Goal: Task Accomplishment & Management: Use online tool/utility

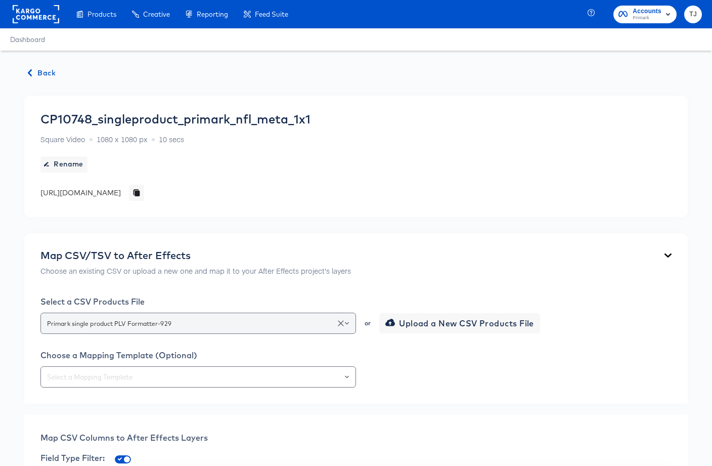
click at [349, 325] on div at bounding box center [342, 323] width 17 height 14
click at [346, 322] on icon "Open" at bounding box center [347, 323] width 4 height 4
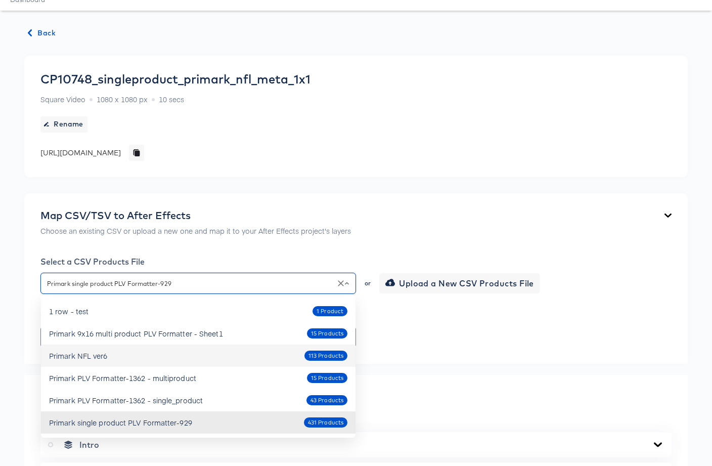
scroll to position [67, 0]
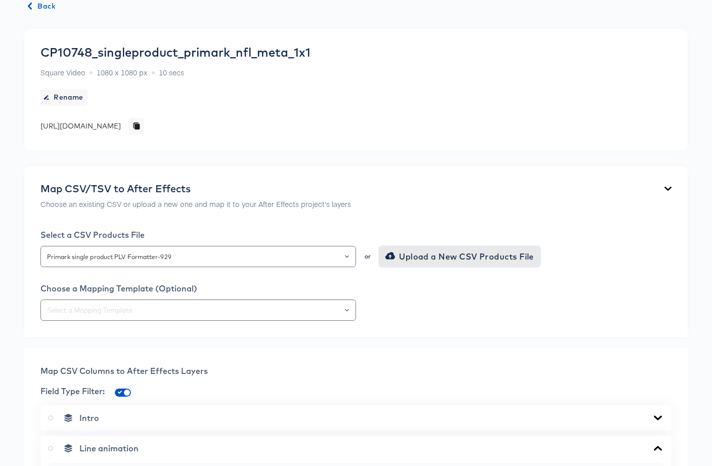
click at [426, 256] on span "Upload a New CSV Products File" at bounding box center [460, 256] width 147 height 14
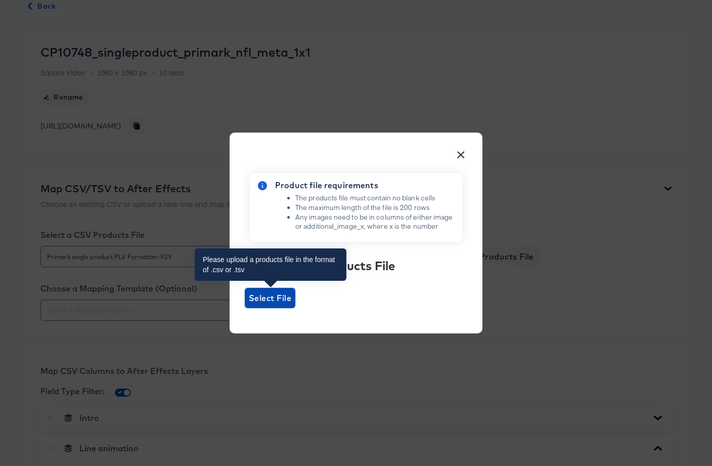
click at [258, 299] on span "Select File" at bounding box center [270, 298] width 42 height 14
click at [245, 308] on input "Select File" at bounding box center [245, 308] width 0 height 0
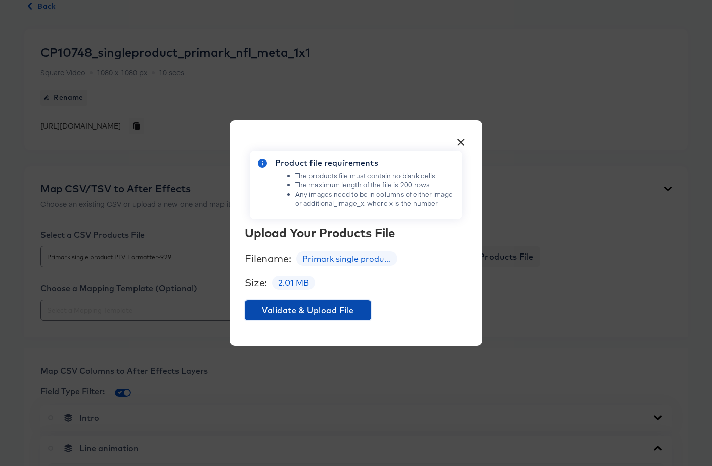
click at [296, 311] on span "Validate & Upload File" at bounding box center [308, 310] width 118 height 14
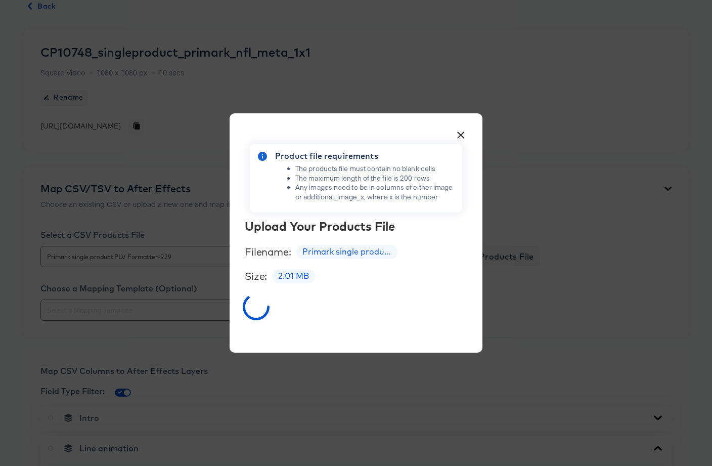
scroll to position [71, 0]
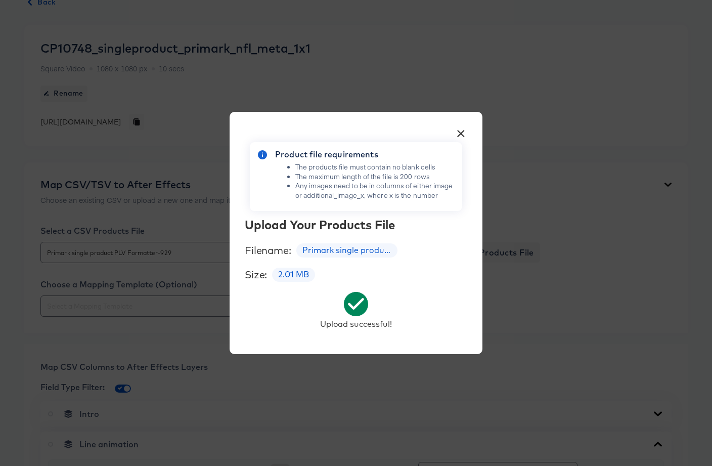
drag, startPoint x: 461, startPoint y: 133, endPoint x: 442, endPoint y: 143, distance: 21.7
click at [461, 133] on button "×" at bounding box center [461, 131] width 18 height 18
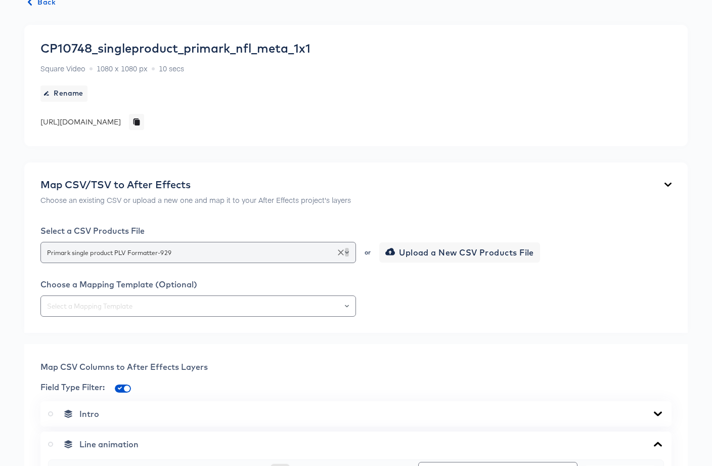
click at [346, 251] on icon "Open" at bounding box center [347, 252] width 4 height 4
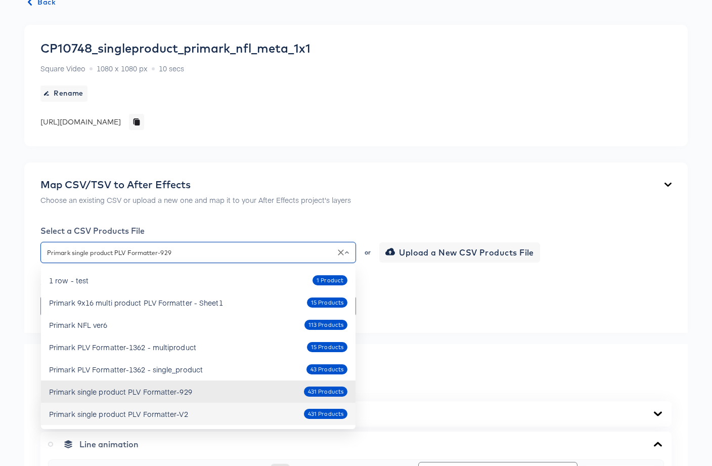
click at [185, 410] on div "Primark single product PLV Formatter-V2" at bounding box center [118, 414] width 139 height 10
type input "Primark single product PLV Formatter-V2"
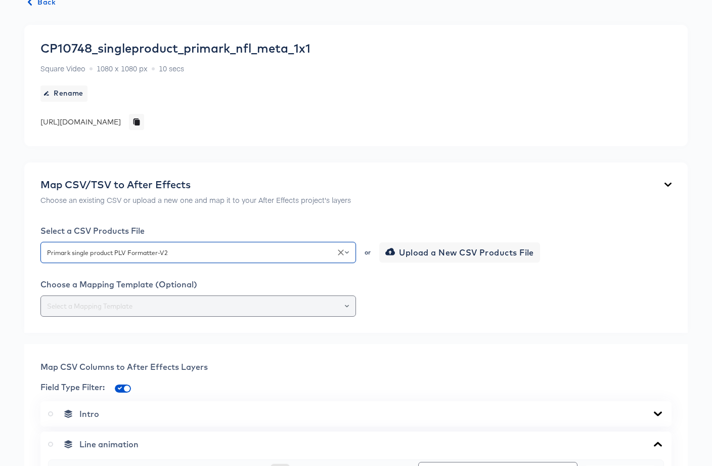
click at [346, 307] on button "Open" at bounding box center [347, 306] width 4 height 14
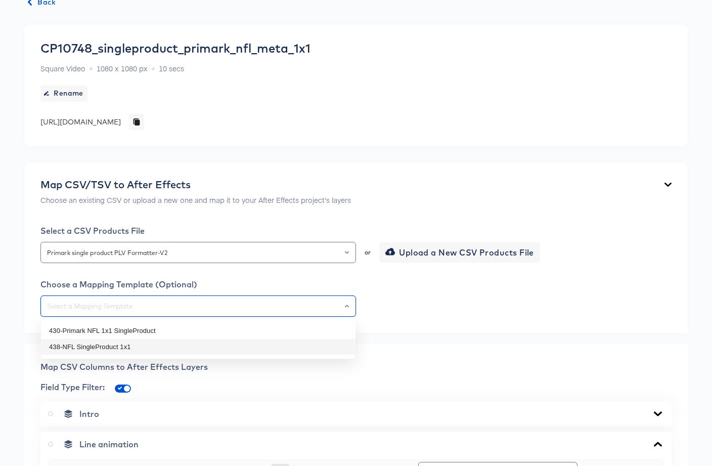
click at [278, 350] on li "438-NFL SingleProduct 1x1" at bounding box center [198, 347] width 315 height 16
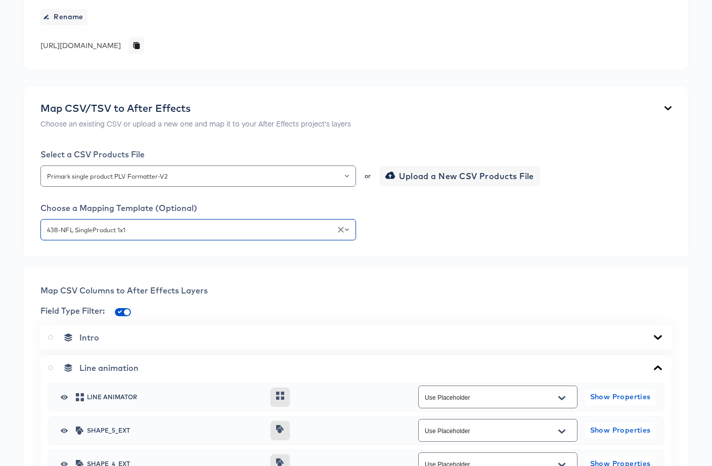
scroll to position [149, 0]
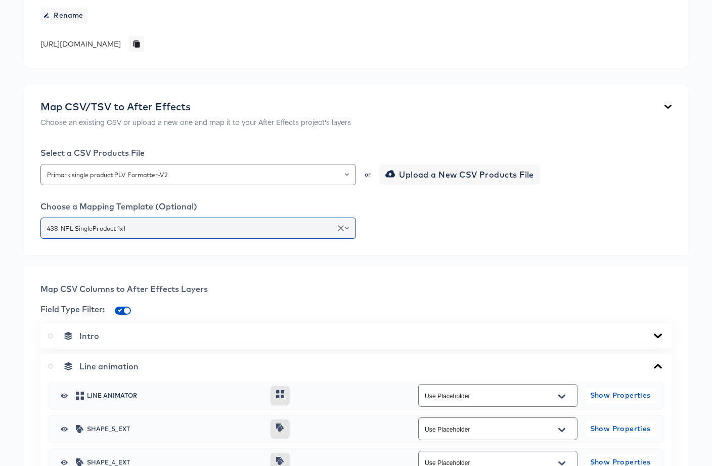
click at [346, 228] on icon "Open" at bounding box center [347, 228] width 4 height 3
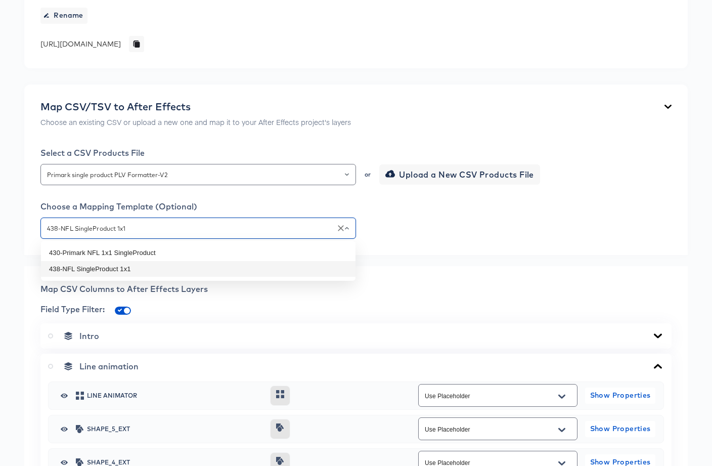
drag, startPoint x: 459, startPoint y: 266, endPoint x: 398, endPoint y: 284, distance: 63.5
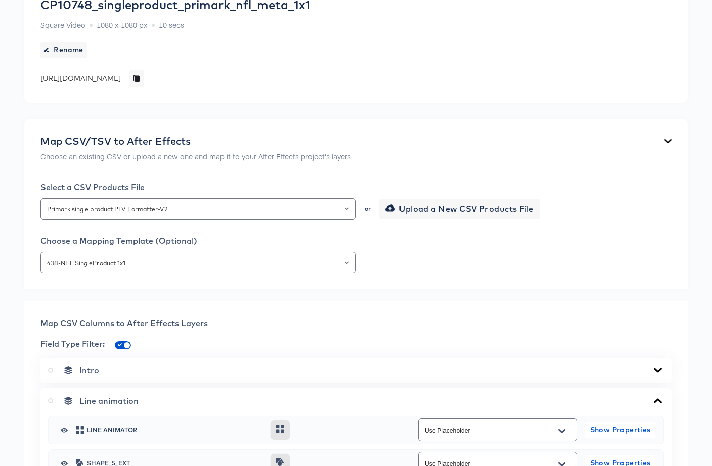
scroll to position [110, 0]
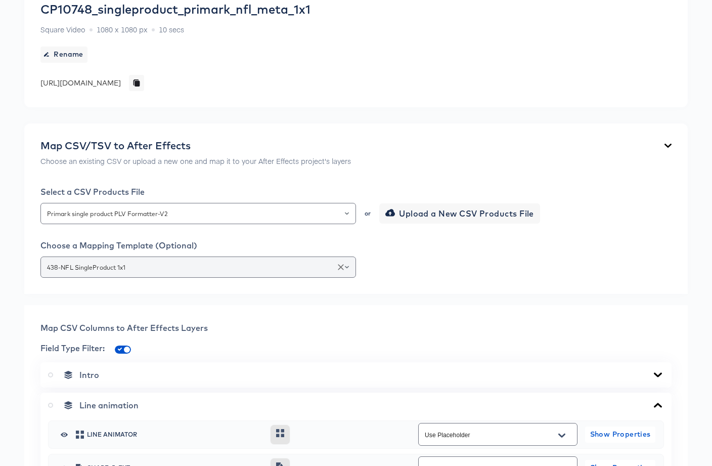
click at [348, 265] on icon "Open" at bounding box center [347, 267] width 4 height 4
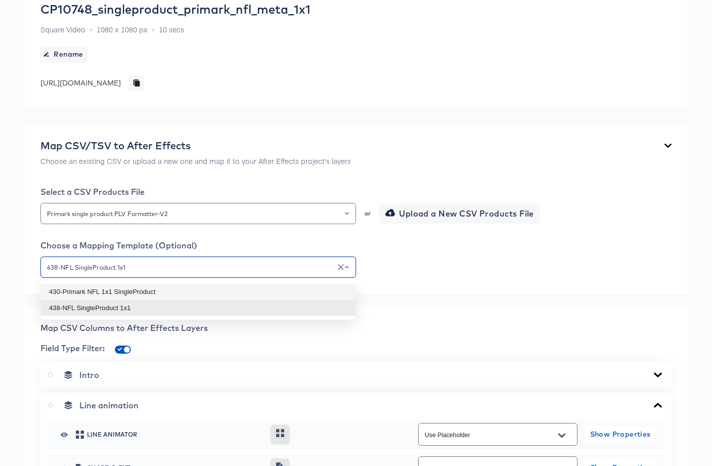
click at [317, 290] on li "430-Primark NFL 1x1 SingleProduct" at bounding box center [198, 292] width 315 height 16
type input "430-Primark NFL 1x1 SingleProduct"
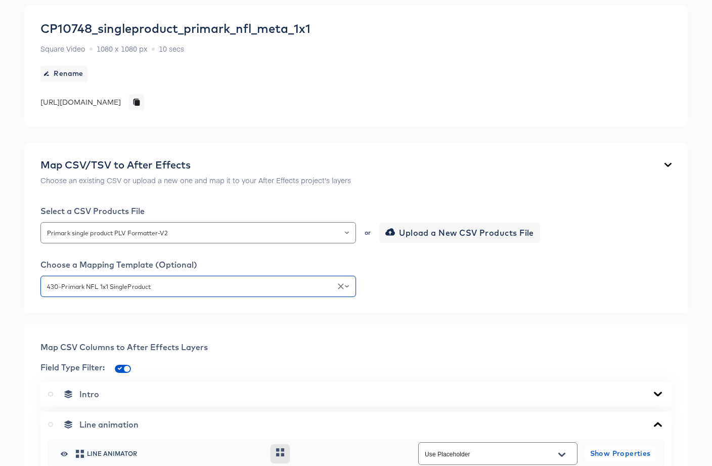
scroll to position [0, 0]
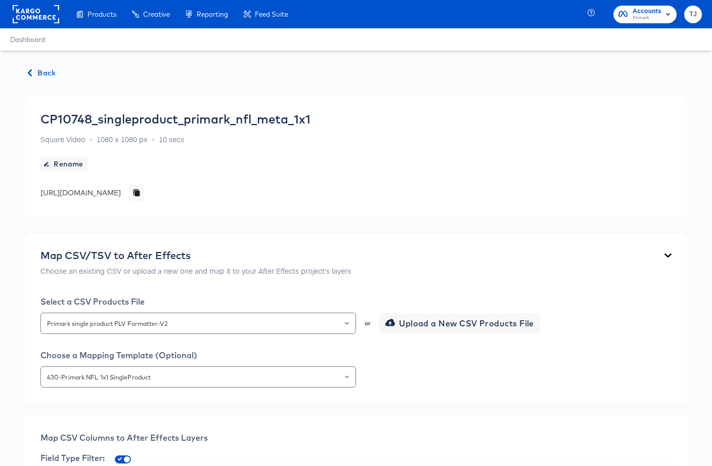
click at [454, 386] on div "430-Primark NFL 1x1 SingleProduct" at bounding box center [355, 376] width 631 height 21
click at [344, 378] on icon "Clear" at bounding box center [341, 377] width 10 height 10
click at [516, 359] on div "Choose a Mapping Template (Optional)" at bounding box center [355, 355] width 631 height 10
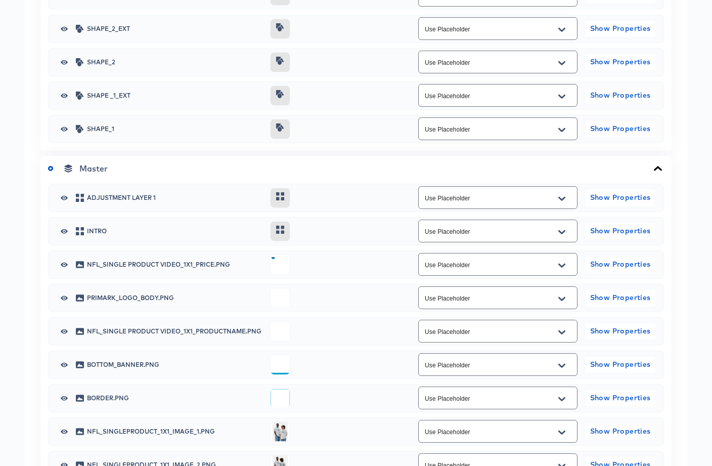
scroll to position [779, 0]
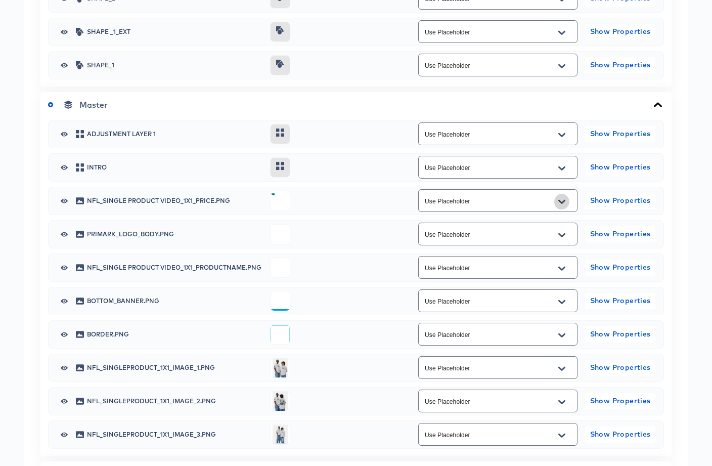
click at [562, 199] on icon "Open" at bounding box center [561, 202] width 7 height 8
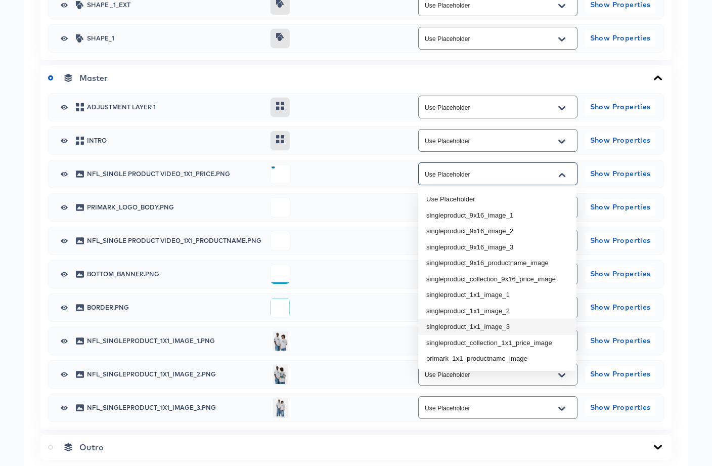
scroll to position [830, 0]
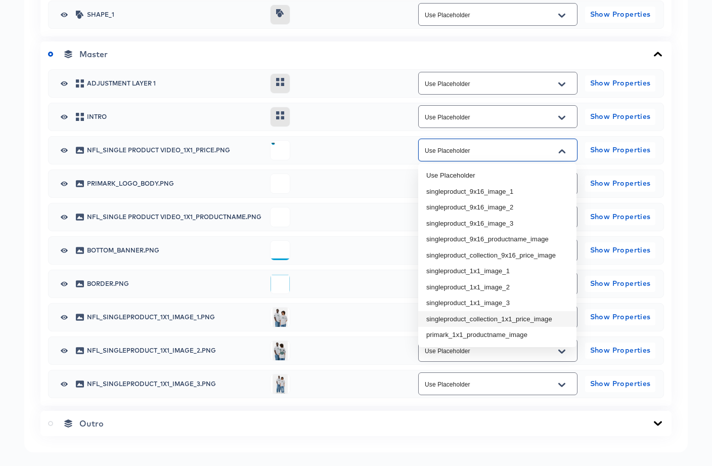
click at [512, 320] on li "singleproduct_collection_1x1_price_image" at bounding box center [497, 319] width 158 height 16
type input "singleproduct_collection_1x1_price_image"
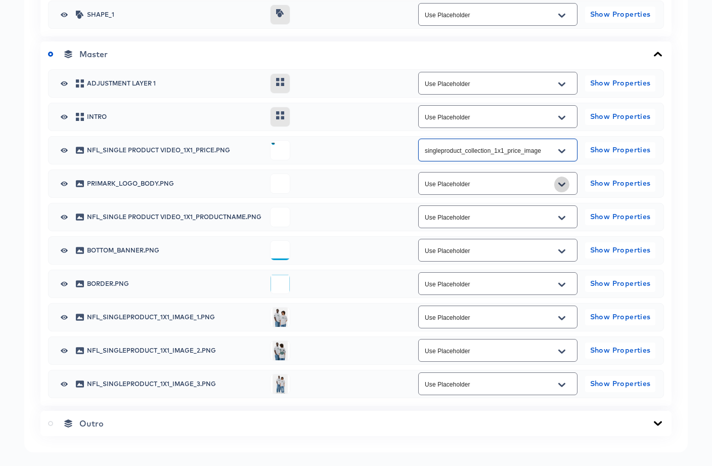
click at [564, 187] on icon "Open" at bounding box center [561, 185] width 7 height 8
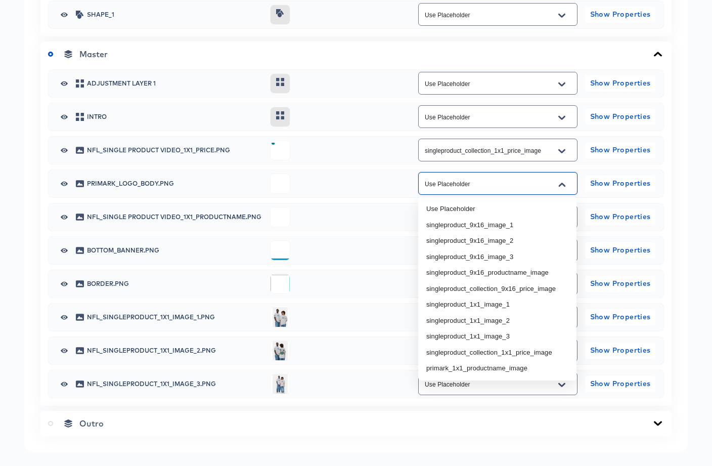
click at [401, 434] on div "Outro" at bounding box center [355, 423] width 631 height 25
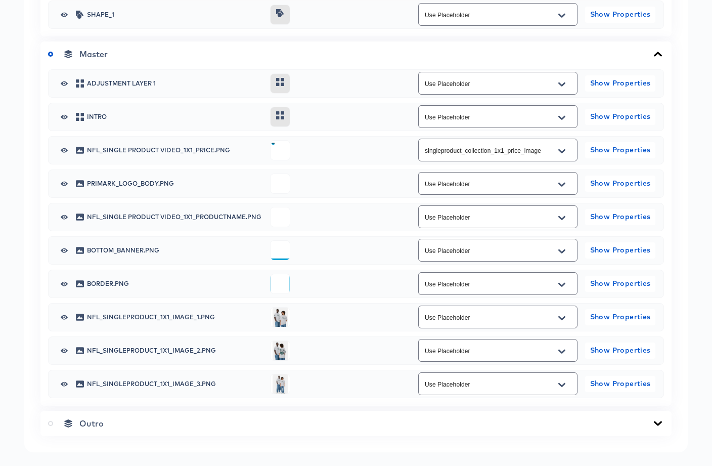
click at [561, 321] on icon "Open" at bounding box center [561, 318] width 7 height 8
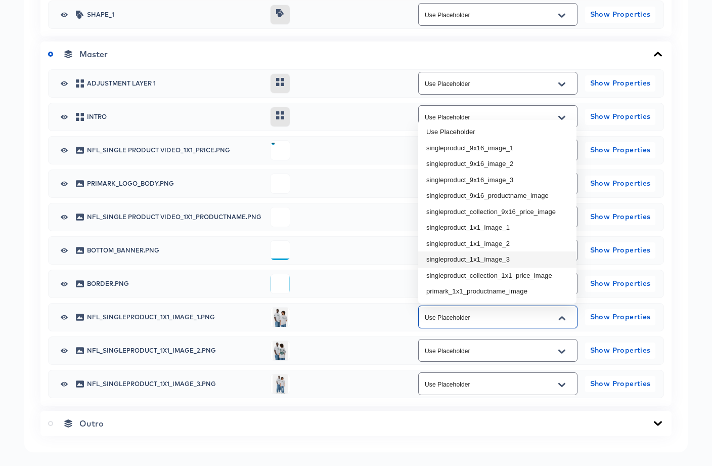
scroll to position [837, 0]
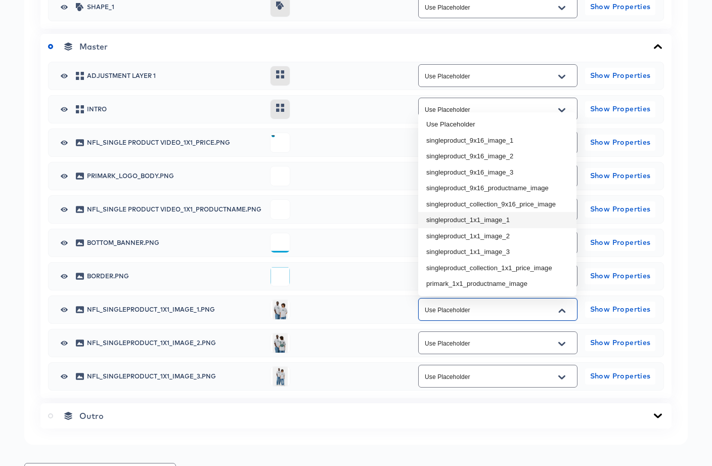
click at [504, 226] on li "singleproduct_1x1_image_1" at bounding box center [497, 220] width 158 height 16
type input "singleproduct_1x1_image_1"
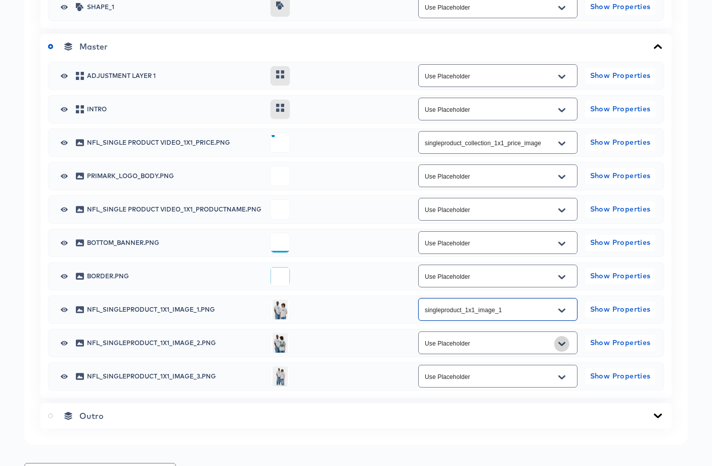
click at [565, 342] on icon "Open" at bounding box center [561, 343] width 7 height 4
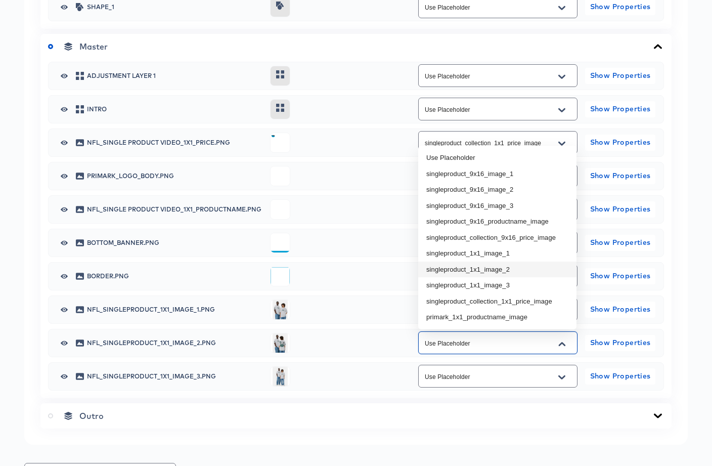
drag, startPoint x: 514, startPoint y: 270, endPoint x: 524, endPoint y: 280, distance: 14.3
click at [514, 270] on li "singleproduct_1x1_image_2" at bounding box center [497, 269] width 158 height 16
type input "singleproduct_1x1_image_2"
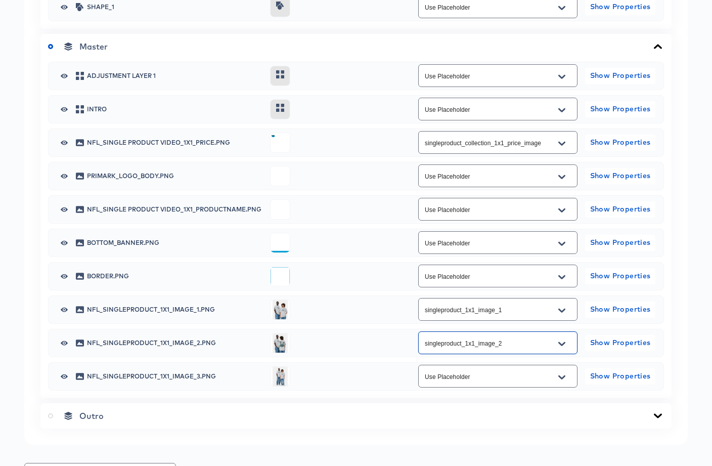
click at [564, 376] on icon "Open" at bounding box center [561, 377] width 7 height 4
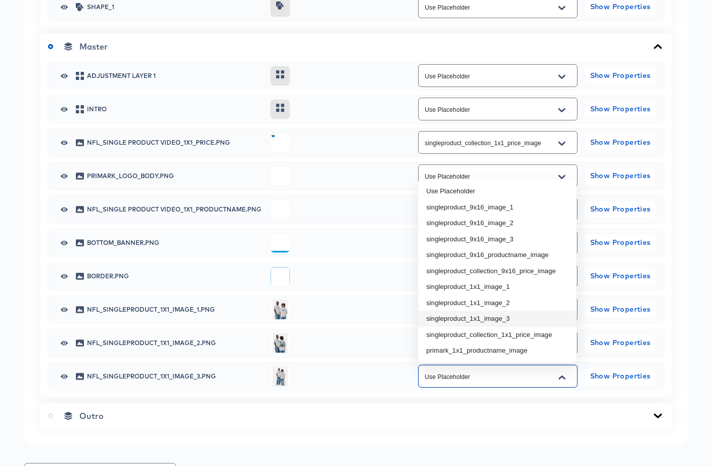
click at [515, 316] on li "singleproduct_1x1_image_3" at bounding box center [497, 319] width 158 height 16
type input "singleproduct_1x1_image_3"
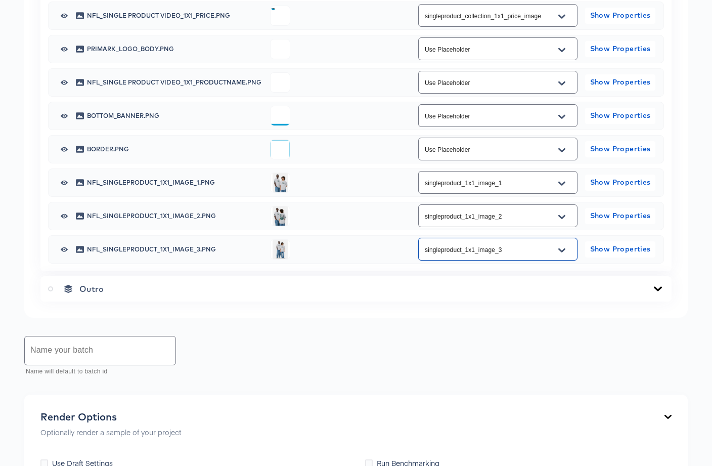
scroll to position [960, 0]
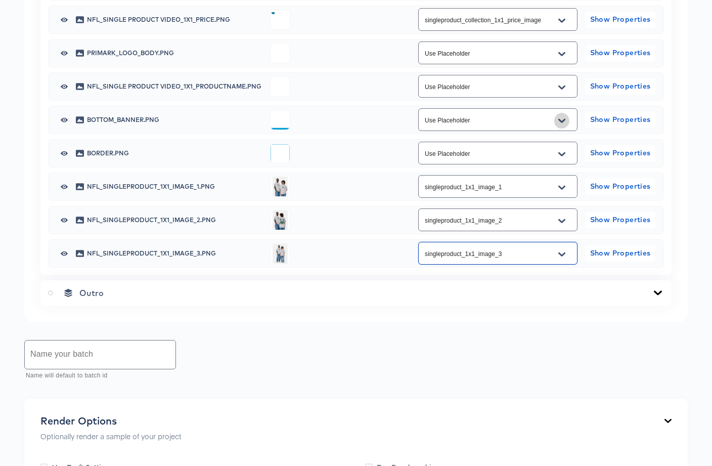
click at [564, 121] on icon "Open" at bounding box center [561, 121] width 7 height 8
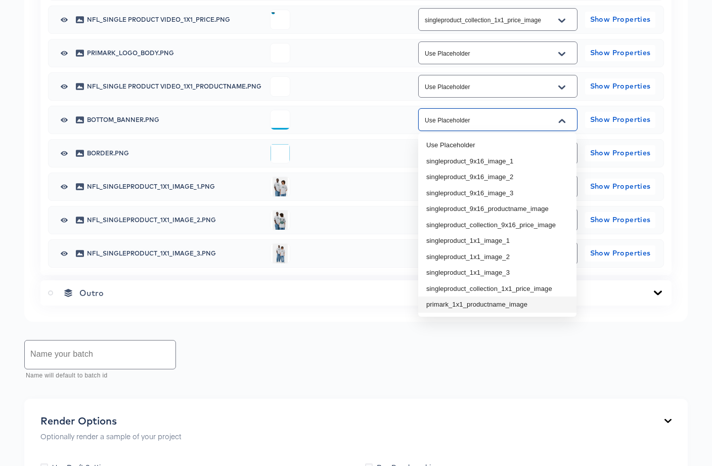
click at [502, 307] on li "primark_1x1_productname_image" at bounding box center [497, 304] width 158 height 16
type input "primark_1x1_productname_image"
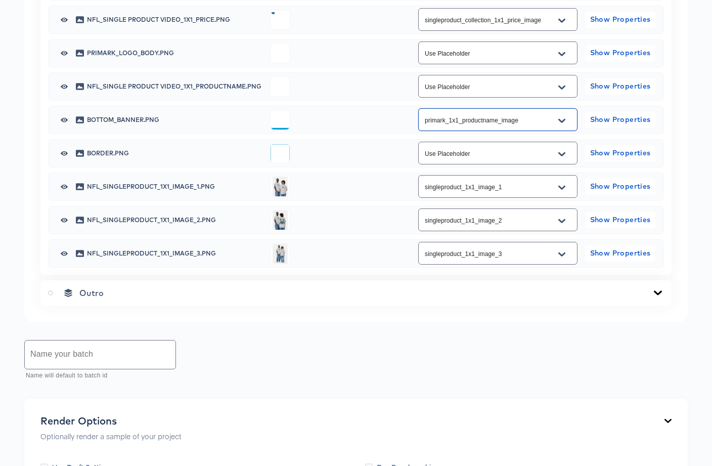
scroll to position [1025, 0]
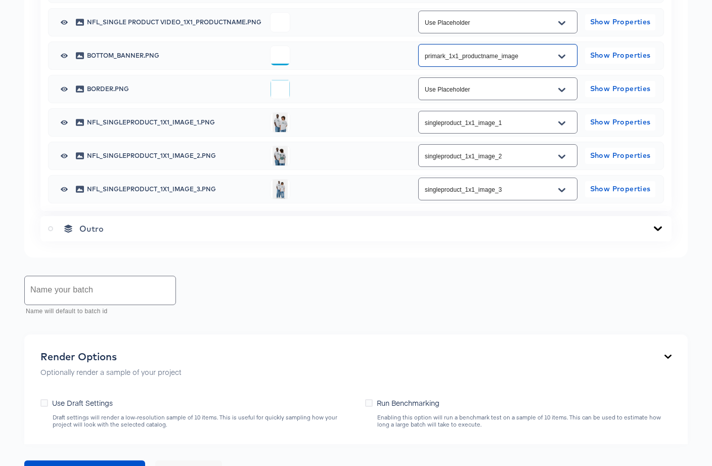
click at [101, 290] on input "text" at bounding box center [100, 290] width 151 height 28
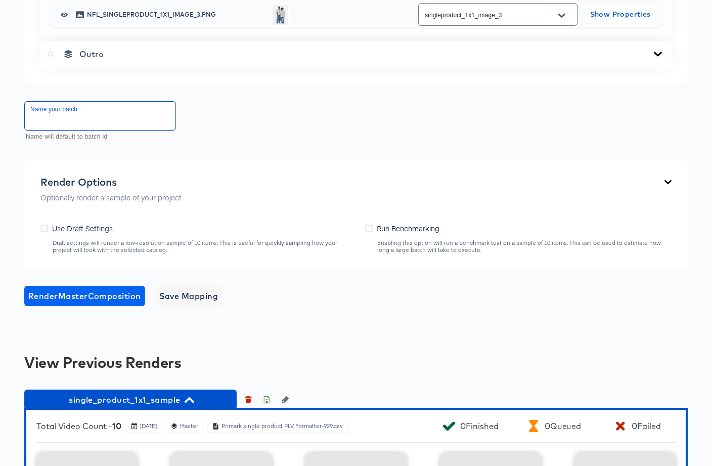
scroll to position [1221, 0]
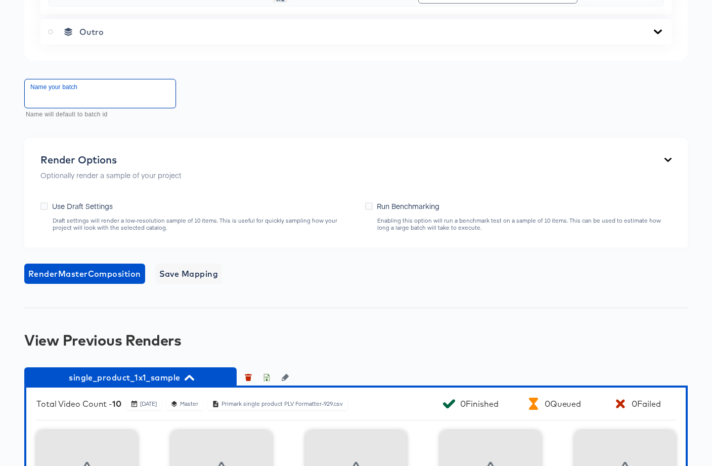
click at [90, 103] on input "text" at bounding box center [100, 93] width 151 height 28
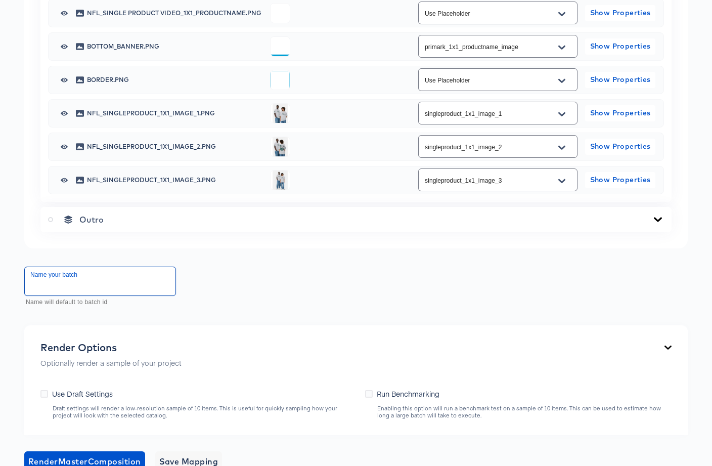
scroll to position [1039, 0]
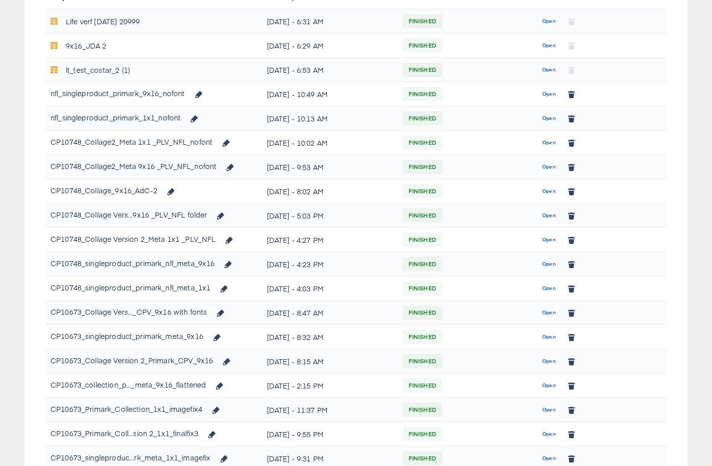
scroll to position [227, 0]
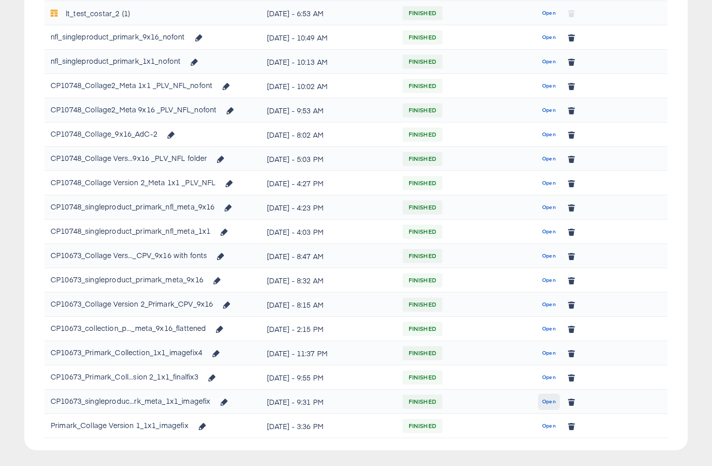
click at [547, 403] on span "Open" at bounding box center [549, 401] width 14 height 9
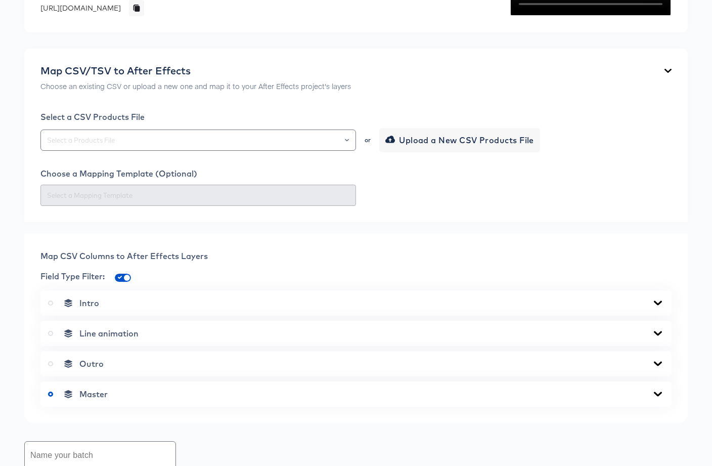
scroll to position [210, 0]
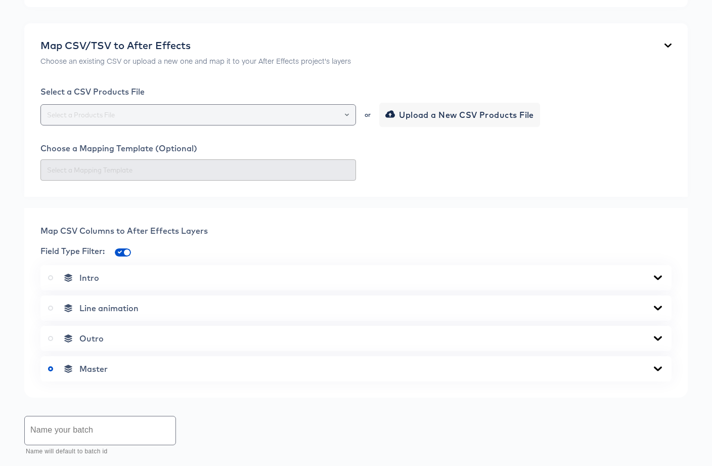
click at [348, 122] on button "Open" at bounding box center [347, 115] width 4 height 14
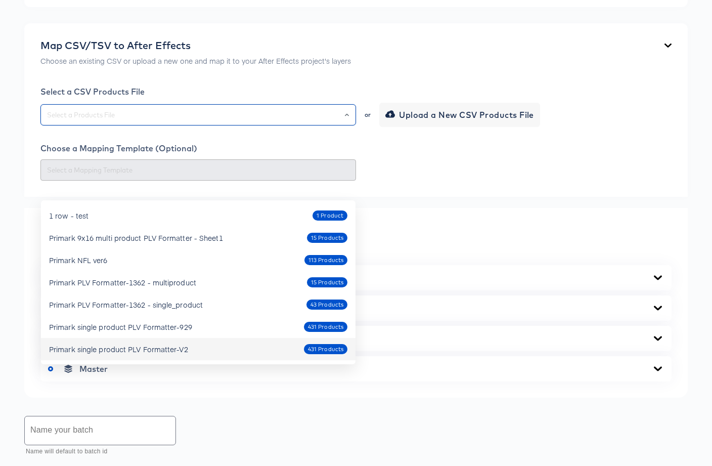
click at [191, 348] on div "Primark single product PLV Formatter-V2 431 Products" at bounding box center [198, 349] width 298 height 16
type input "Primark single product PLV Formatter-V2"
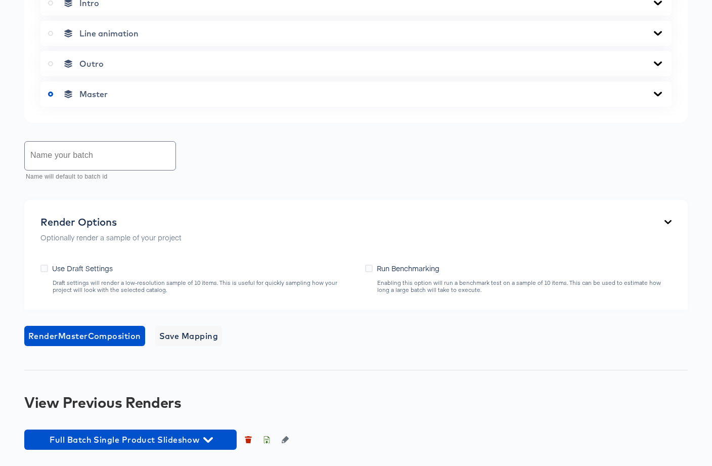
scroll to position [557, 0]
click at [656, 35] on icon at bounding box center [658, 33] width 12 height 8
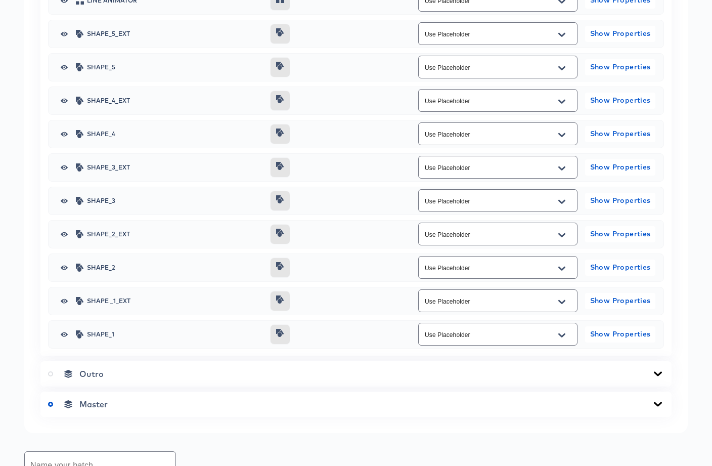
scroll to position [544, 0]
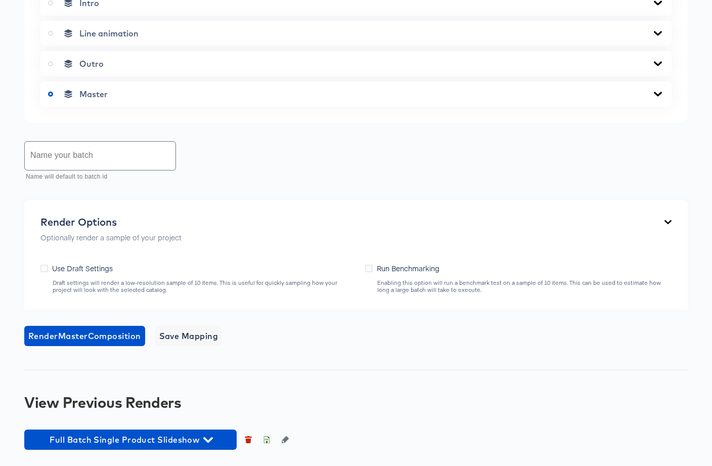
click at [656, 68] on icon at bounding box center [658, 64] width 12 height 8
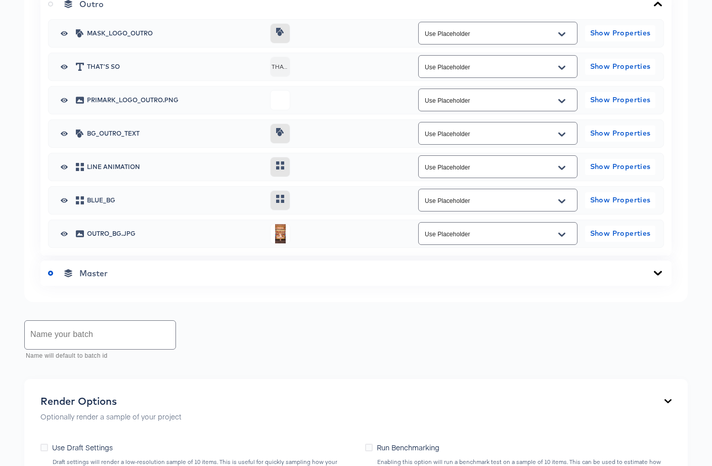
click at [656, 8] on icon at bounding box center [658, 4] width 12 height 8
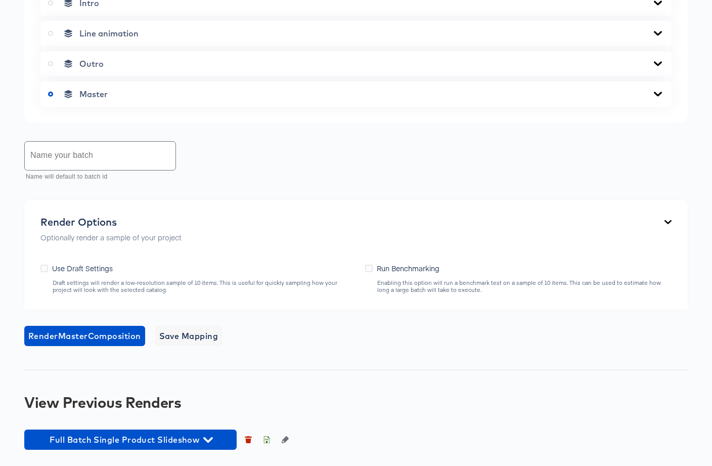
click at [656, 96] on icon at bounding box center [658, 94] width 8 height 5
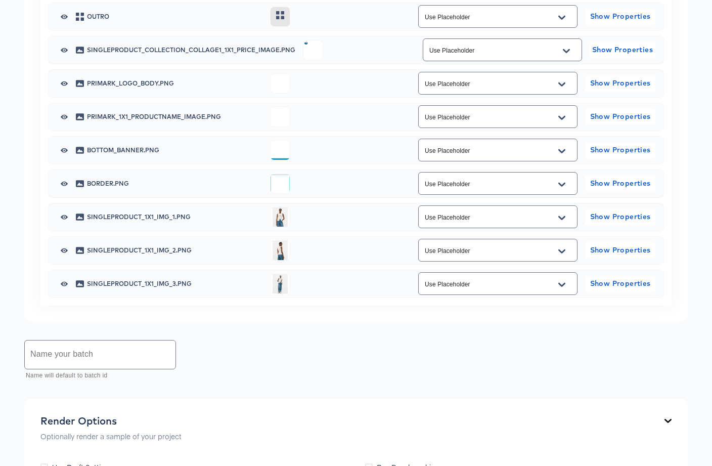
scroll to position [658, 0]
click at [569, 55] on icon "Open" at bounding box center [566, 51] width 7 height 8
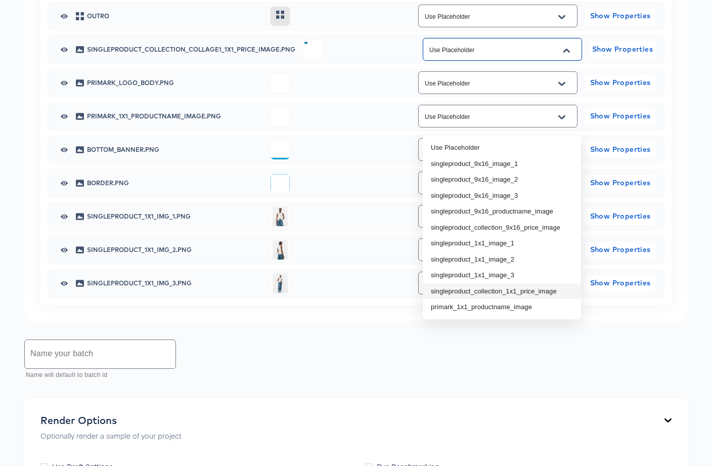
click at [541, 285] on li "singleproduct_collection_1x1_price_image" at bounding box center [502, 291] width 158 height 16
type input "singleproduct_collection_1x1_price_image"
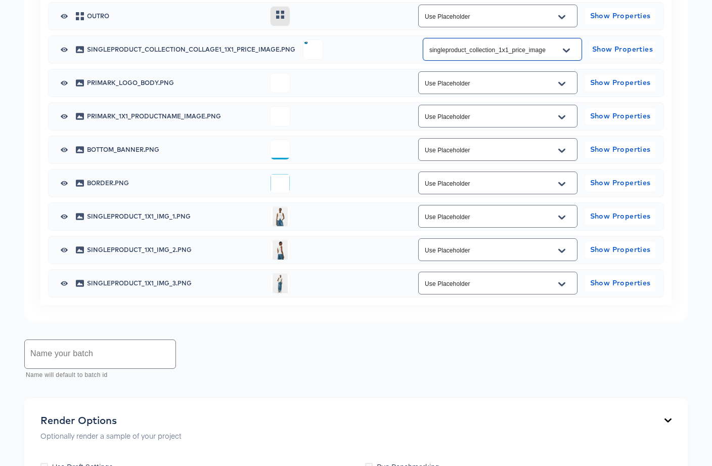
click at [562, 155] on icon "Open" at bounding box center [561, 151] width 7 height 8
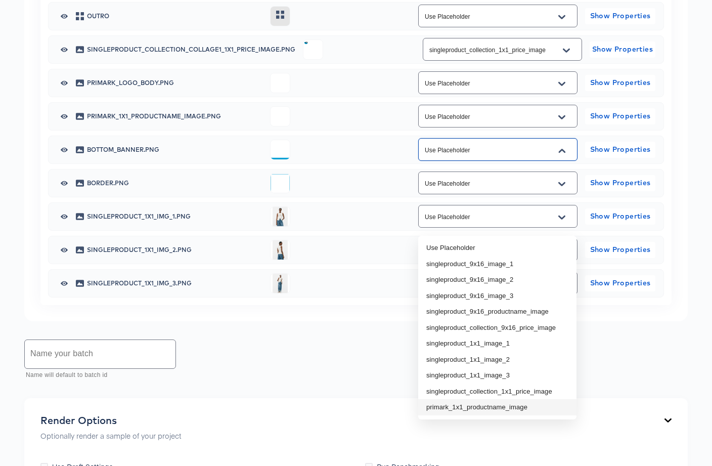
click at [532, 409] on li "primark_1x1_productname_image" at bounding box center [497, 407] width 158 height 16
type input "primark_1x1_productname_image"
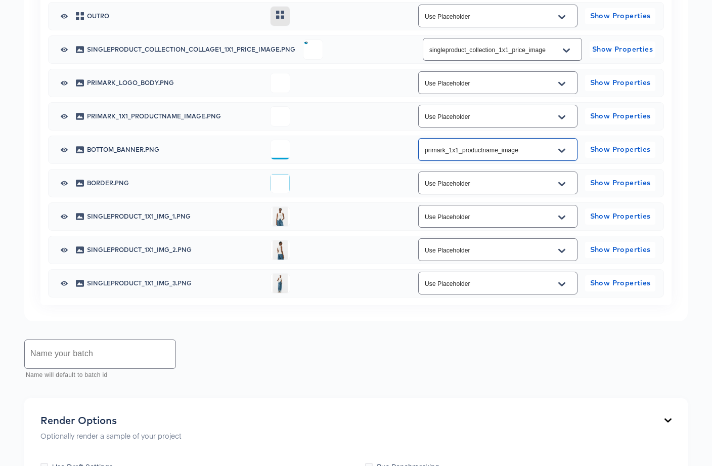
click at [562, 219] on icon "Open" at bounding box center [561, 217] width 7 height 4
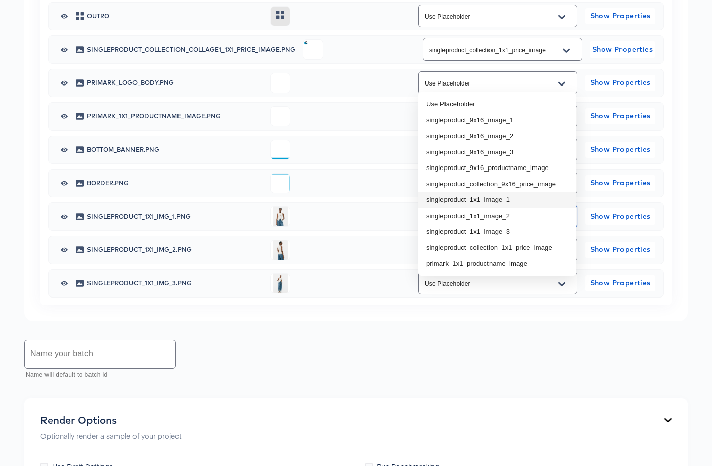
click at [549, 202] on li "singleproduct_1x1_image_1" at bounding box center [497, 200] width 158 height 16
type input "singleproduct_1x1_image_1"
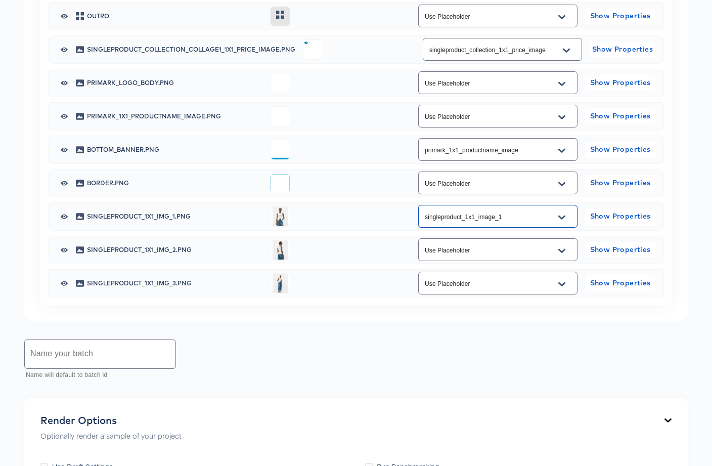
click at [564, 255] on icon "Open" at bounding box center [561, 251] width 7 height 8
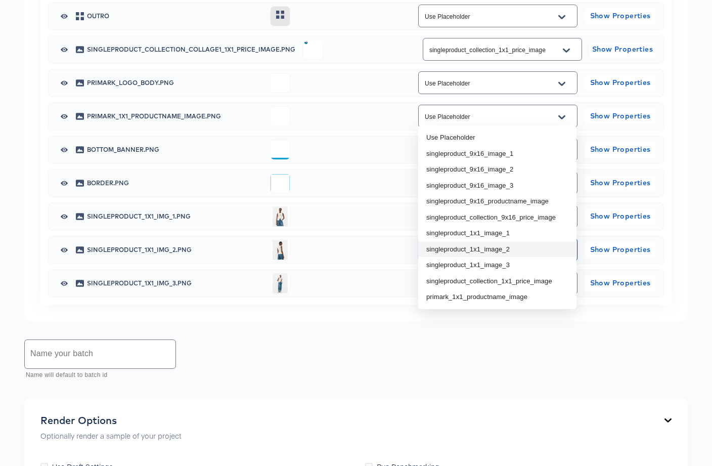
drag, startPoint x: 538, startPoint y: 247, endPoint x: 560, endPoint y: 315, distance: 71.5
click at [538, 247] on li "singleproduct_1x1_image_2" at bounding box center [497, 249] width 158 height 16
type input "singleproduct_1x1_image_2"
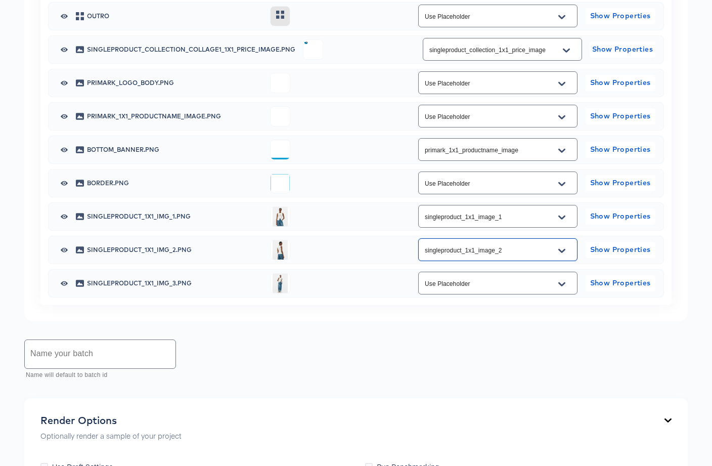
click at [564, 288] on icon "Open" at bounding box center [561, 284] width 7 height 8
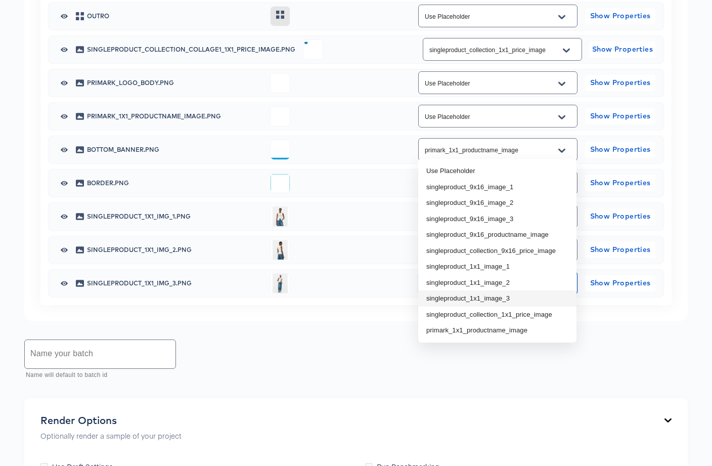
click at [510, 297] on li "singleproduct_1x1_image_3" at bounding box center [497, 298] width 158 height 16
type input "singleproduct_1x1_image_3"
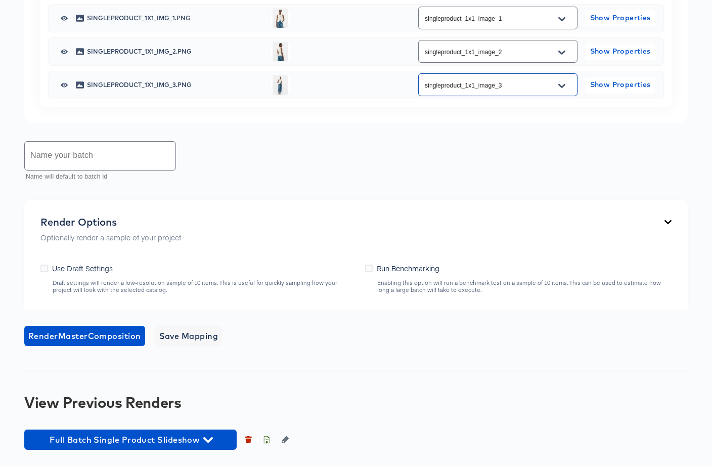
scroll to position [926, 0]
click at [63, 161] on input "text" at bounding box center [100, 156] width 151 height 28
type input "Primark_1x1_sample"
click at [46, 270] on icon at bounding box center [44, 268] width 8 height 8
click at [0, 0] on input "Use Draft Settings" at bounding box center [0, 0] width 0 height 0
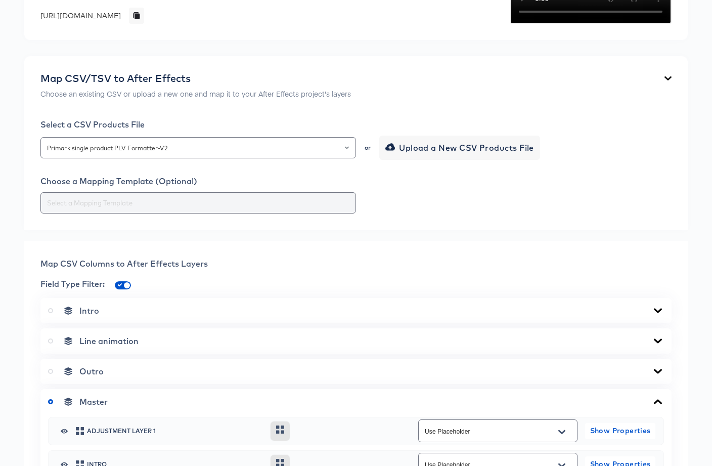
scroll to position [176, 0]
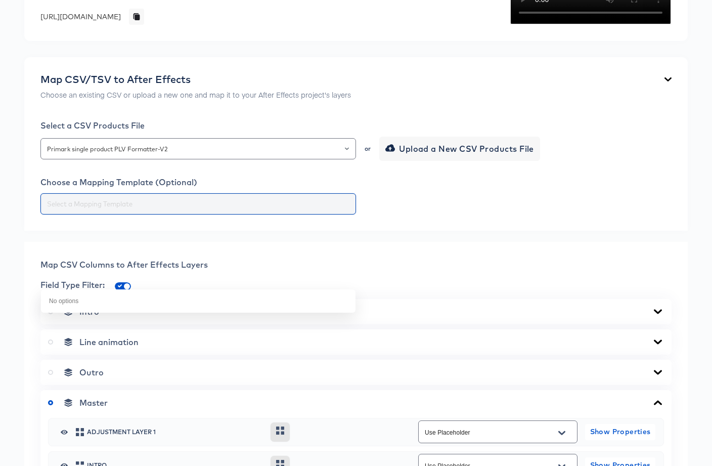
click at [184, 210] on input "text" at bounding box center [198, 204] width 306 height 12
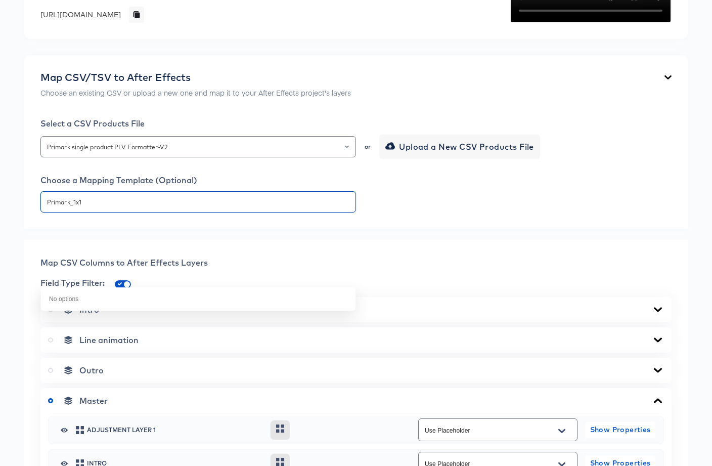
type input "Primark_1x1"
drag, startPoint x: 503, startPoint y: 266, endPoint x: 498, endPoint y: 269, distance: 5.7
click at [503, 212] on div at bounding box center [355, 201] width 631 height 21
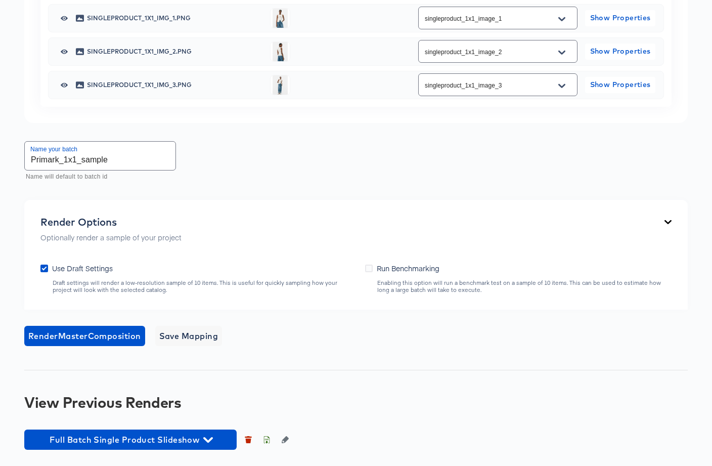
scroll to position [930, 0]
click at [201, 335] on span "Save Mapping" at bounding box center [188, 336] width 59 height 14
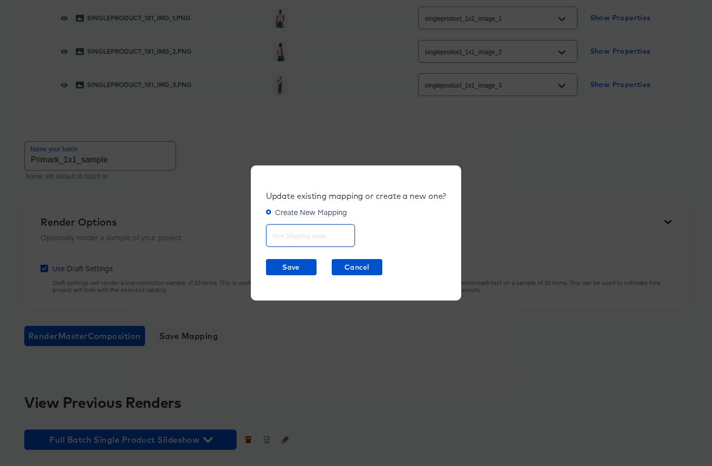
click at [303, 242] on input "text" at bounding box center [311, 231] width 88 height 22
type input "Primark_1x1"
click at [282, 264] on span "Save" at bounding box center [291, 267] width 42 height 13
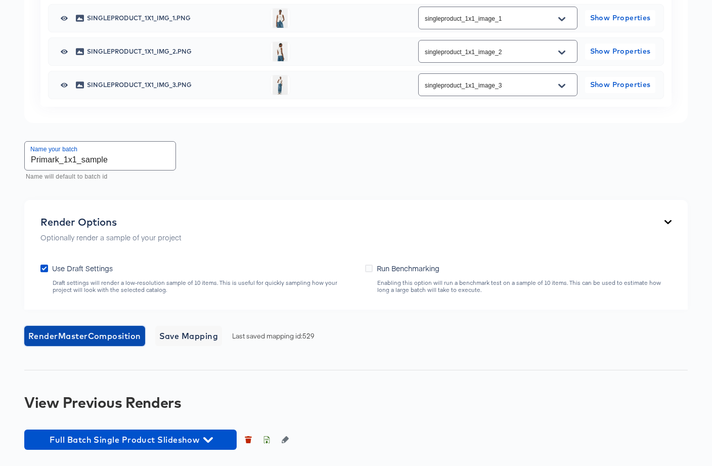
click at [108, 339] on span "Render Master Composition" at bounding box center [84, 336] width 113 height 14
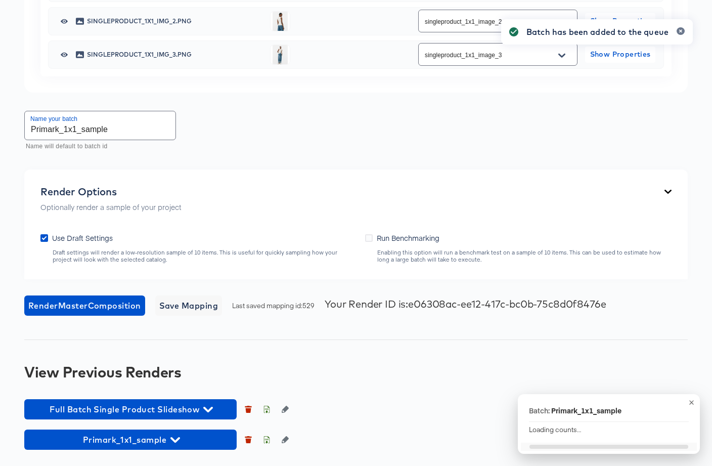
scroll to position [960, 0]
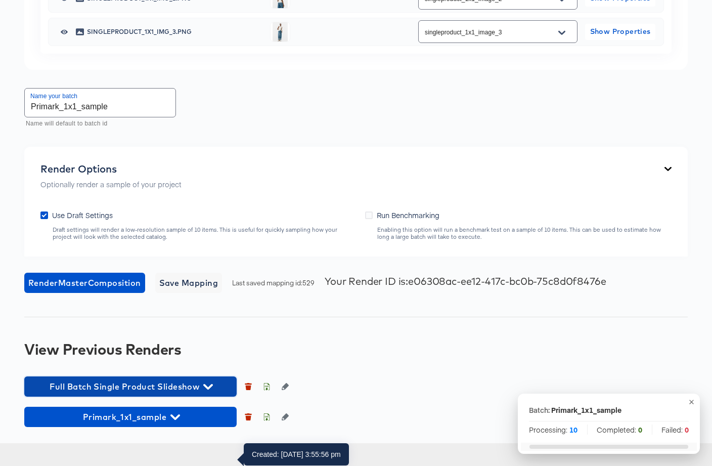
click at [205, 391] on icon "button" at bounding box center [208, 387] width 10 height 10
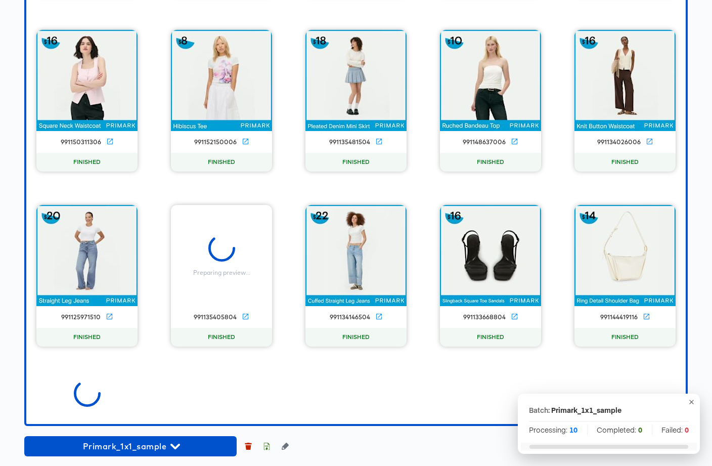
scroll to position [1749, 0]
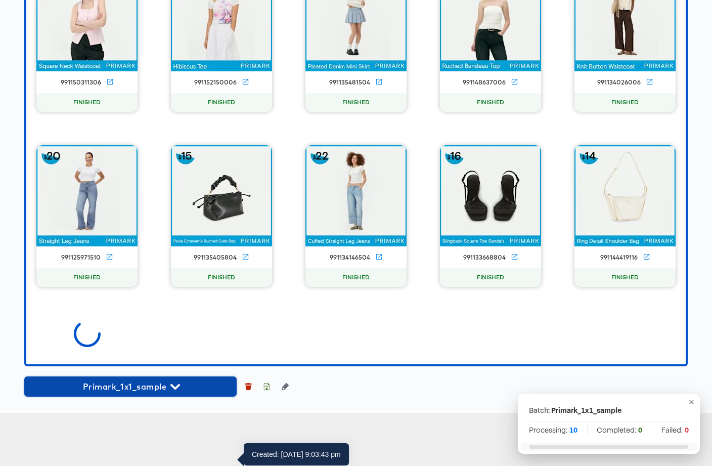
click at [177, 393] on span "Primark_1x1_sample" at bounding box center [130, 386] width 202 height 14
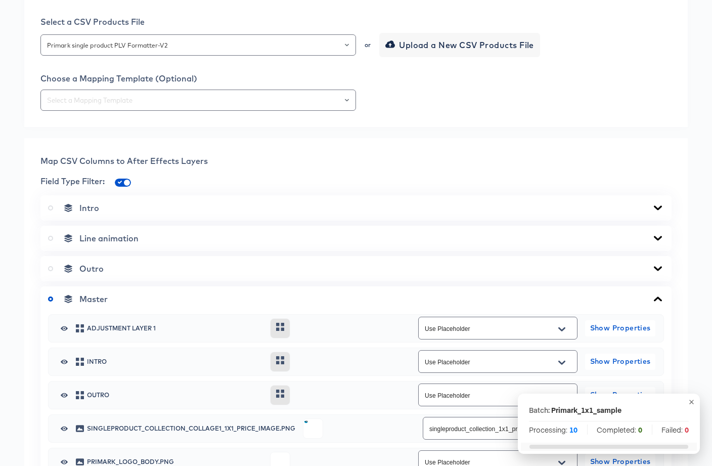
scroll to position [259, 0]
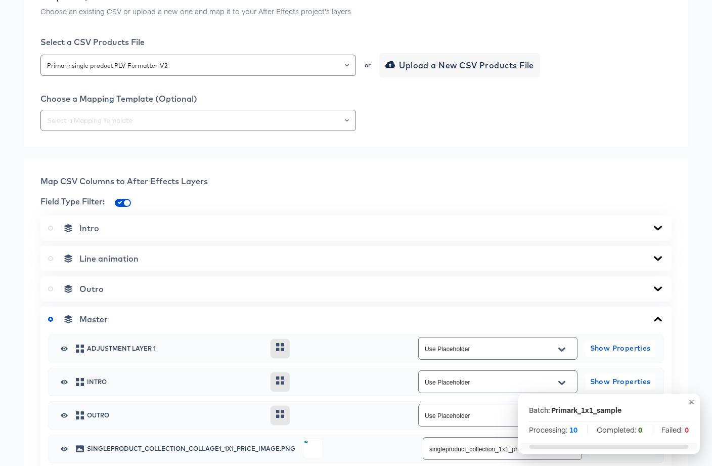
click at [657, 323] on icon at bounding box center [658, 319] width 12 height 8
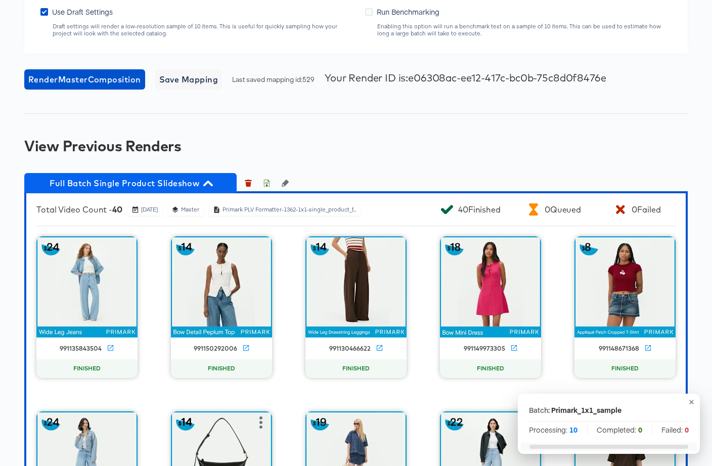
scroll to position [743, 0]
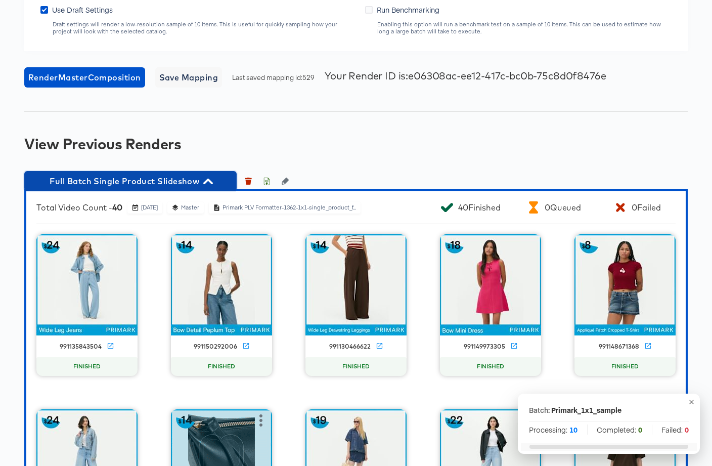
click at [204, 186] on icon "button" at bounding box center [208, 181] width 10 height 10
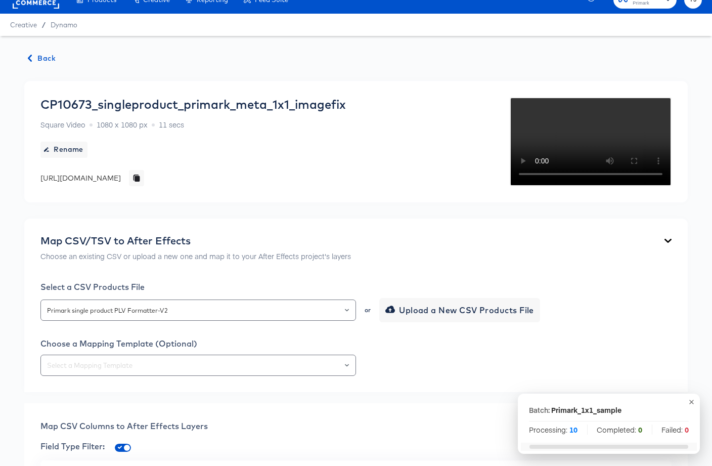
scroll to position [0, 0]
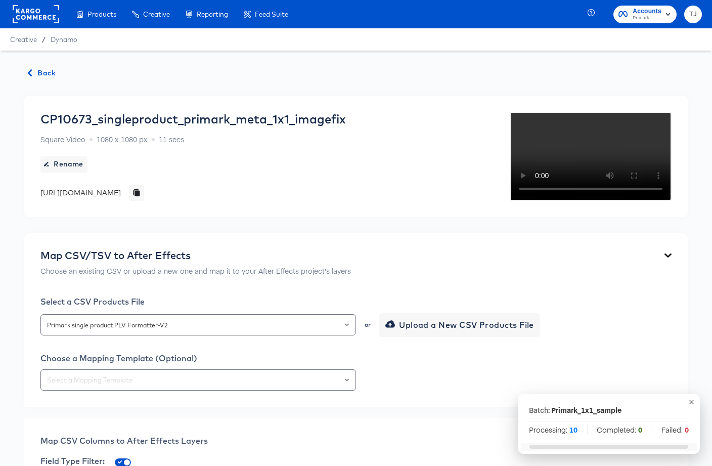
click at [45, 71] on span "Back" at bounding box center [41, 73] width 27 height 13
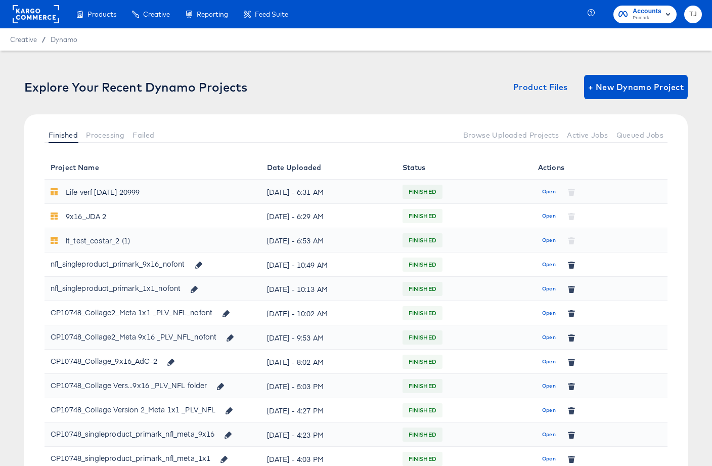
scroll to position [251, 0]
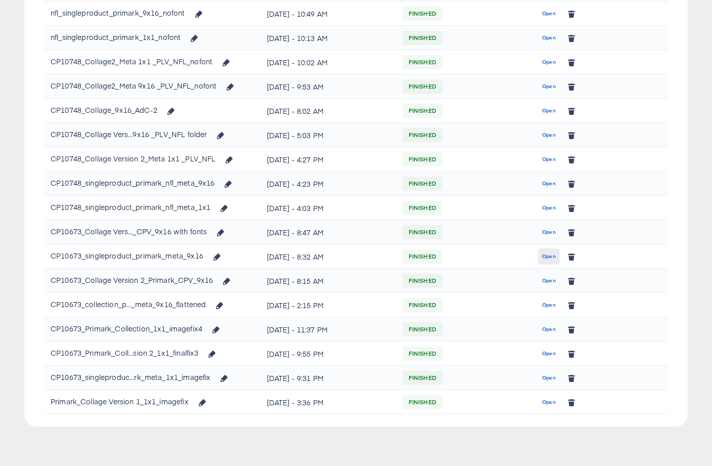
click at [552, 257] on span "Open" at bounding box center [549, 256] width 14 height 9
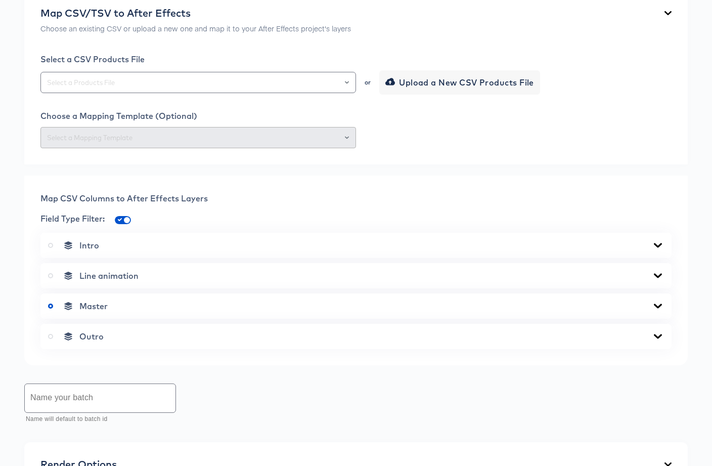
scroll to position [239, 0]
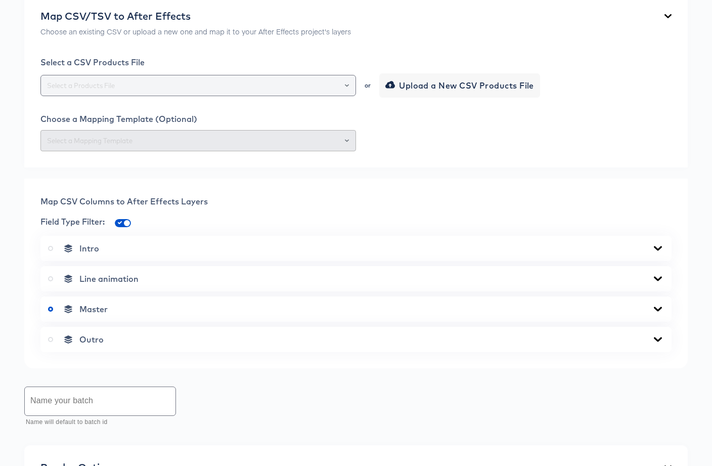
click at [345, 87] on icon "Open" at bounding box center [347, 85] width 4 height 4
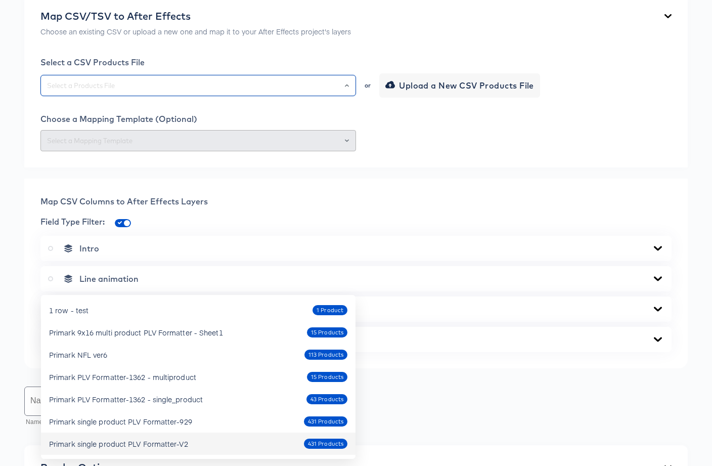
click at [170, 445] on div "Primark single product PLV Formatter-V2" at bounding box center [118, 443] width 139 height 10
type input "Primark single product PLV Formatter-V2"
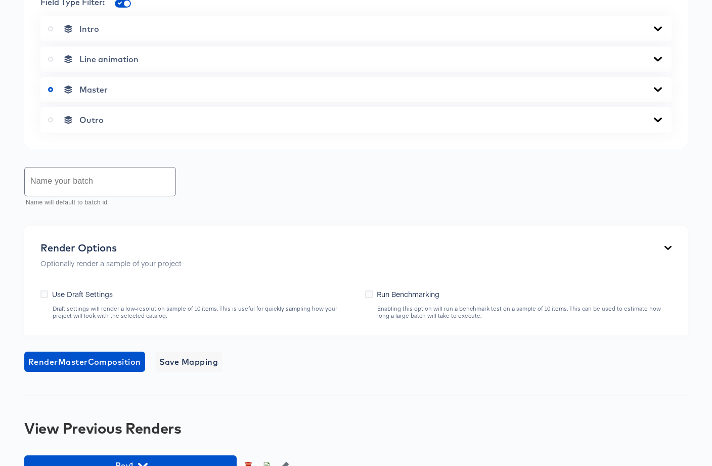
scroll to position [468, 0]
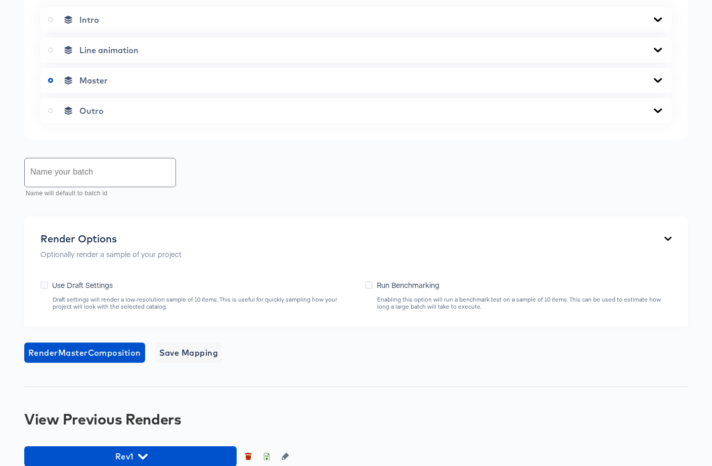
click at [661, 84] on icon at bounding box center [658, 80] width 12 height 8
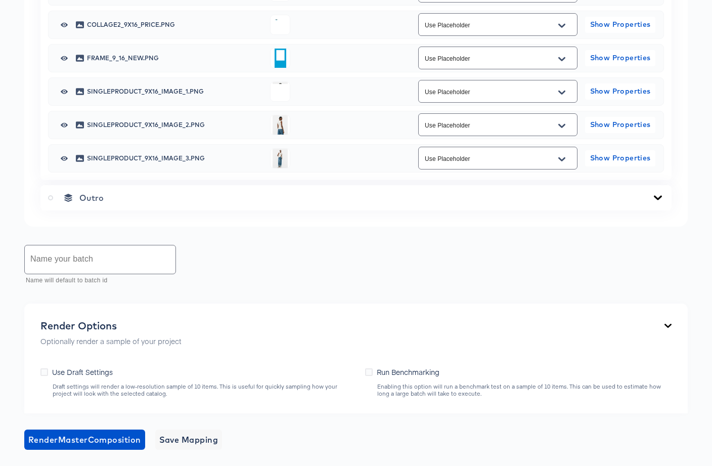
scroll to position [702, 0]
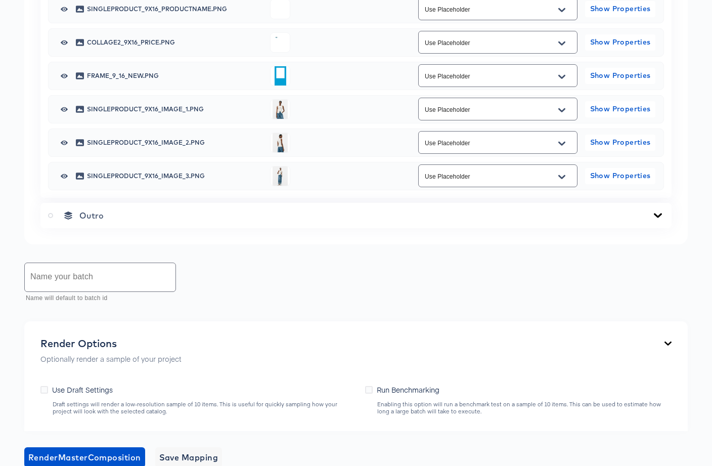
drag, startPoint x: 675, startPoint y: 177, endPoint x: 669, endPoint y: 181, distance: 6.6
click at [564, 14] on icon "Open" at bounding box center [561, 10] width 7 height 8
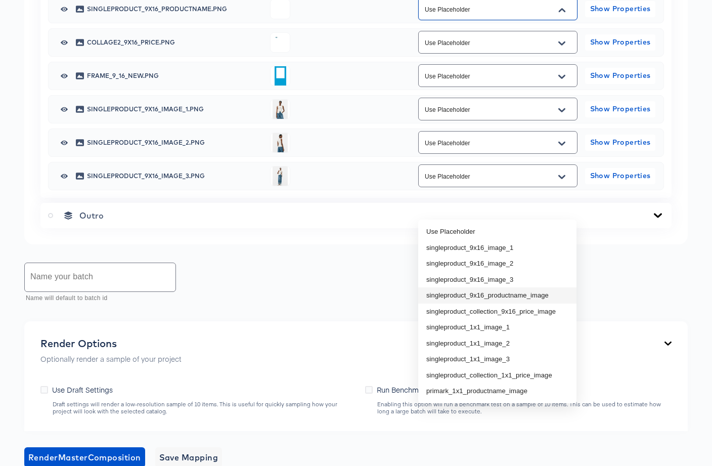
click at [527, 299] on li "singleproduct_9x16_productname_image" at bounding box center [497, 295] width 158 height 16
type input "singleproduct_9x16_productname_image"
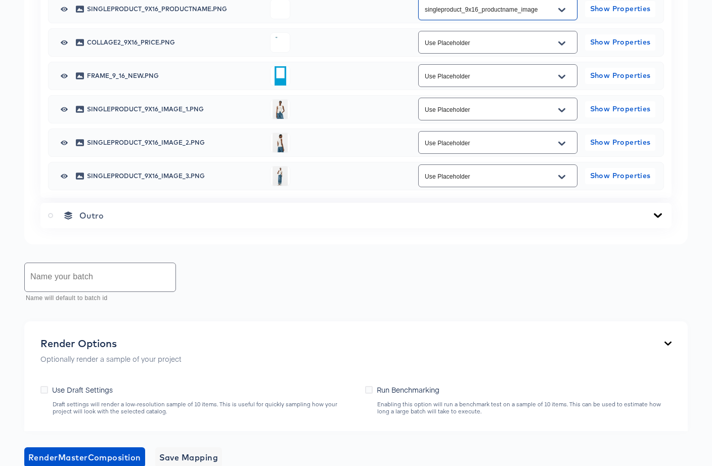
click at [565, 48] on icon "Open" at bounding box center [561, 43] width 7 height 8
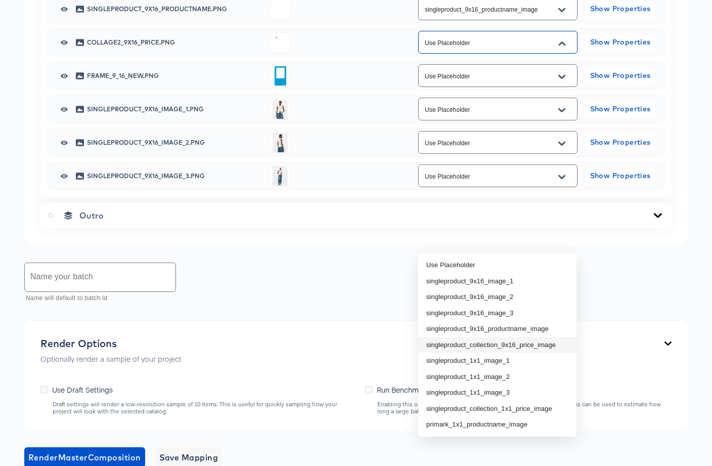
click at [523, 346] on li "singleproduct_collection_9x16_price_image" at bounding box center [497, 345] width 158 height 16
type input "singleproduct_collection_9x16_price_image"
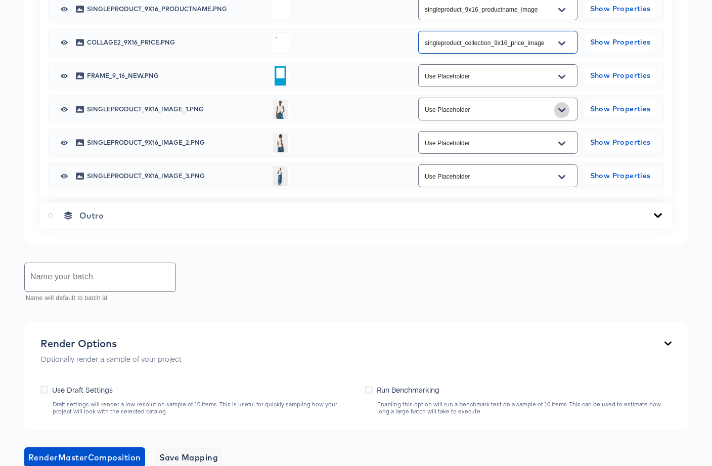
click at [565, 114] on icon "Open" at bounding box center [561, 110] width 7 height 8
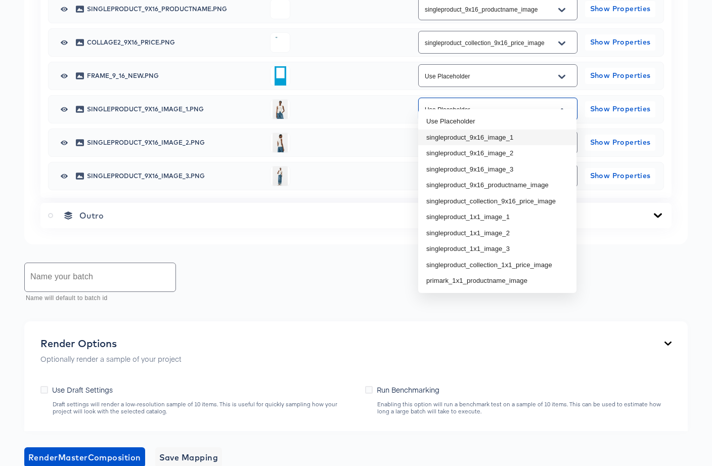
click at [519, 137] on li "singleproduct_9x16_image_1" at bounding box center [497, 137] width 158 height 16
type input "singleproduct_9x16_image_1"
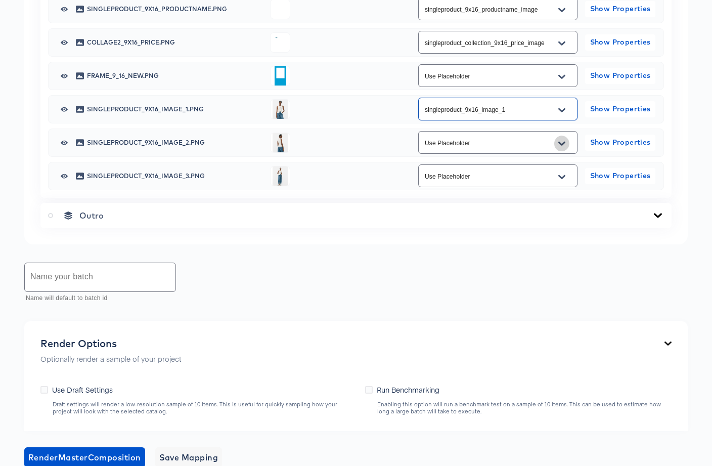
click at [563, 145] on icon "Open" at bounding box center [561, 143] width 7 height 4
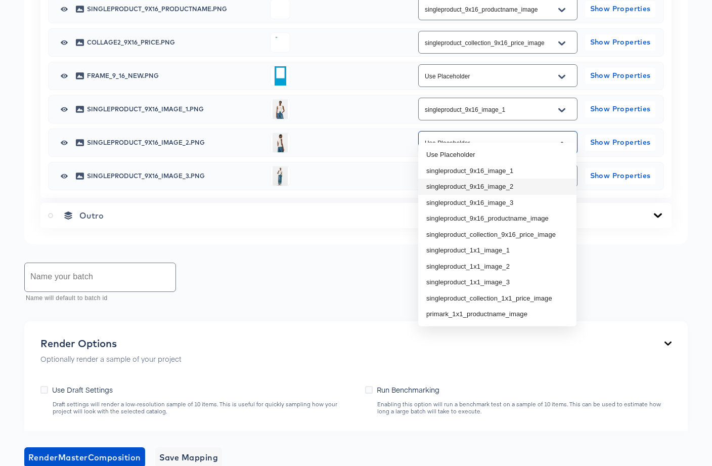
drag, startPoint x: 535, startPoint y: 183, endPoint x: 538, endPoint y: 190, distance: 7.0
click at [535, 183] on li "singleproduct_9x16_image_2" at bounding box center [497, 187] width 158 height 16
type input "singleproduct_9x16_image_2"
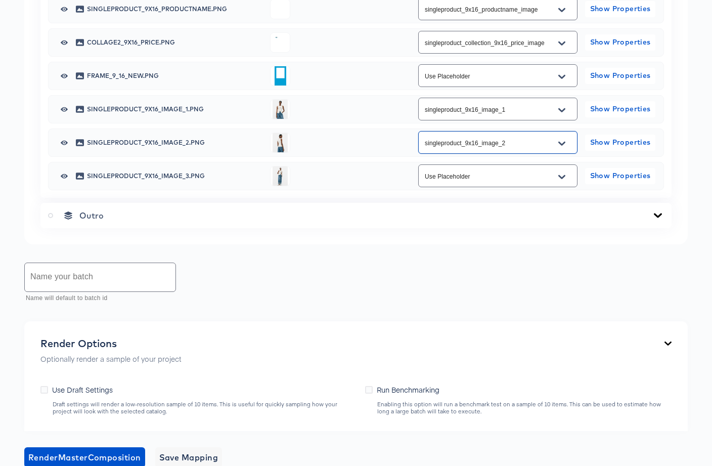
click at [560, 185] on button "Open" at bounding box center [561, 177] width 15 height 16
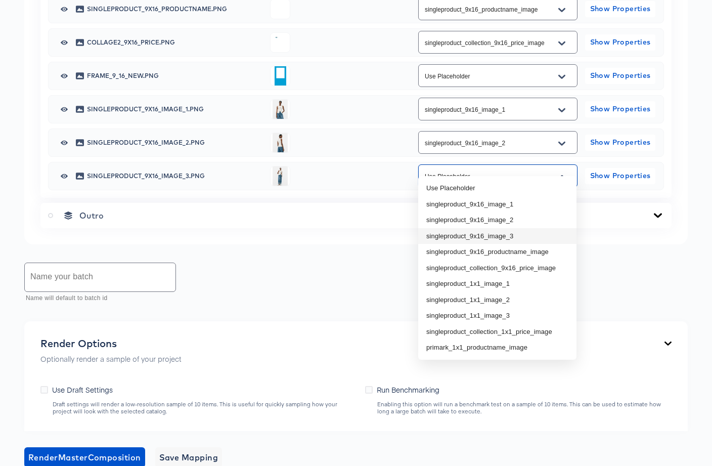
click at [505, 234] on li "singleproduct_9x16_image_3" at bounding box center [497, 236] width 158 height 16
type input "singleproduct_9x16_image_3"
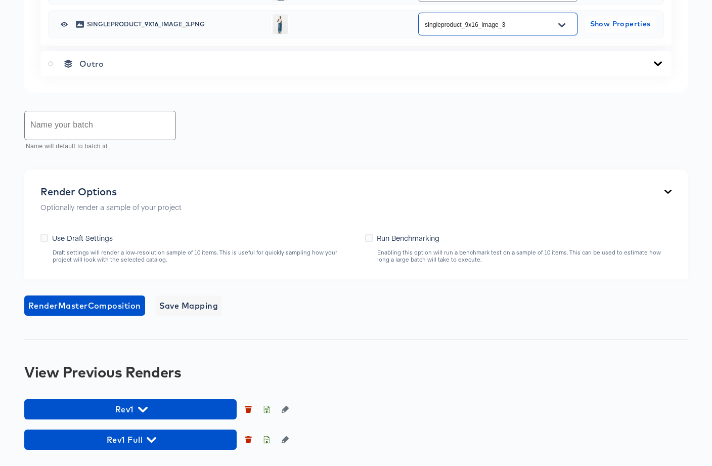
scroll to position [1051, 0]
click at [126, 128] on input "text" at bounding box center [100, 125] width 151 height 28
type input "Primark_9x16_sample"
drag, startPoint x: 42, startPoint y: 239, endPoint x: 57, endPoint y: 260, distance: 25.7
click at [42, 239] on icon at bounding box center [44, 238] width 8 height 8
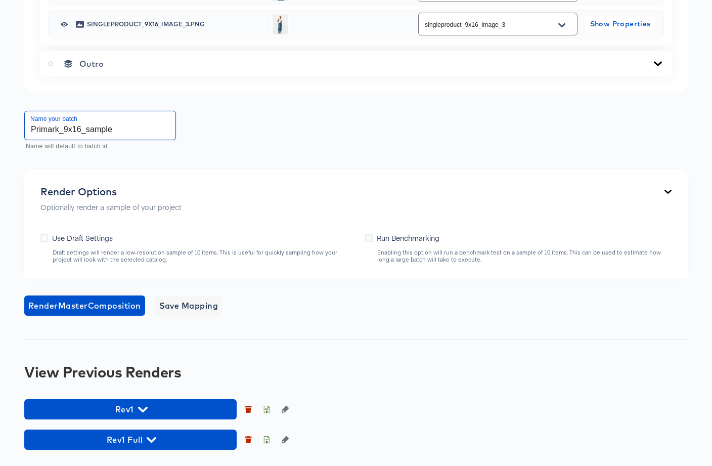
click at [0, 0] on input "Use Draft Settings" at bounding box center [0, 0] width 0 height 0
click at [100, 308] on span "Render Master Composition" at bounding box center [84, 305] width 113 height 14
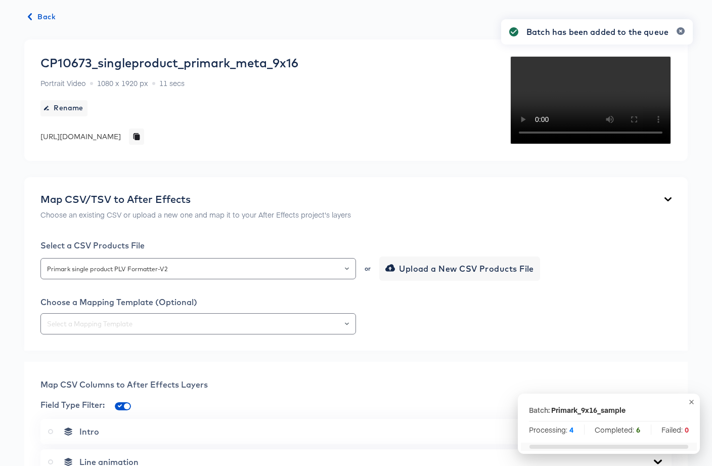
scroll to position [0, 0]
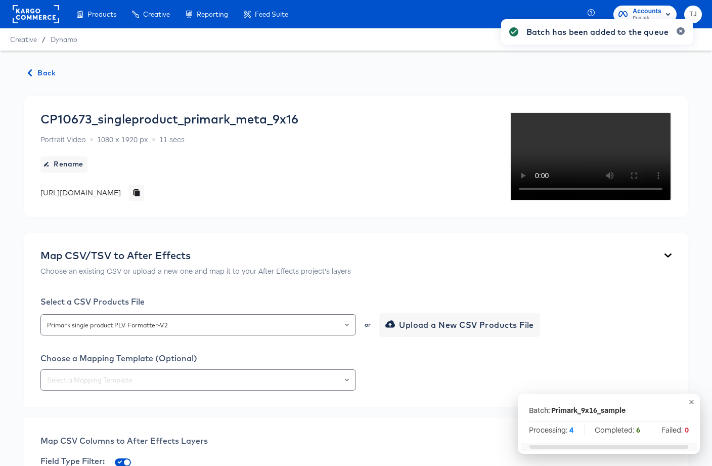
click at [43, 72] on span "Back" at bounding box center [41, 73] width 27 height 13
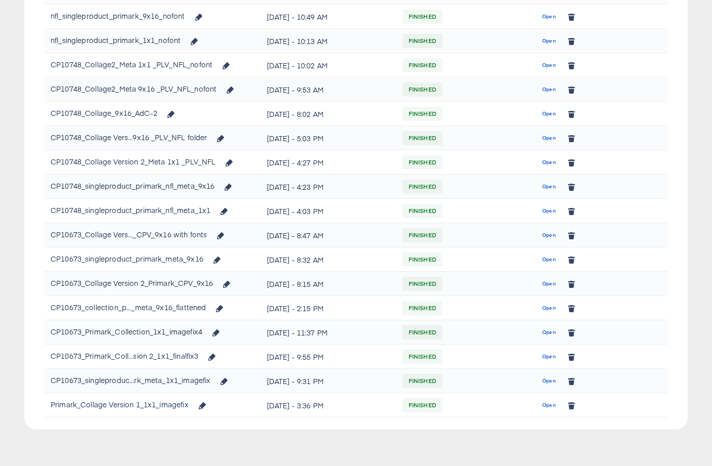
scroll to position [251, 0]
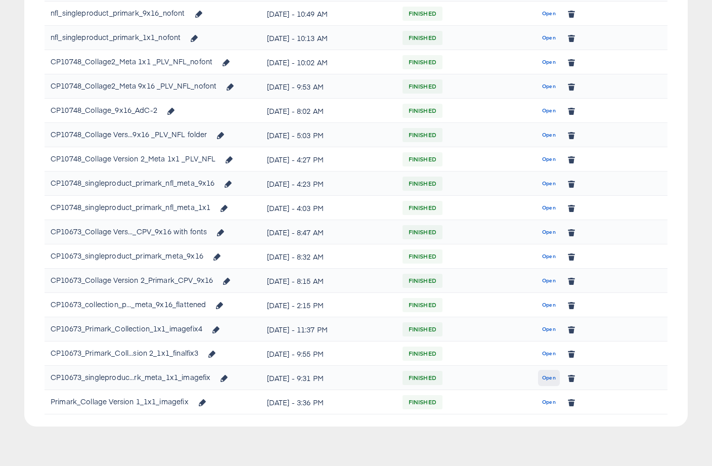
click at [546, 378] on span "Open" at bounding box center [549, 377] width 14 height 9
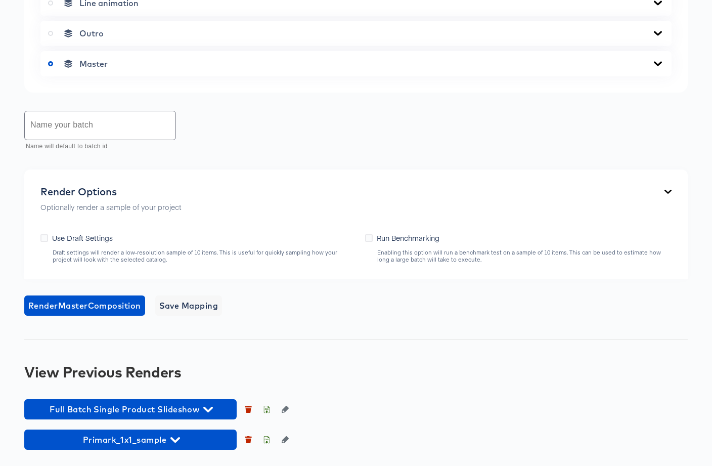
scroll to position [588, 0]
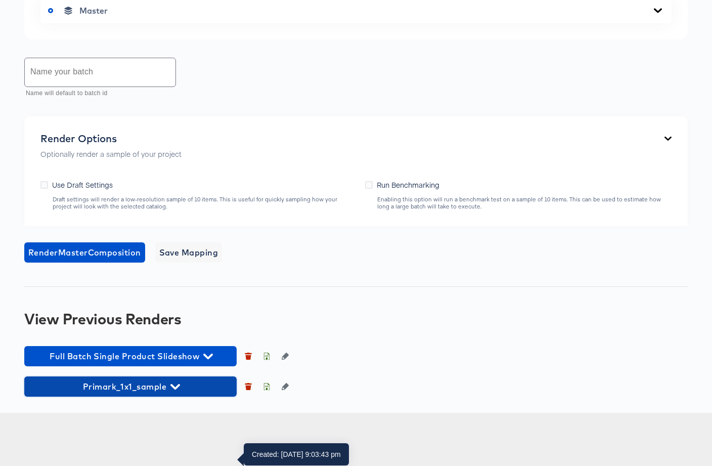
click at [172, 389] on icon "button" at bounding box center [175, 387] width 10 height 6
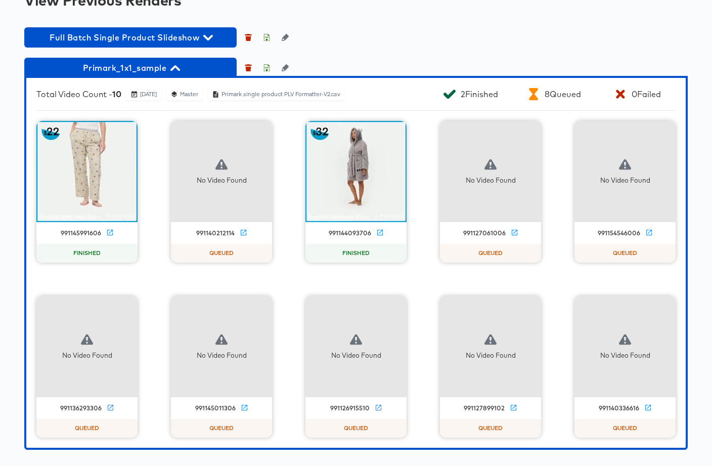
scroll to position [959, 0]
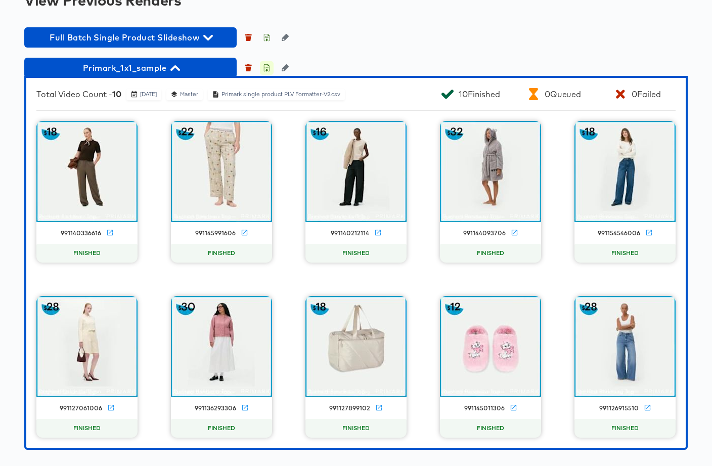
click at [265, 68] on icon "button" at bounding box center [266, 67] width 7 height 7
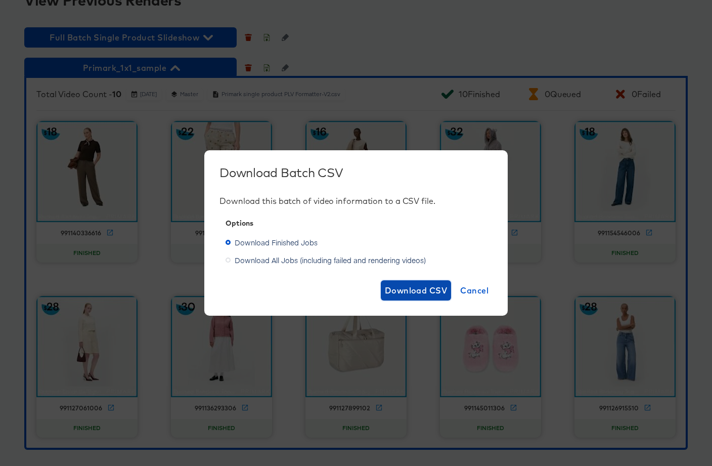
click at [395, 291] on span "Download CSV" at bounding box center [416, 290] width 63 height 14
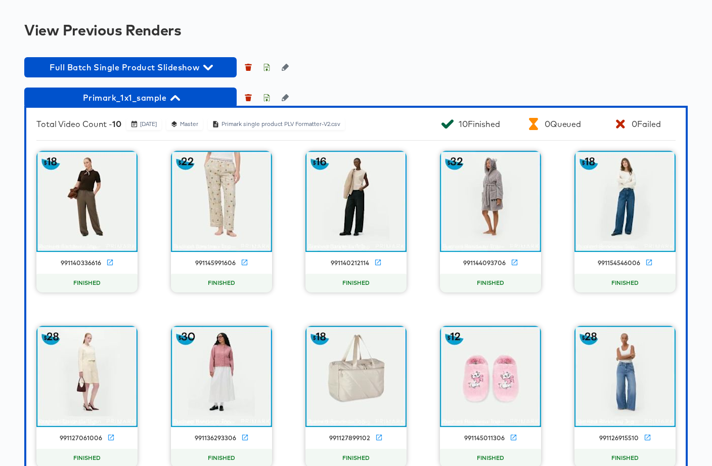
scroll to position [853, 0]
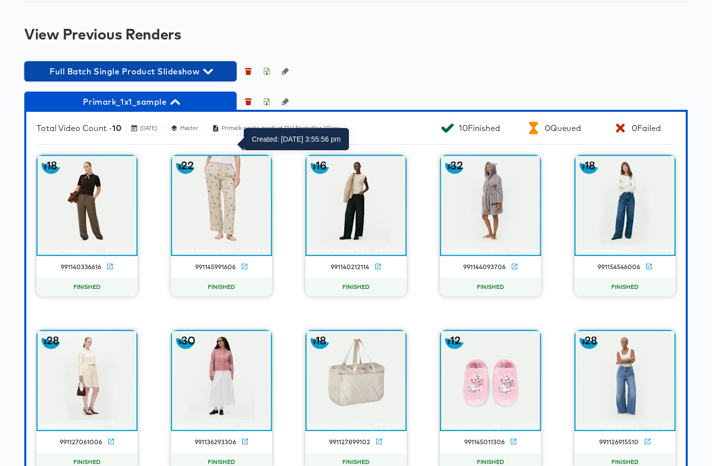
click at [129, 78] on span "Full Batch Single Product Slideshow" at bounding box center [130, 71] width 202 height 14
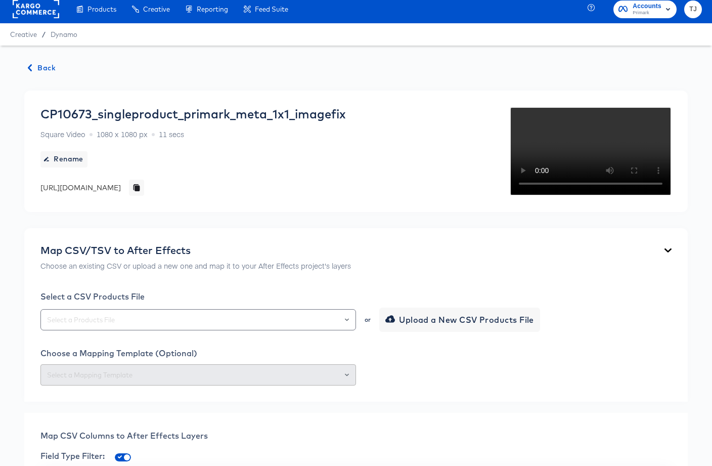
scroll to position [0, 0]
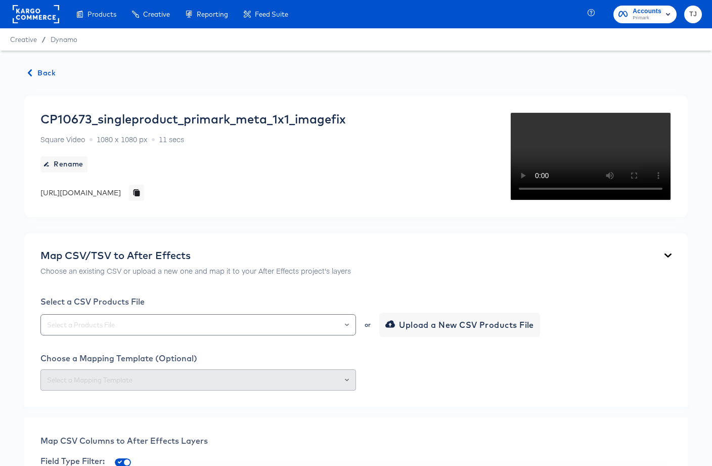
click at [45, 69] on span "Back" at bounding box center [41, 73] width 27 height 13
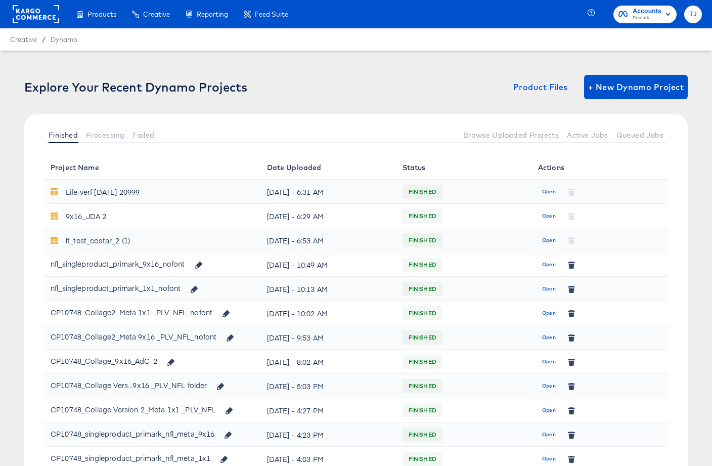
scroll to position [251, 0]
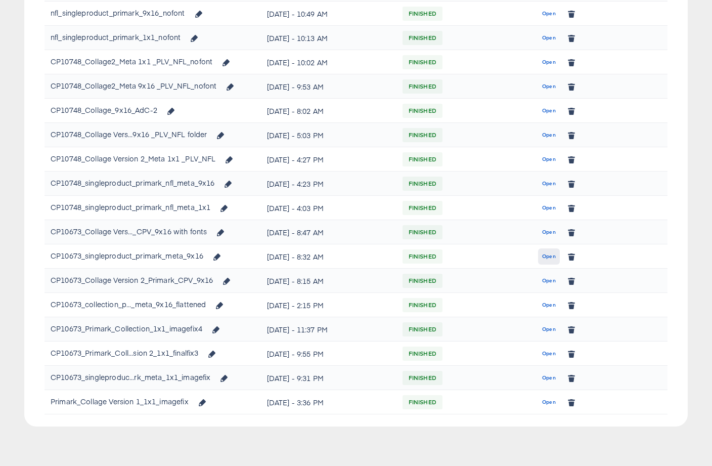
click at [550, 255] on span "Open" at bounding box center [549, 256] width 14 height 9
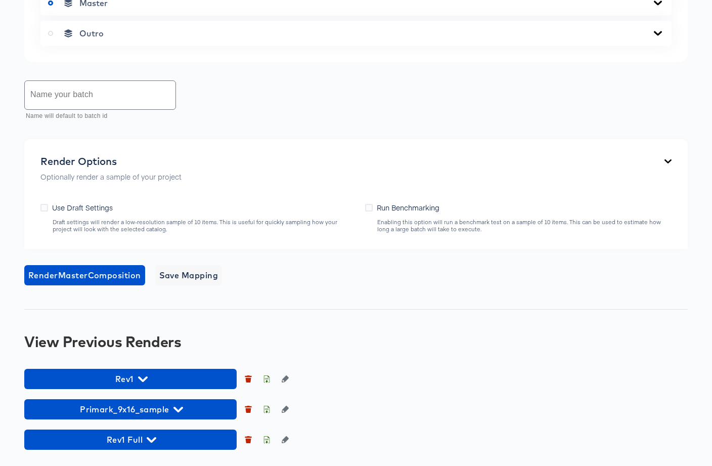
scroll to position [742, 0]
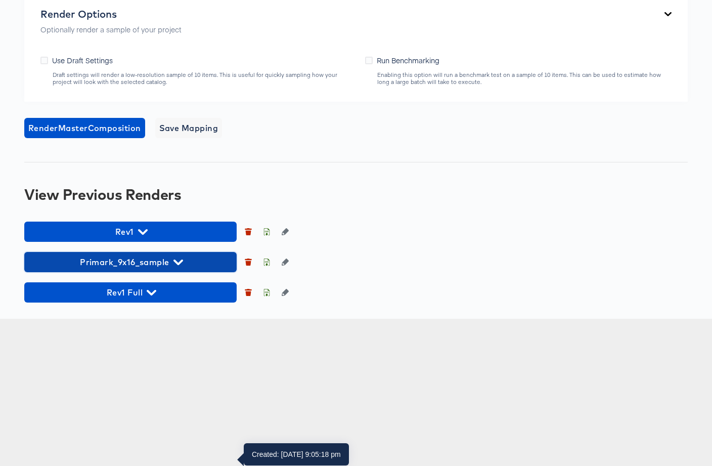
click at [169, 269] on span "Primark_9x16_sample" at bounding box center [130, 262] width 202 height 14
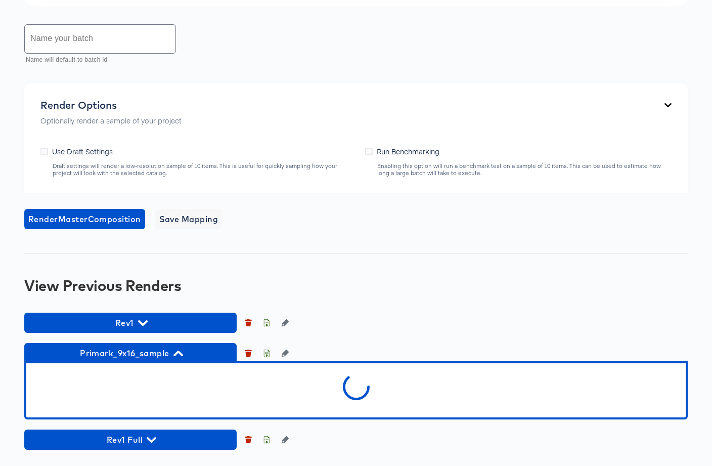
scroll to position [799, 0]
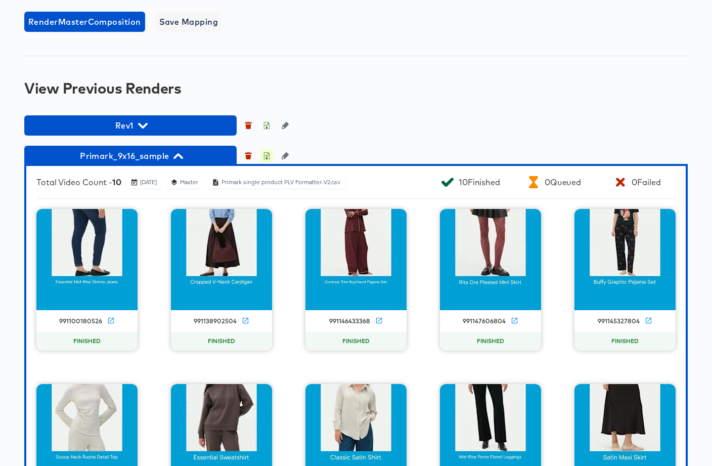
click at [267, 159] on icon "button" at bounding box center [266, 155] width 7 height 7
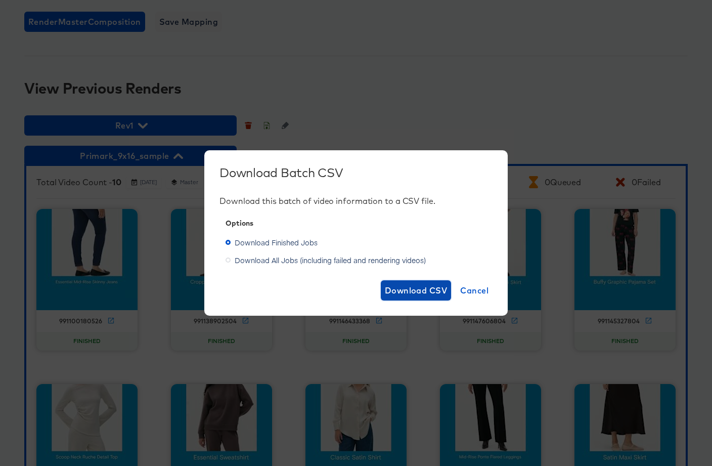
click at [430, 288] on span "Download CSV" at bounding box center [416, 290] width 63 height 14
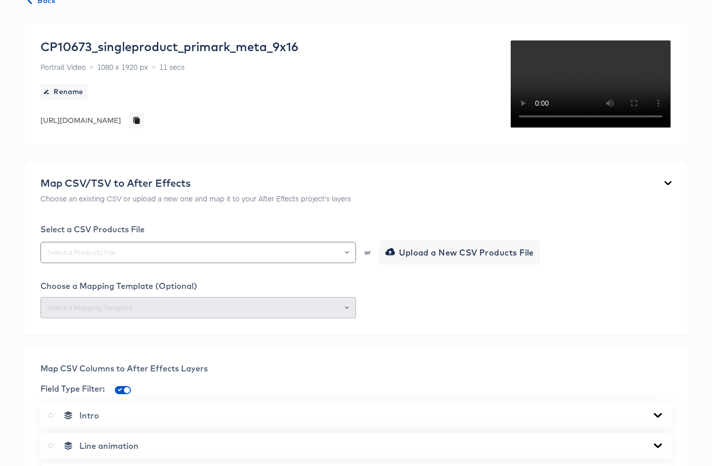
scroll to position [0, 0]
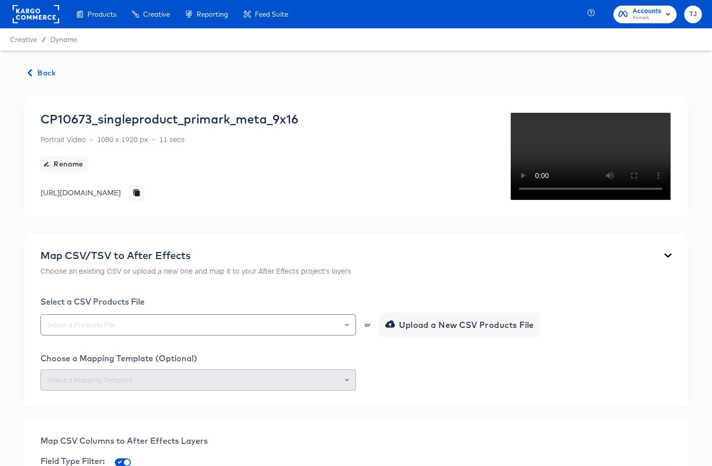
click at [45, 69] on span "Back" at bounding box center [41, 73] width 27 height 13
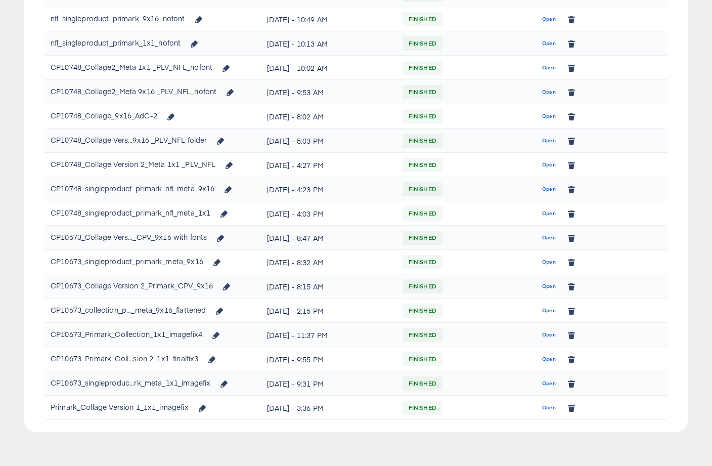
scroll to position [251, 0]
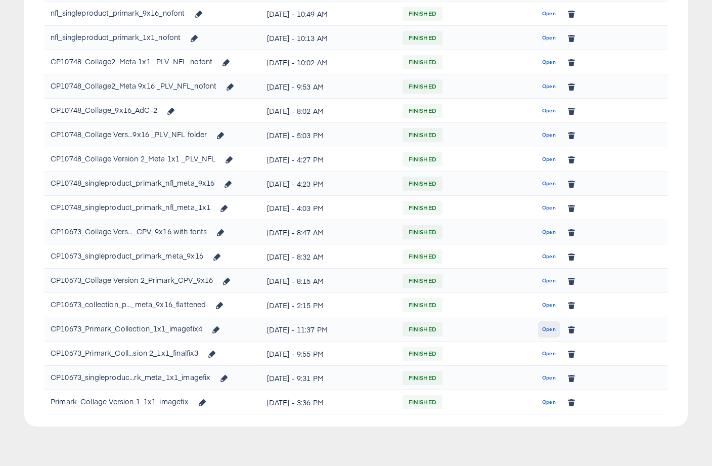
click at [552, 330] on span "Open" at bounding box center [549, 329] width 14 height 9
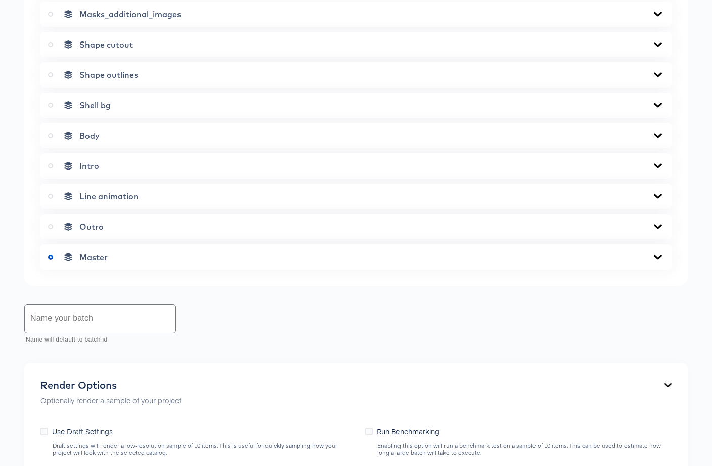
scroll to position [636, 0]
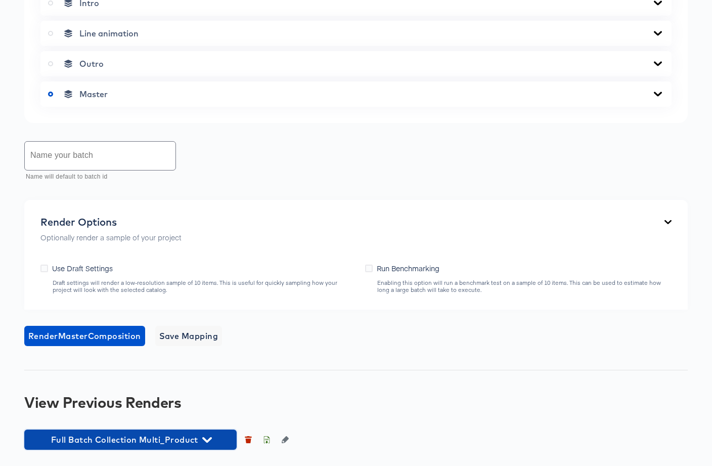
click at [193, 445] on span "Full Batch Collection Multi_Product" at bounding box center [130, 439] width 202 height 14
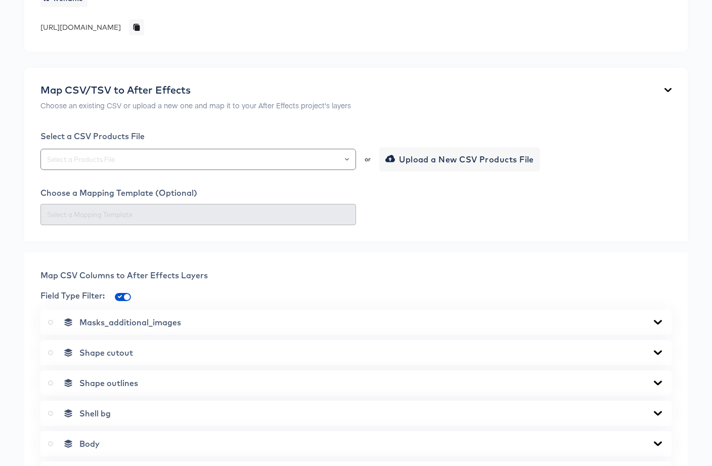
scroll to position [0, 0]
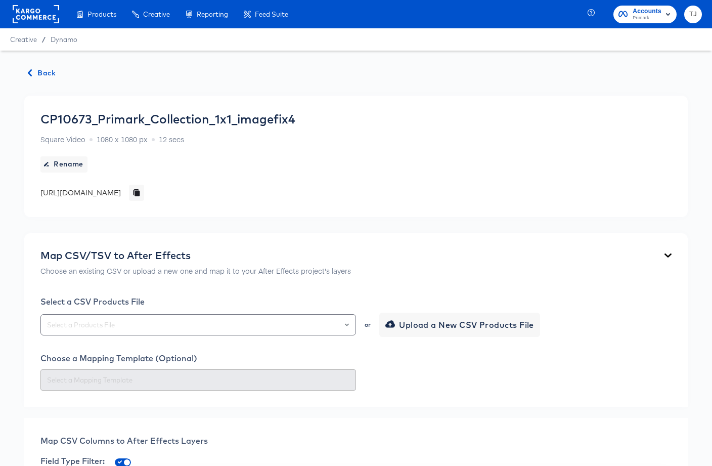
click at [36, 71] on span "Back" at bounding box center [41, 73] width 27 height 13
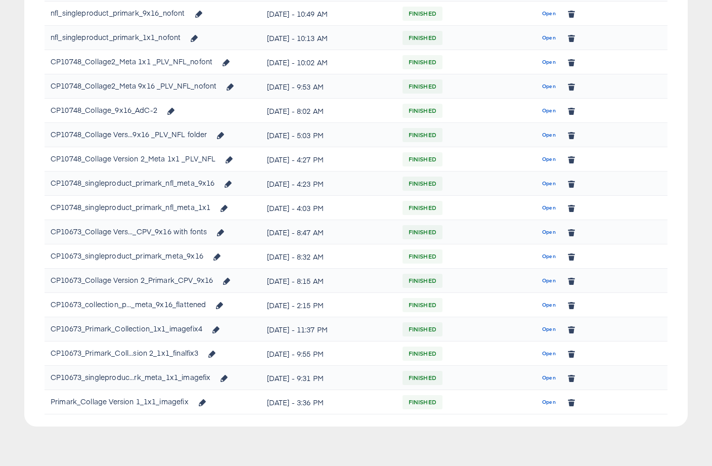
scroll to position [241, 0]
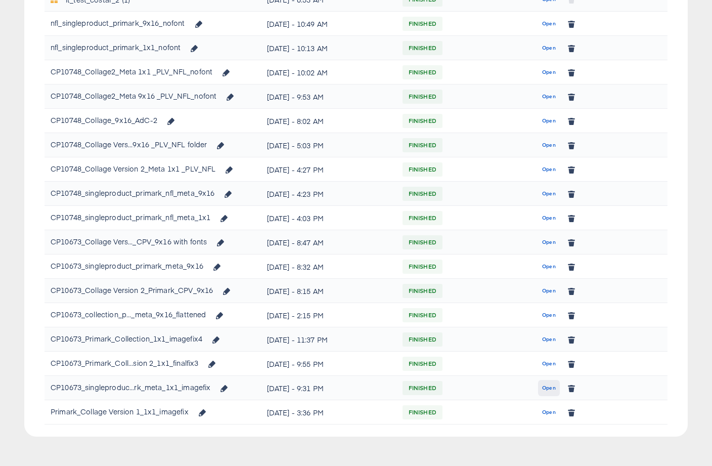
click at [546, 388] on span "Open" at bounding box center [549, 387] width 14 height 9
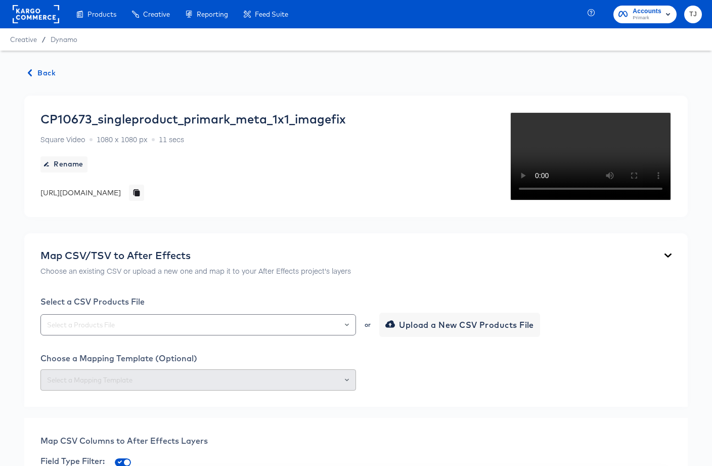
scroll to position [7, 0]
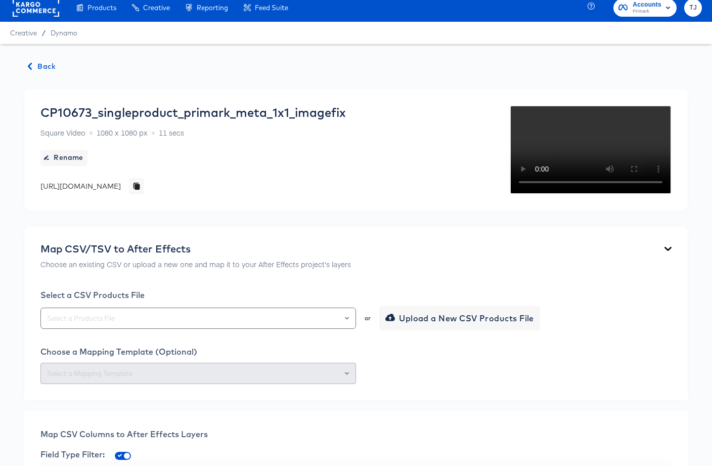
click at [35, 64] on span "Back" at bounding box center [41, 66] width 27 height 13
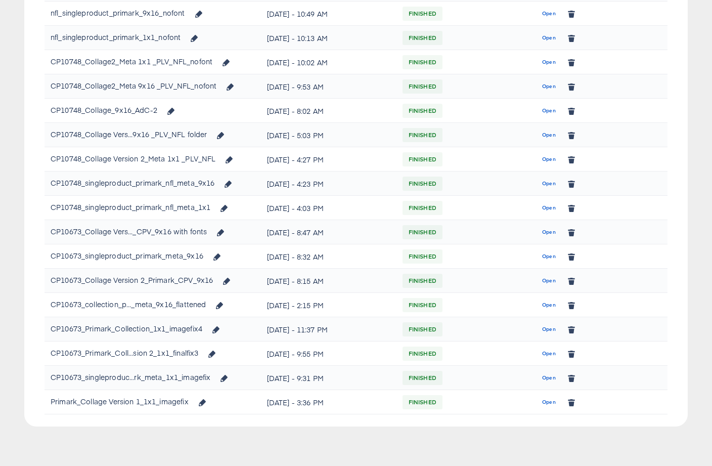
scroll to position [248, 0]
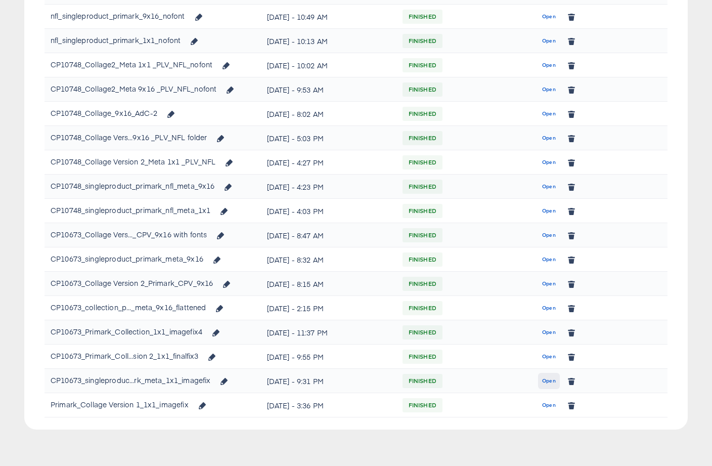
click at [553, 378] on span "Open" at bounding box center [549, 380] width 14 height 9
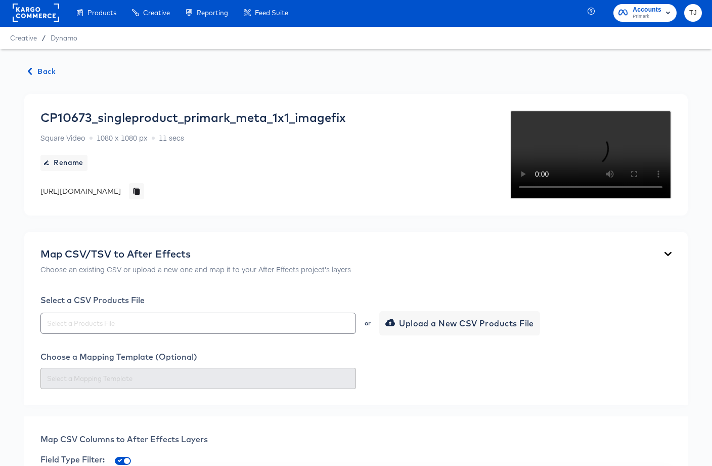
scroll to position [588, 0]
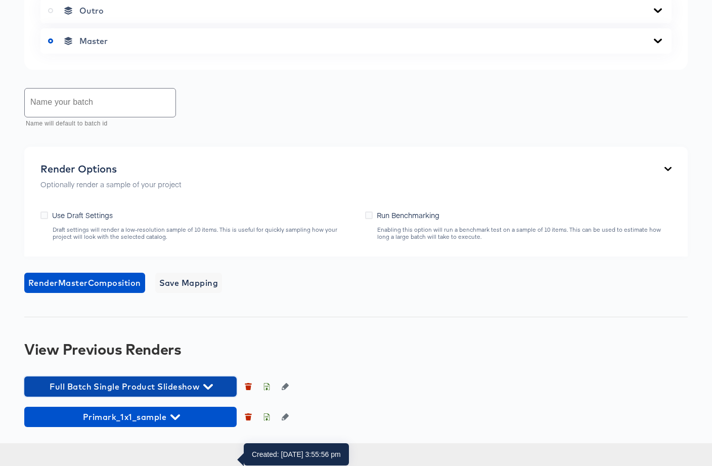
click at [196, 393] on span "Full Batch Single Product Slideshow" at bounding box center [130, 386] width 202 height 14
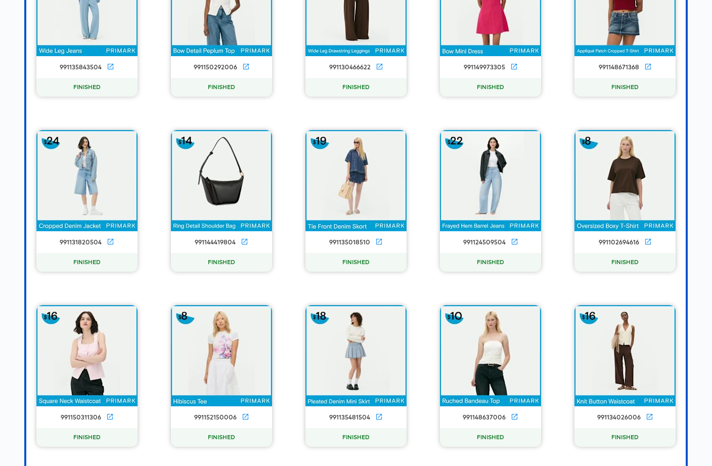
scroll to position [1022, 0]
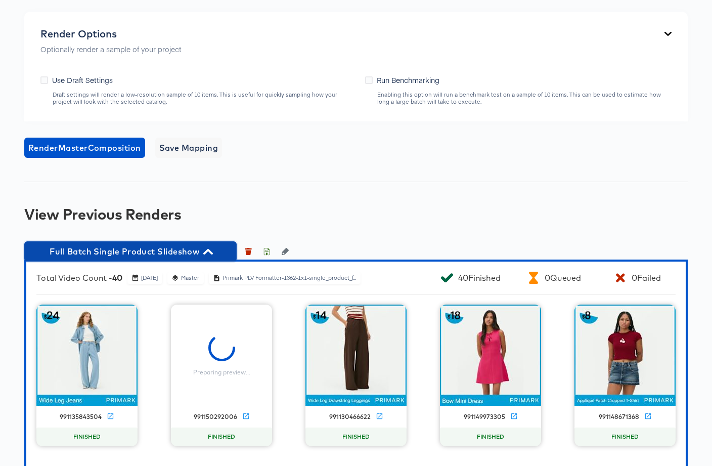
drag, startPoint x: 161, startPoint y: 318, endPoint x: 172, endPoint y: 330, distance: 16.5
click at [161, 258] on span "Full Batch Single Product Slideshow" at bounding box center [130, 251] width 202 height 14
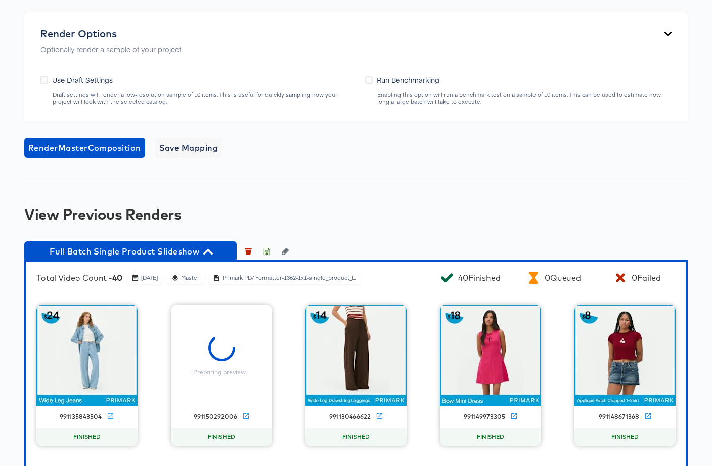
scroll to position [588, 0]
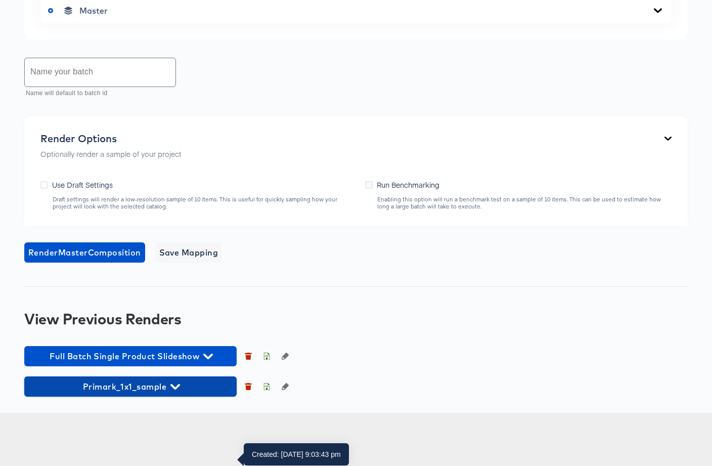
click at [171, 391] on icon "button" at bounding box center [175, 387] width 10 height 10
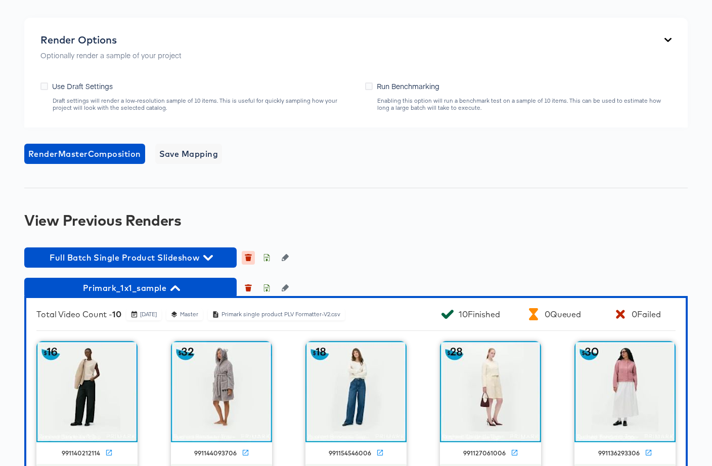
scroll to position [659, 0]
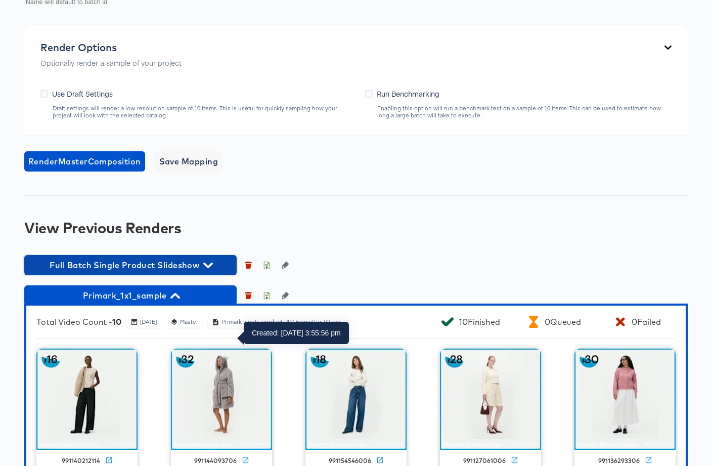
click at [214, 272] on span "Full Batch Single Product Slideshow" at bounding box center [130, 265] width 202 height 14
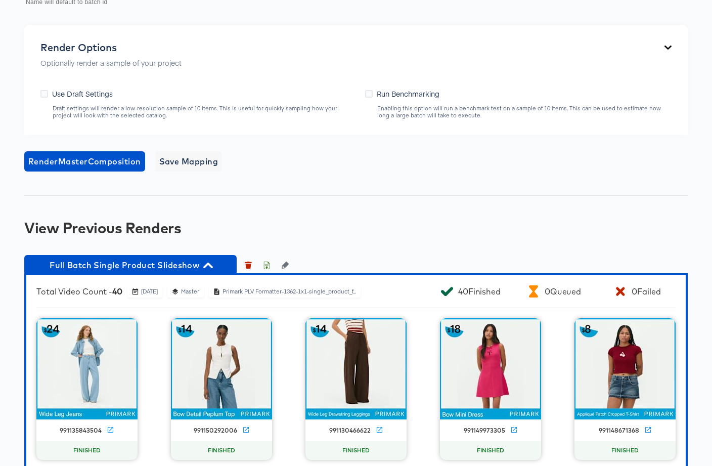
scroll to position [1092, 0]
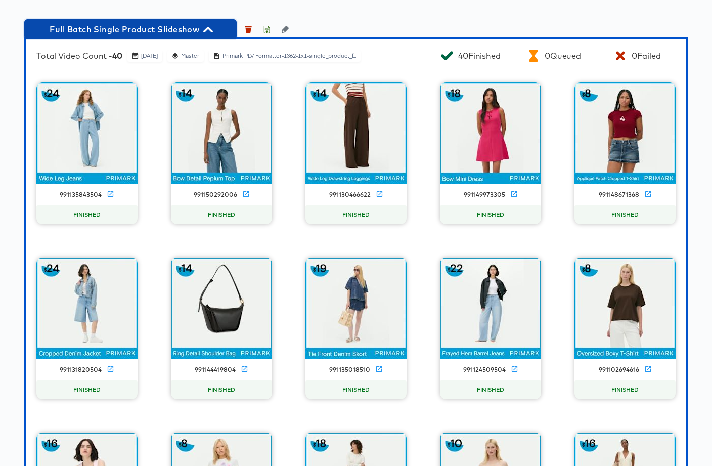
click at [204, 34] on icon "button" at bounding box center [208, 30] width 10 height 10
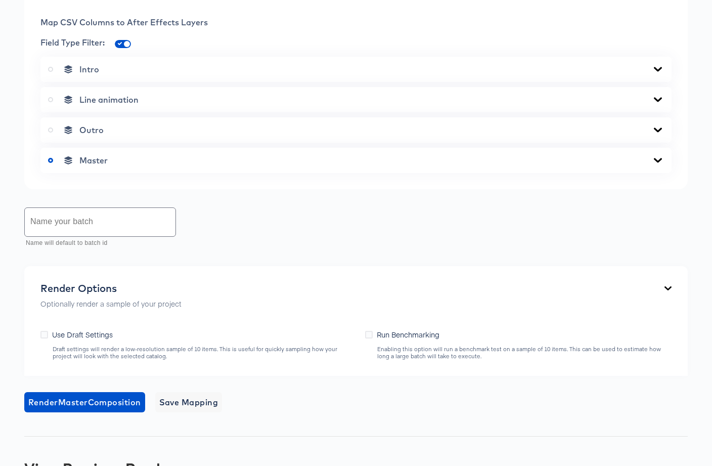
scroll to position [385, 0]
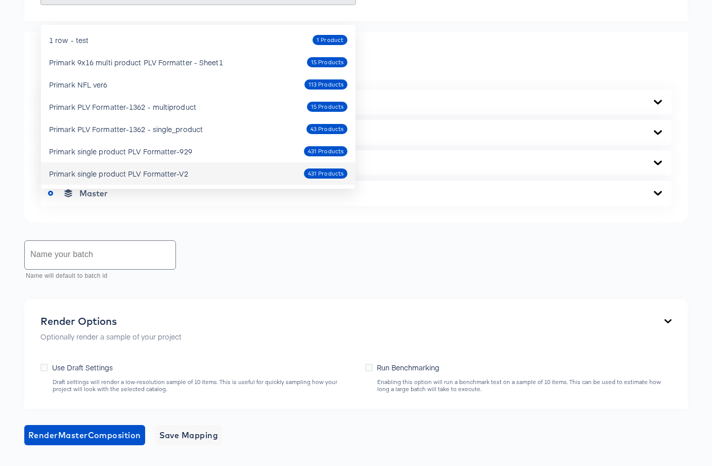
click at [210, 168] on div "Primark single product PLV Formatter-V2 431 Products" at bounding box center [198, 173] width 298 height 16
type input "Primark single product PLV Formatter-V2"
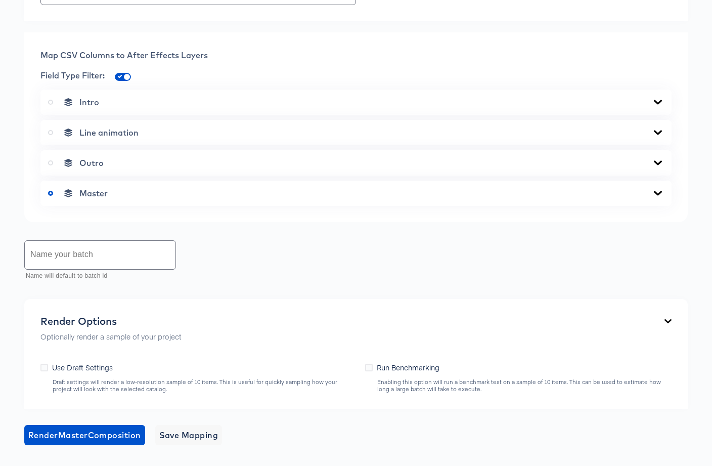
click at [654, 197] on icon at bounding box center [658, 193] width 12 height 8
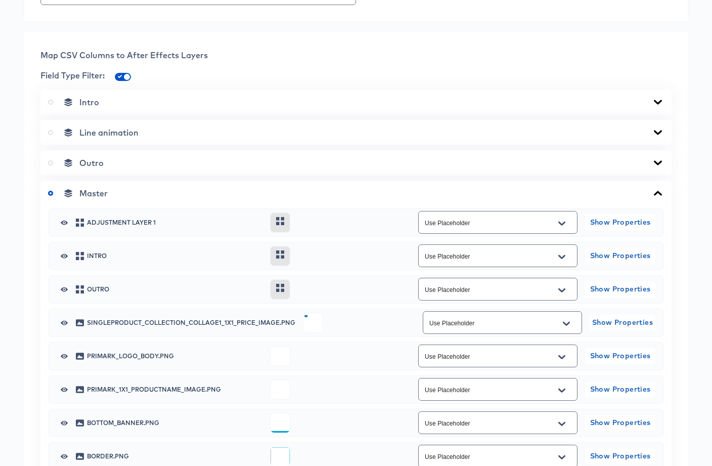
scroll to position [482, 0]
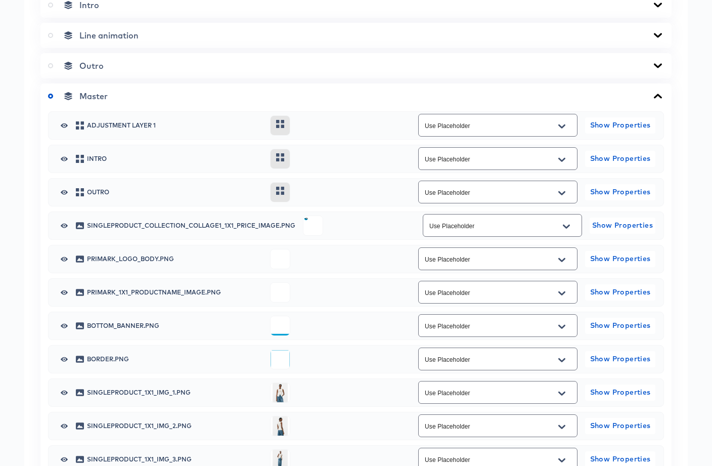
click at [567, 228] on icon "Open" at bounding box center [566, 226] width 7 height 4
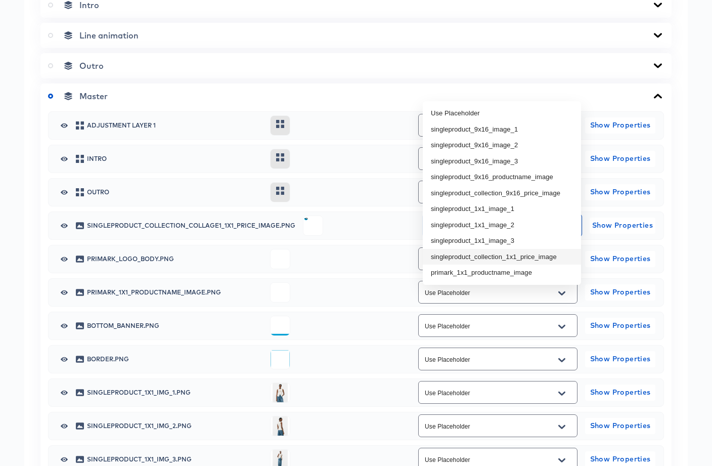
click at [543, 257] on li "singleproduct_collection_1x1_price_image" at bounding box center [502, 257] width 158 height 16
type input "singleproduct_collection_1x1_price_image"
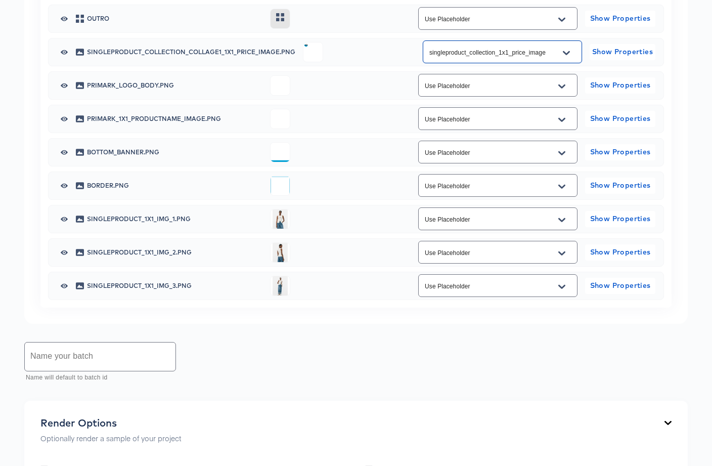
scroll to position [655, 0]
click at [559, 122] on icon "Open" at bounding box center [561, 120] width 7 height 4
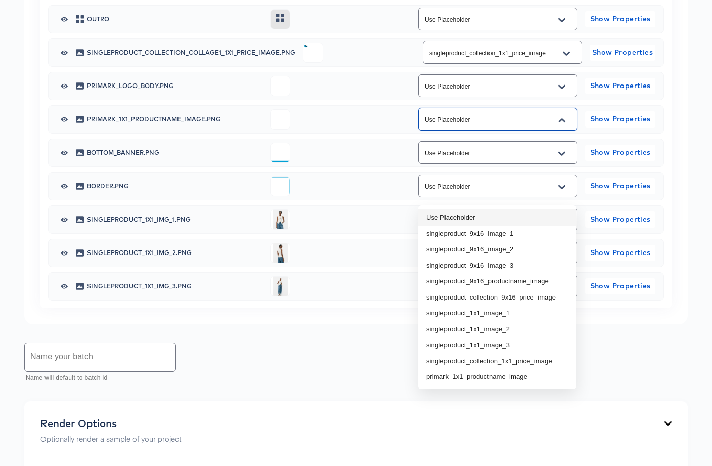
scroll to position [656, 0]
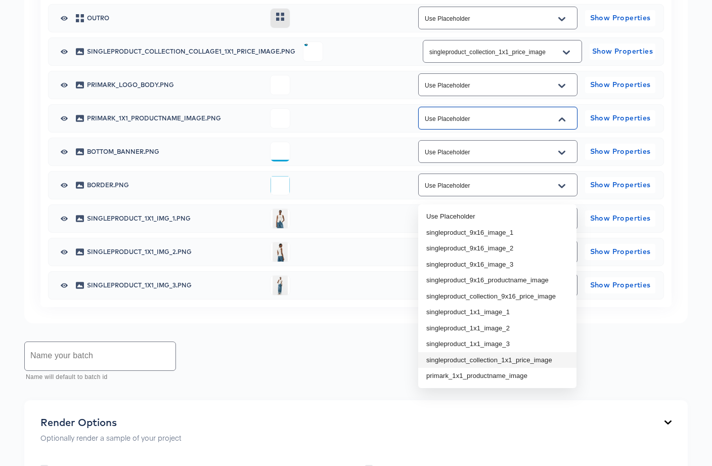
click at [552, 360] on li "singleproduct_collection_1x1_price_image" at bounding box center [497, 360] width 158 height 16
type input "singleproduct_collection_1x1_price_image"
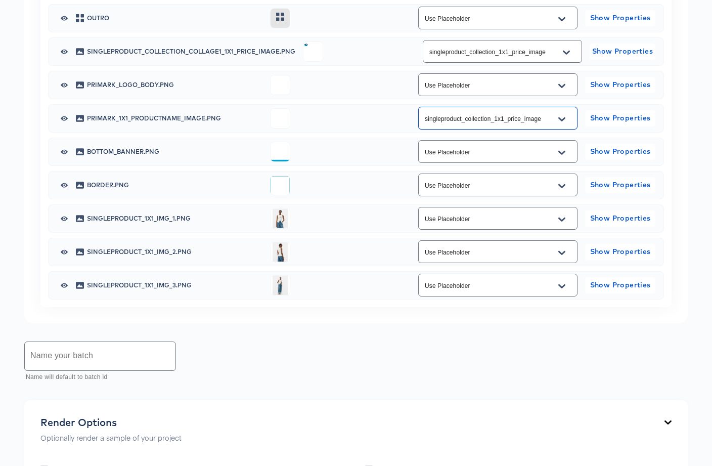
click at [562, 224] on icon "Open" at bounding box center [561, 219] width 7 height 8
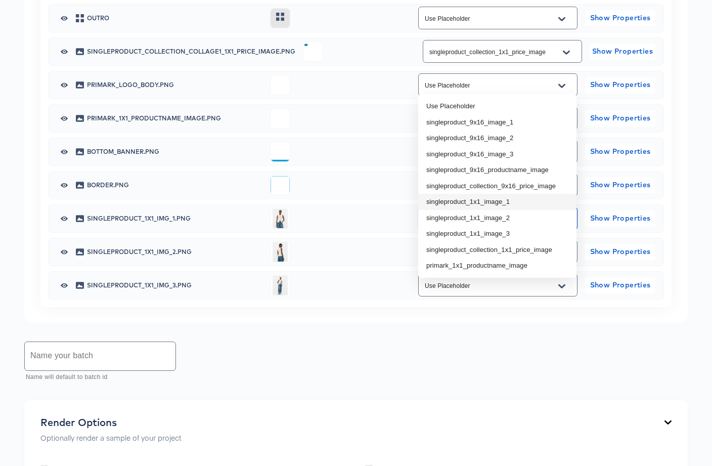
drag, startPoint x: 516, startPoint y: 200, endPoint x: 524, endPoint y: 227, distance: 28.0
click at [516, 200] on li "singleproduct_1x1_image_1" at bounding box center [497, 202] width 158 height 16
type input "singleproduct_1x1_image_1"
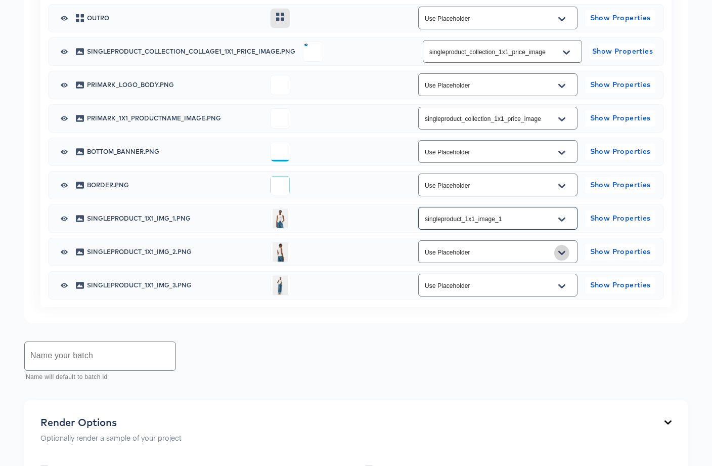
drag, startPoint x: 562, startPoint y: 327, endPoint x: 557, endPoint y: 330, distance: 6.3
click at [562, 257] on icon "Open" at bounding box center [561, 253] width 7 height 8
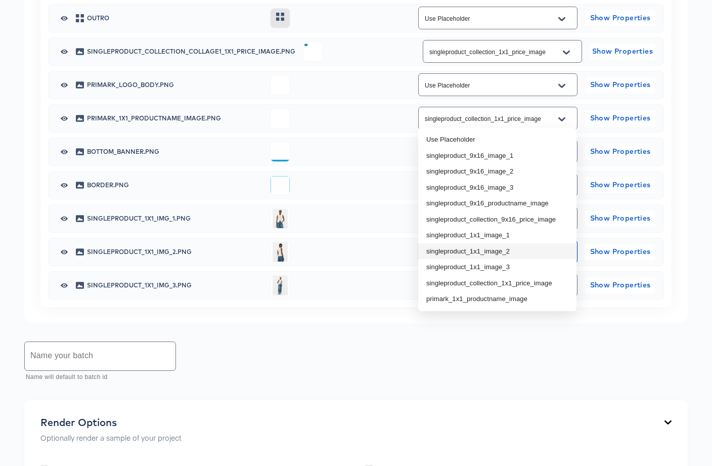
click at [514, 257] on li "singleproduct_1x1_image_2" at bounding box center [497, 251] width 158 height 16
type input "singleproduct_1x1_image_2"
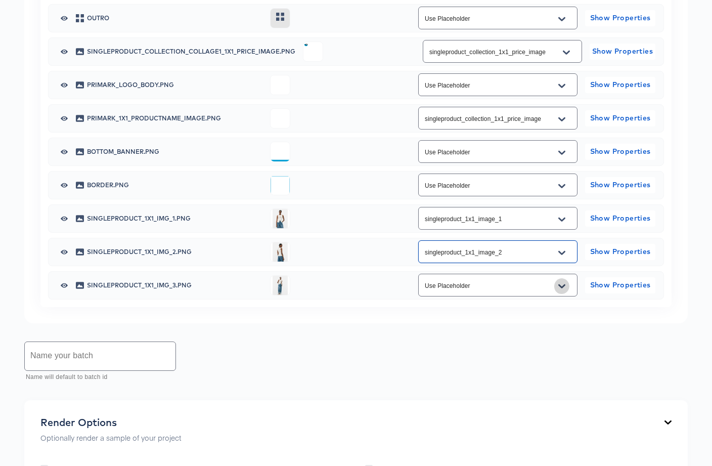
drag, startPoint x: 567, startPoint y: 360, endPoint x: 556, endPoint y: 359, distance: 11.6
click at [567, 294] on button "Open" at bounding box center [561, 286] width 15 height 16
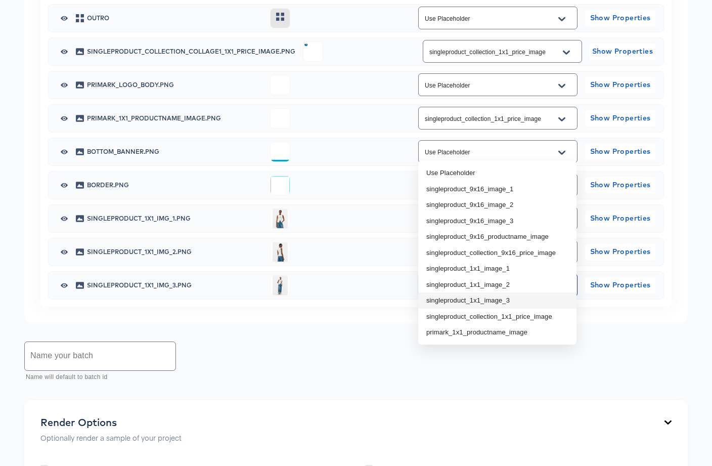
click at [525, 299] on li "singleproduct_1x1_image_3" at bounding box center [497, 300] width 158 height 16
type input "singleproduct_1x1_image_3"
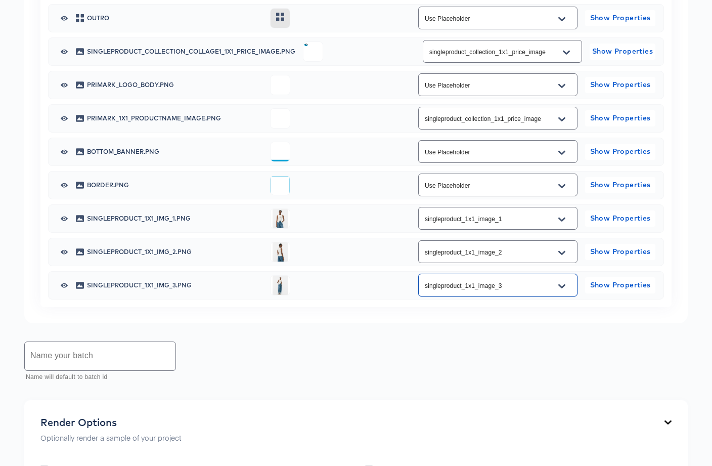
scroll to position [732, 0]
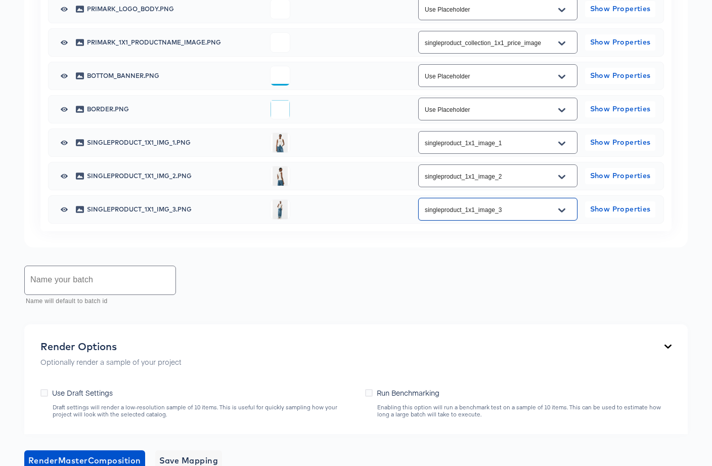
click at [123, 294] on input "text" at bounding box center [100, 280] width 151 height 28
click at [100, 294] on input "Primark_1x1_sam[le_V2" at bounding box center [100, 280] width 151 height 28
click at [141, 294] on input "Primark_1x1_sample_V2" at bounding box center [100, 280] width 151 height 28
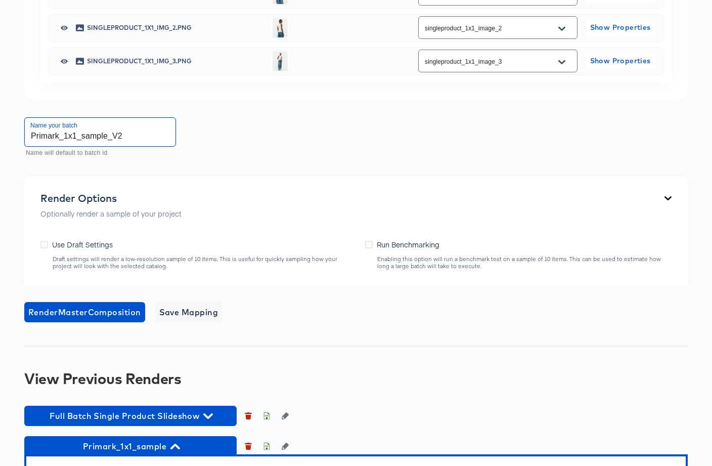
scroll to position [921, 0]
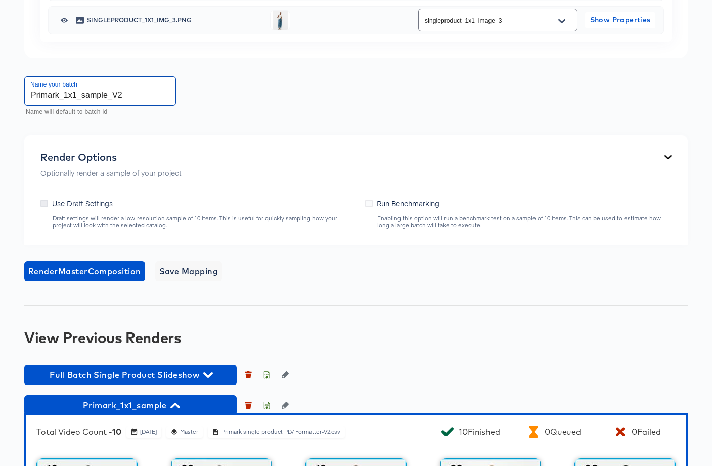
type input "Primark_1x1_sample_V2"
click at [41, 207] on icon at bounding box center [44, 204] width 8 height 8
click at [0, 0] on input "Use Draft Settings" at bounding box center [0, 0] width 0 height 0
click at [74, 278] on span "Render Master Composition" at bounding box center [84, 271] width 113 height 14
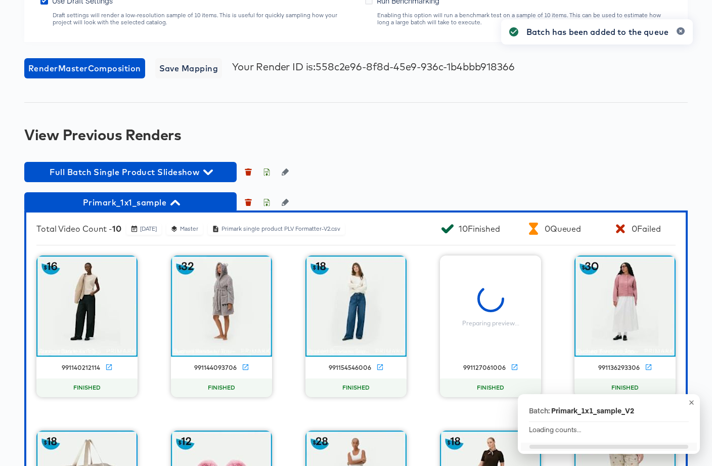
scroll to position [1061, 0]
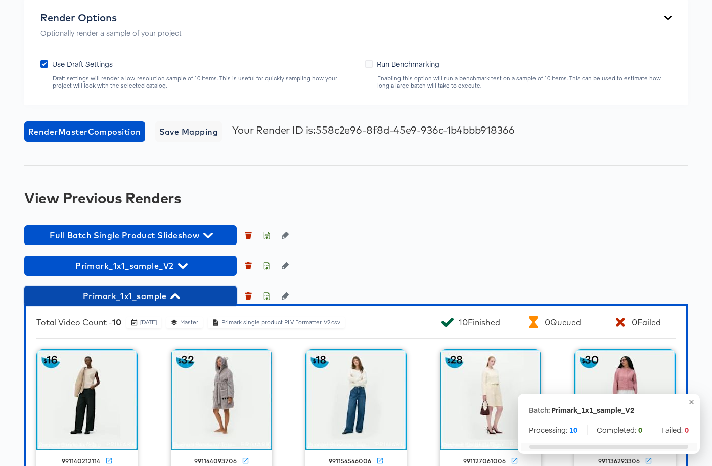
click at [178, 301] on icon "button" at bounding box center [175, 296] width 10 height 10
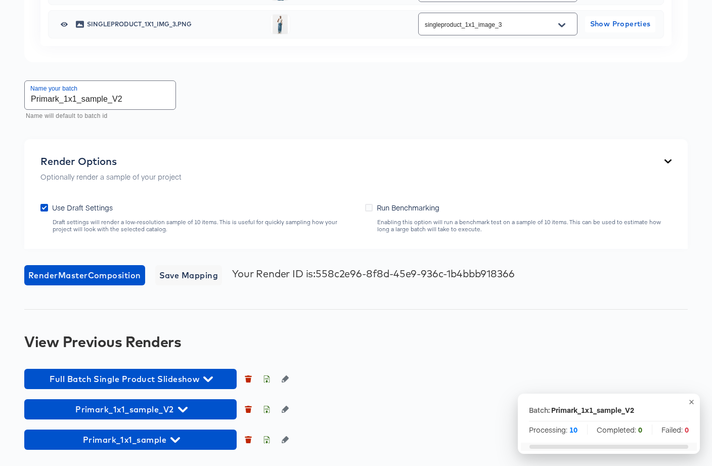
scroll to position [990, 0]
click at [184, 410] on icon "button" at bounding box center [183, 410] width 10 height 6
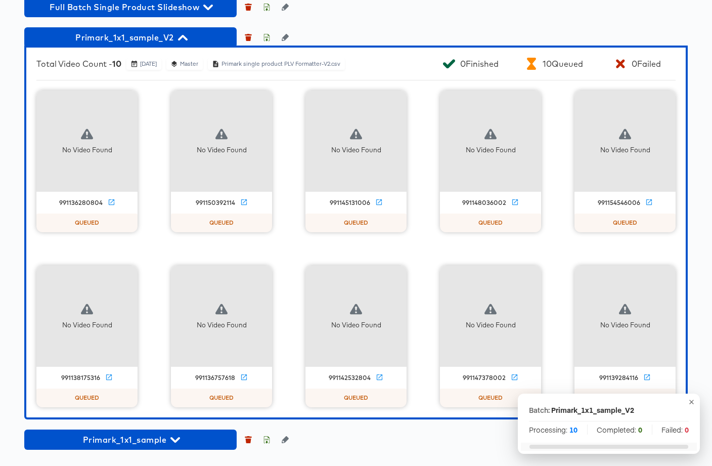
scroll to position [1335, 0]
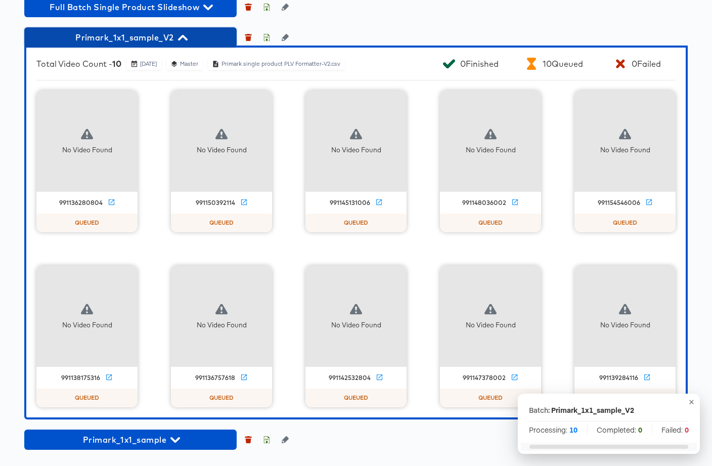
click at [183, 40] on icon "button" at bounding box center [183, 38] width 10 height 6
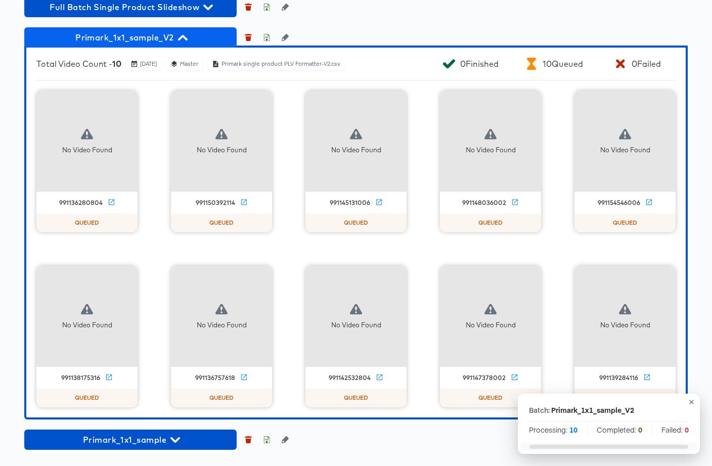
scroll to position [990, 0]
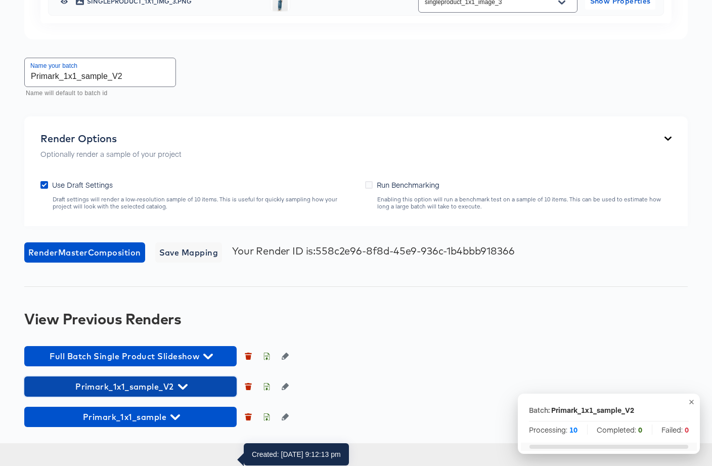
click at [181, 391] on icon "button" at bounding box center [183, 387] width 10 height 10
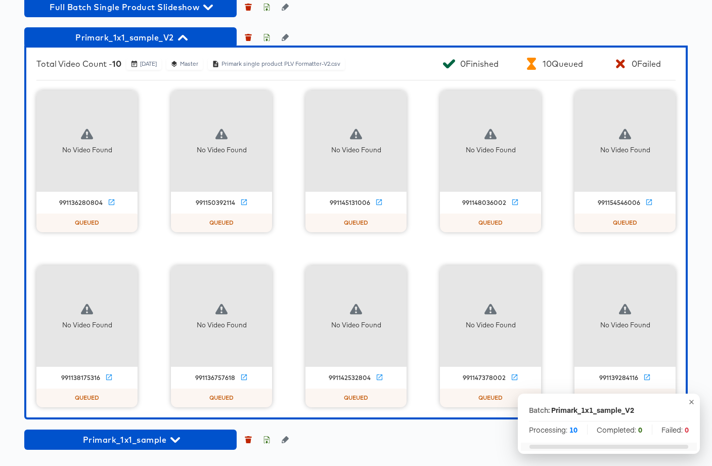
scroll to position [1336, 0]
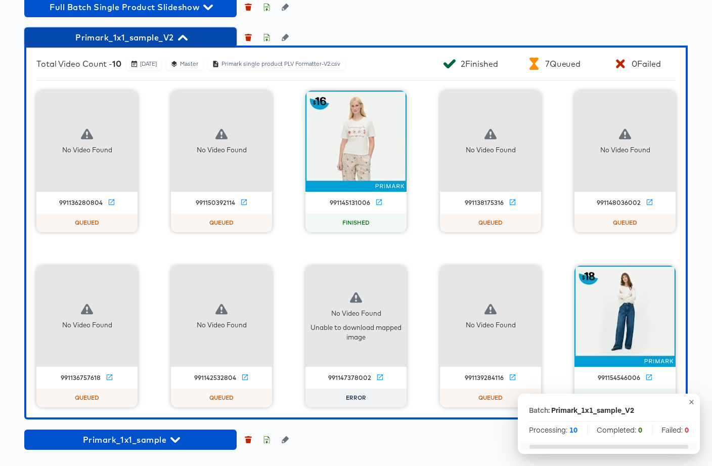
click at [143, 45] on span "Primark_1x1_sample_V2" at bounding box center [130, 37] width 202 height 14
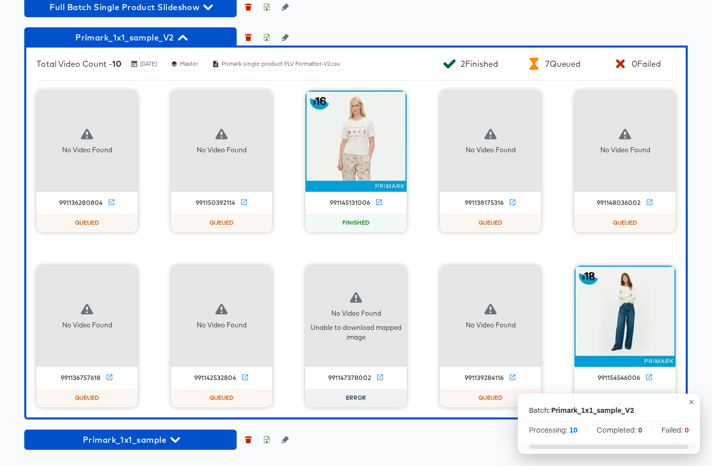
scroll to position [990, 0]
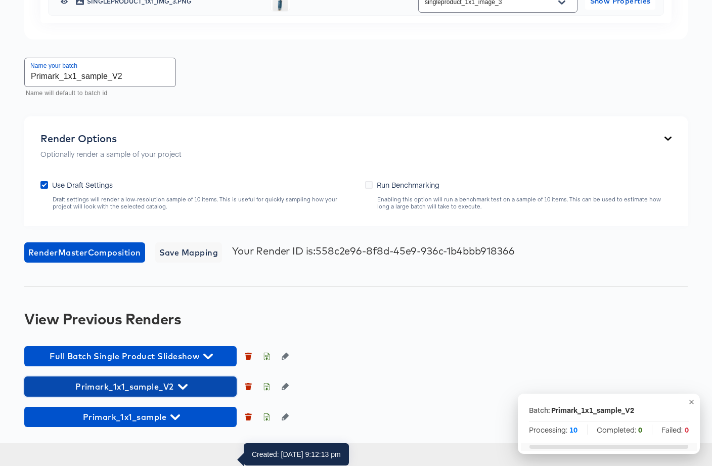
click at [148, 393] on span "Primark_1x1_sample_V2" at bounding box center [130, 386] width 202 height 14
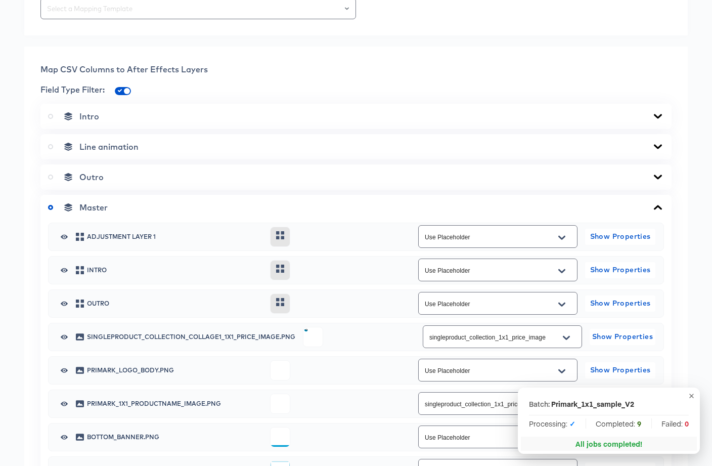
scroll to position [345, 0]
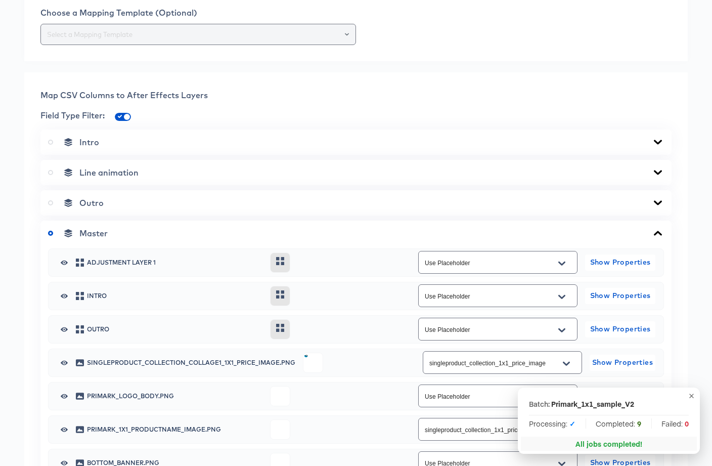
click at [349, 41] on div at bounding box center [342, 34] width 17 height 14
click at [347, 36] on icon "Open" at bounding box center [347, 34] width 4 height 4
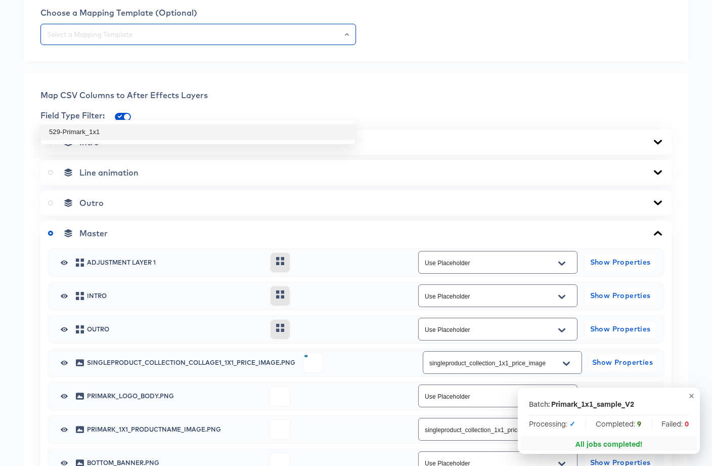
click at [315, 127] on li "529-Primark_1x1" at bounding box center [198, 132] width 315 height 16
type input "529-Primark_1x1"
type input "Use Placeholder"
type input "primark_1x1_productname_image"
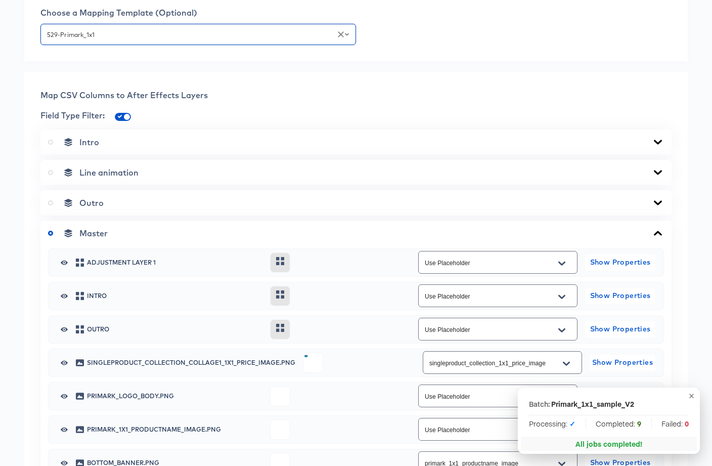
click at [454, 153] on div "Map CSV Columns to After Effects Layers Field Type Filter: Intro Line animation…" at bounding box center [356, 353] width 664 height 562
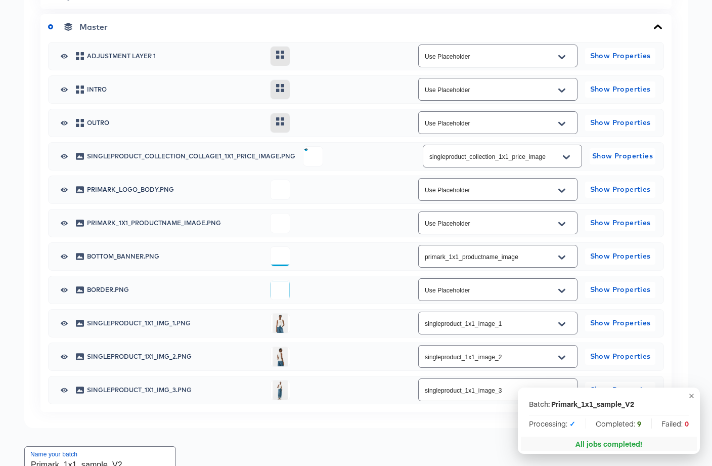
scroll to position [586, 0]
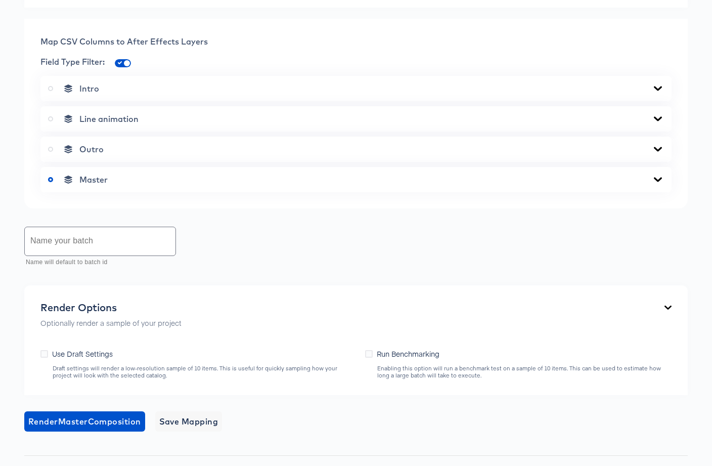
scroll to position [361, 0]
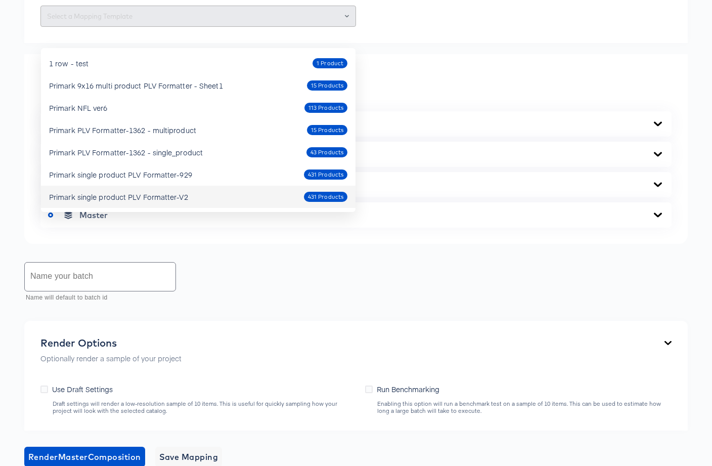
drag, startPoint x: 272, startPoint y: 198, endPoint x: 324, endPoint y: 195, distance: 52.2
click at [272, 197] on div "Primark single product PLV Formatter-V2 431 Products" at bounding box center [198, 197] width 298 height 16
type input "Primark single product PLV Formatter-V2"
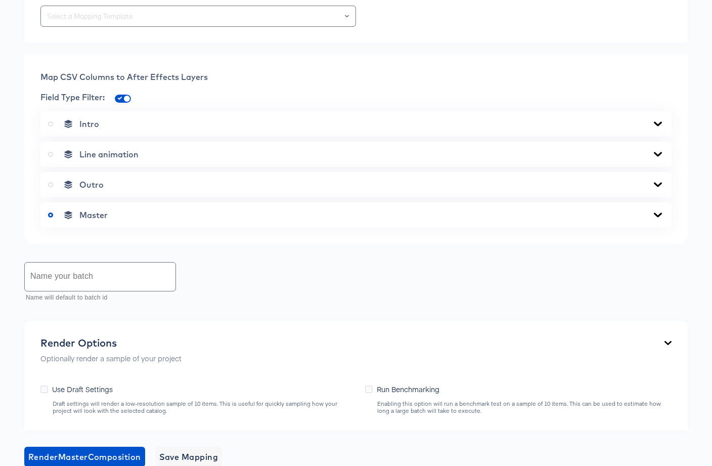
click at [657, 219] on icon at bounding box center [658, 215] width 12 height 8
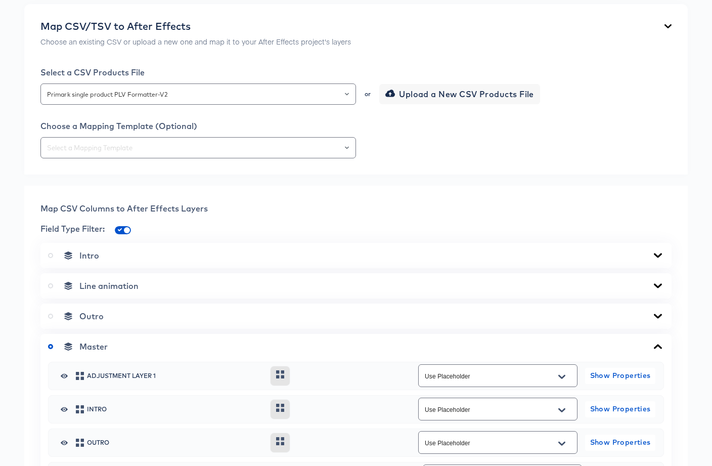
scroll to position [202, 0]
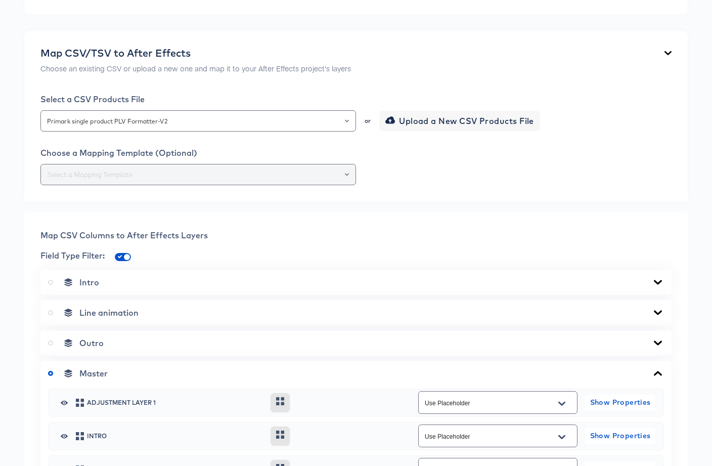
drag, startPoint x: 347, startPoint y: 248, endPoint x: 344, endPoint y: 252, distance: 5.5
click at [347, 176] on icon "Open" at bounding box center [347, 174] width 4 height 4
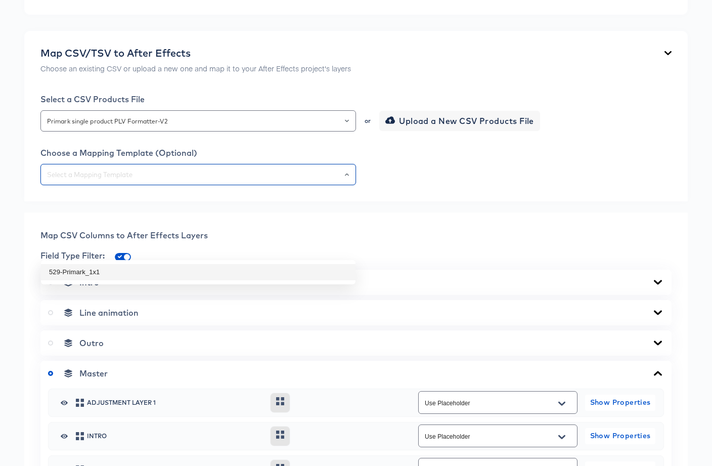
click at [301, 275] on li "529-Primark_1x1" at bounding box center [198, 272] width 315 height 16
type input "529-Primark_1x1"
type input "singleproduct_collection_1x1_price_image"
type input "primark_1x1_productname_image"
type input "singleproduct_1x1_image_1"
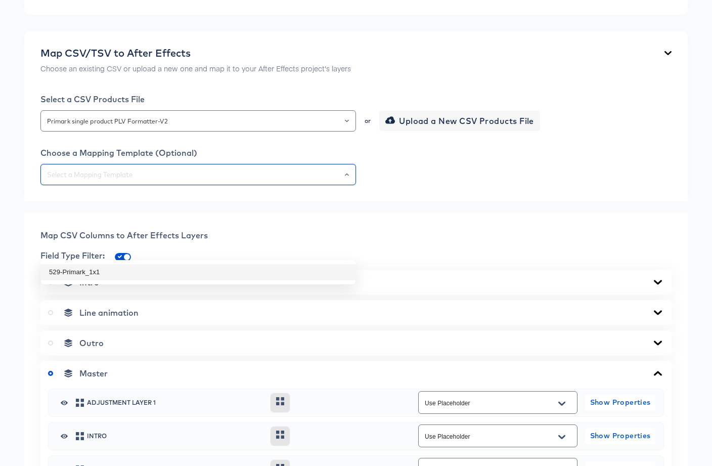
type input "singleproduct_1x1_image_2"
type input "singleproduct_1x1_image_3"
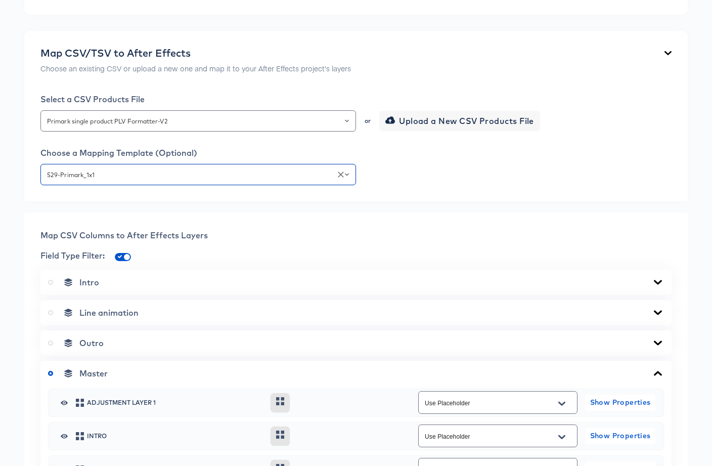
drag, startPoint x: 453, startPoint y: 243, endPoint x: 446, endPoint y: 285, distance: 42.1
click at [453, 185] on div "529-Primark_1x1" at bounding box center [355, 174] width 631 height 21
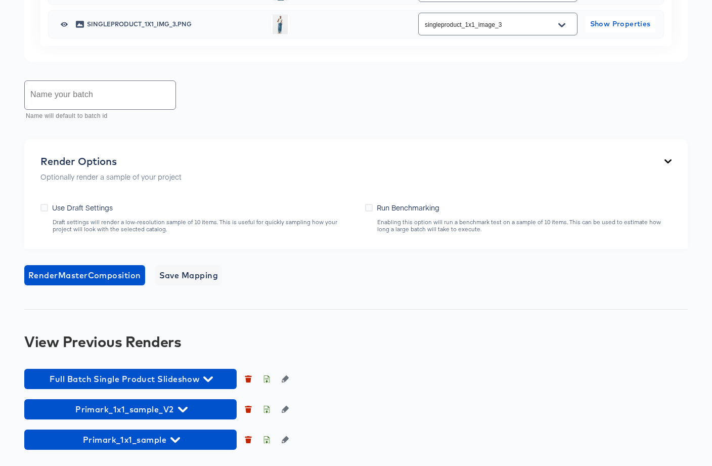
scroll to position [987, 0]
click at [178, 406] on icon "button" at bounding box center [183, 410] width 10 height 10
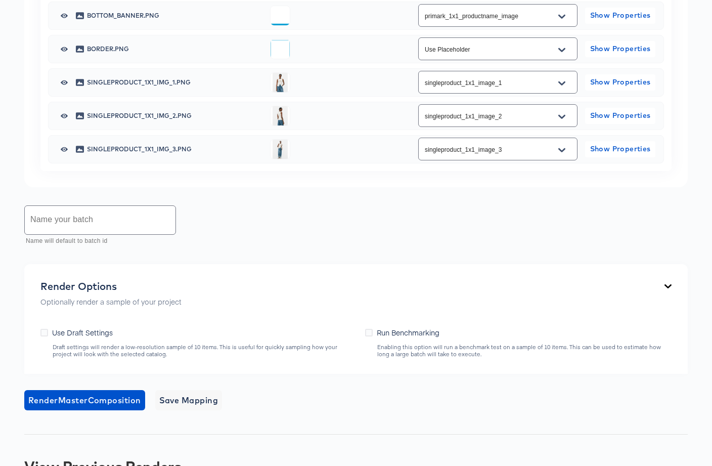
scroll to position [784, 0]
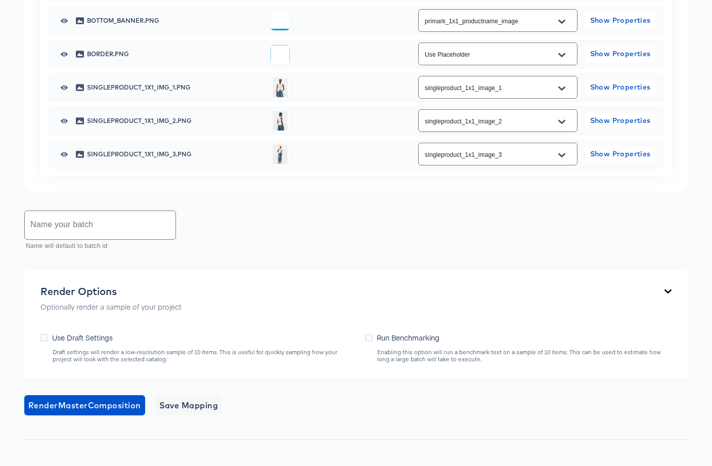
click at [557, 30] on button "Open" at bounding box center [561, 22] width 15 height 16
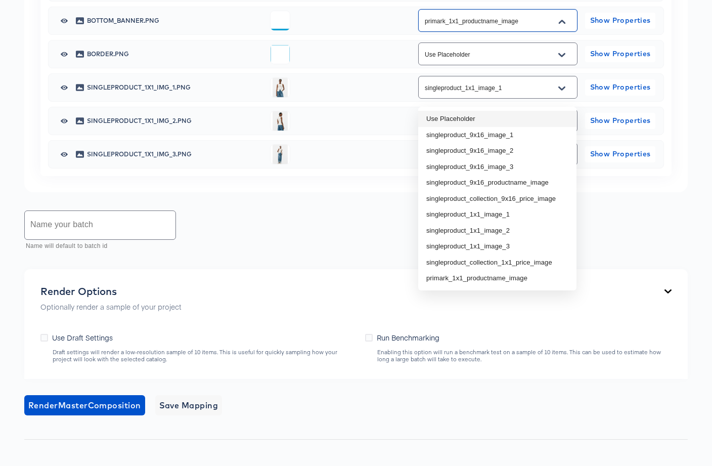
click at [485, 121] on li "Use Placeholder" at bounding box center [497, 119] width 158 height 16
type input "Use Placeholder"
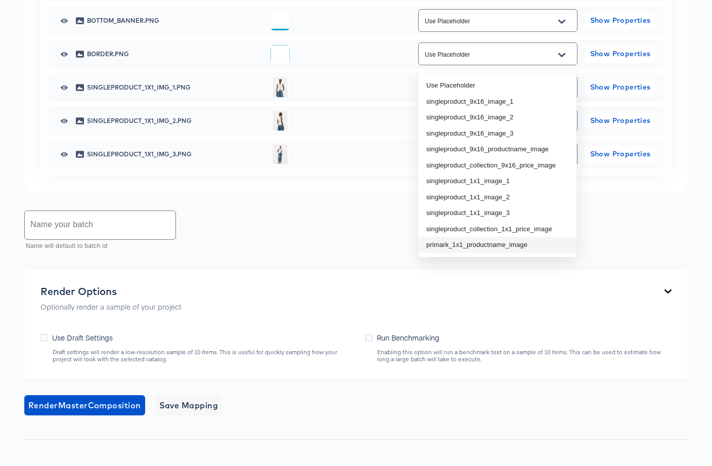
click at [493, 248] on li "primark_1x1_productname_image" at bounding box center [497, 245] width 158 height 16
type input "primark_1x1_productname_image"
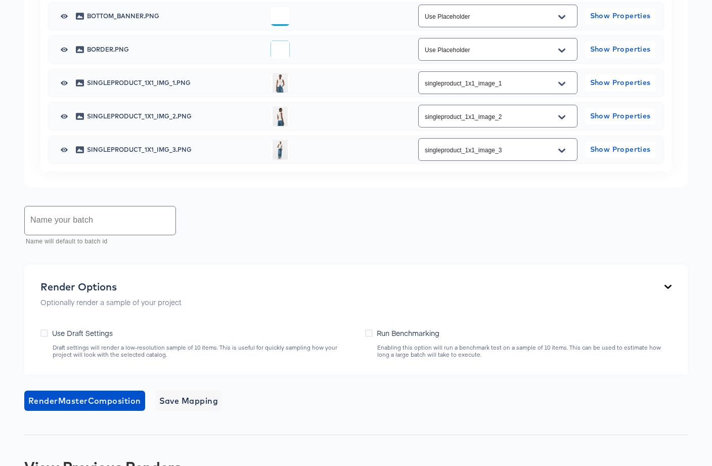
scroll to position [789, 0]
click at [146, 234] on input "text" at bounding box center [100, 220] width 151 height 28
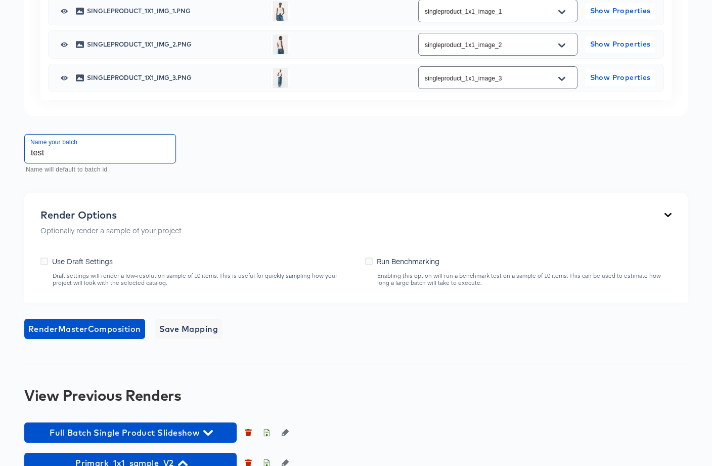
scroll to position [861, 0]
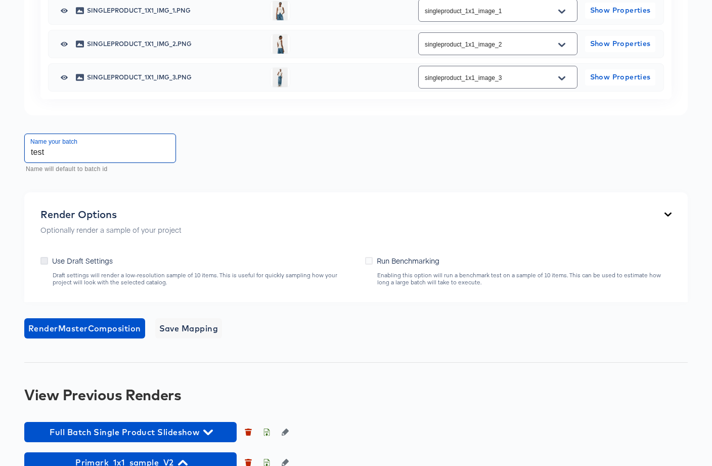
type input "test"
drag, startPoint x: 41, startPoint y: 331, endPoint x: 48, endPoint y: 341, distance: 11.8
click at [42, 264] on icon at bounding box center [44, 261] width 8 height 8
click at [0, 0] on input "Use Draft Settings" at bounding box center [0, 0] width 0 height 0
click at [71, 338] on button "Render Master Composition" at bounding box center [84, 328] width 121 height 20
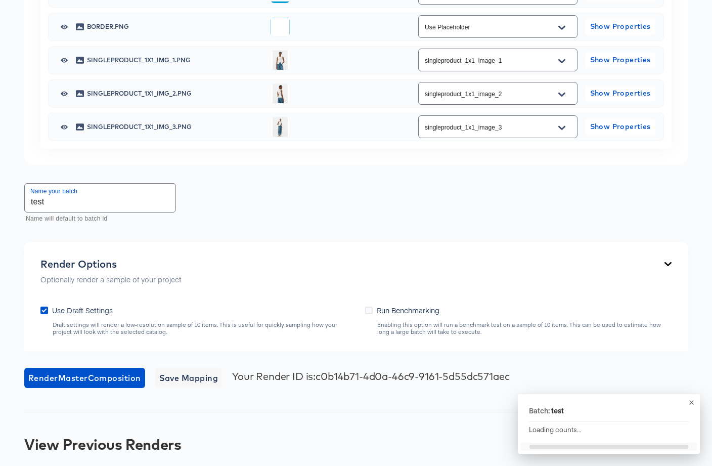
scroll to position [1389, 0]
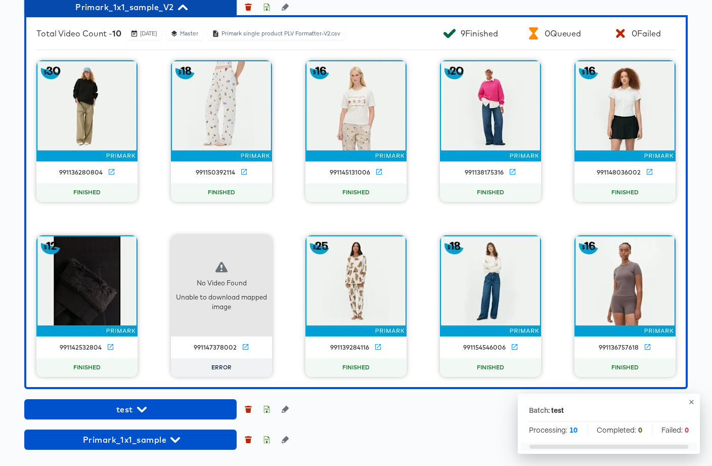
click at [208, 7] on span "Primark_1x1_sample_V2" at bounding box center [130, 7] width 202 height 14
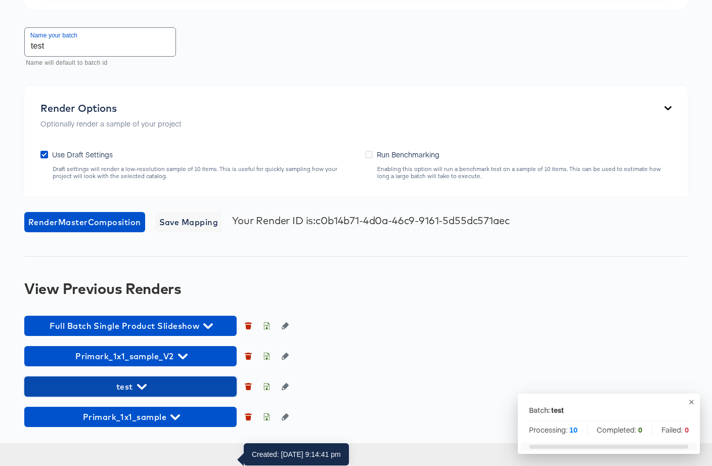
click at [162, 393] on span "test" at bounding box center [130, 386] width 202 height 14
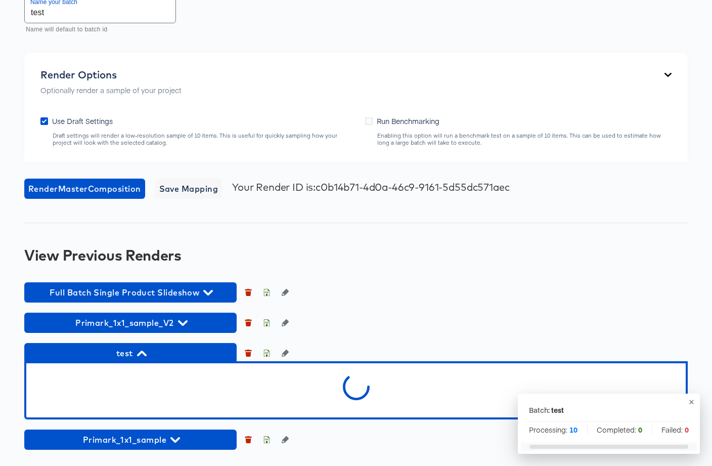
scroll to position [1074, 0]
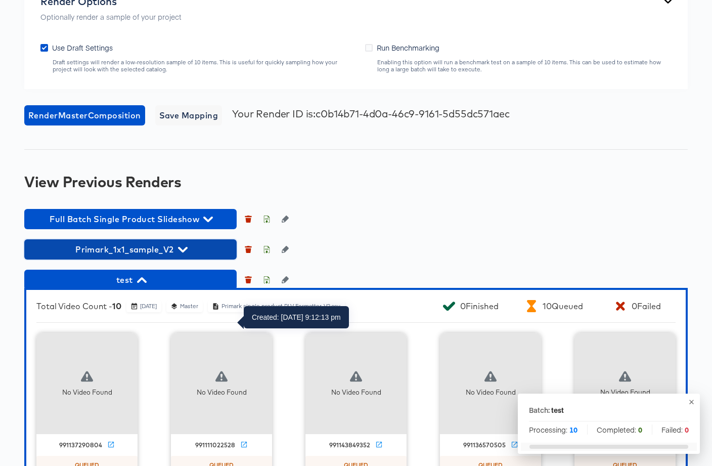
click at [176, 256] on span "Primark_1x1_sample_V2" at bounding box center [130, 249] width 202 height 14
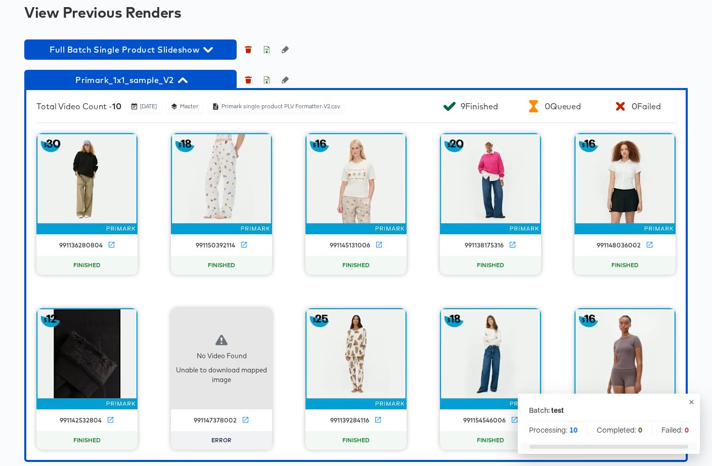
scroll to position [1252, 0]
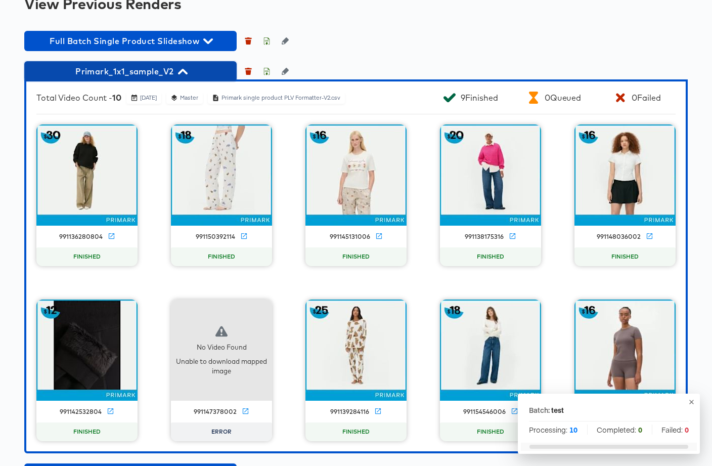
click at [176, 78] on span "Primark_1x1_sample_V2" at bounding box center [130, 71] width 202 height 14
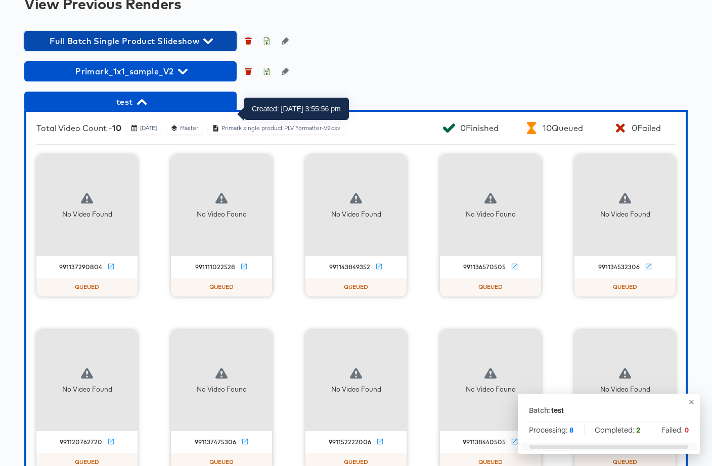
click at [196, 48] on span "Full Batch Single Product Slideshow" at bounding box center [130, 41] width 202 height 14
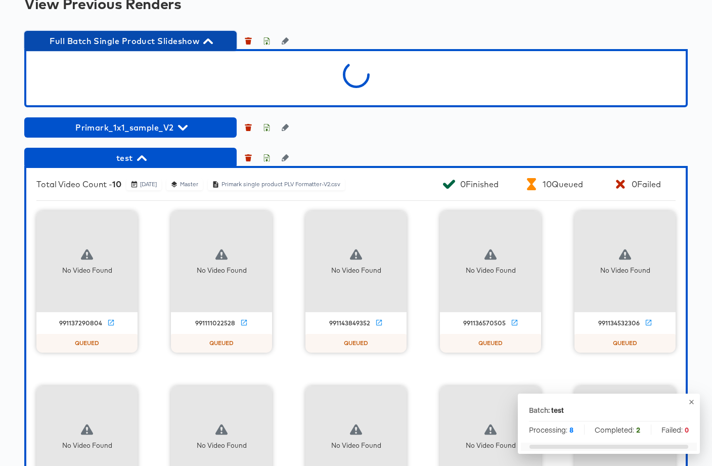
click at [196, 48] on span "Full Batch Single Product Slideshow" at bounding box center [130, 41] width 202 height 14
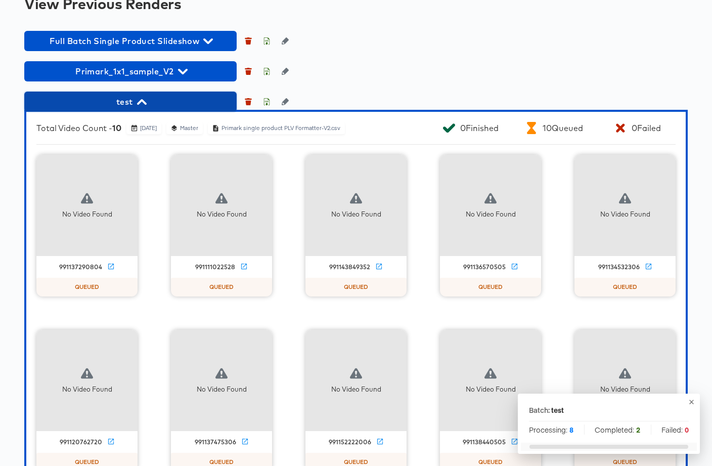
click at [170, 109] on span "test" at bounding box center [130, 102] width 202 height 14
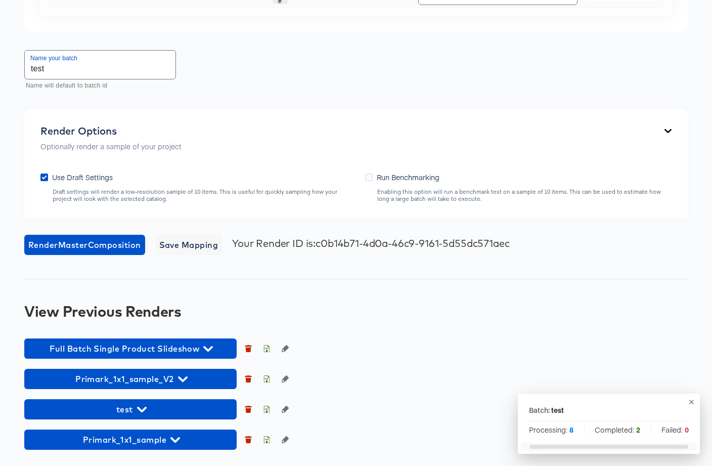
scroll to position [1018, 0]
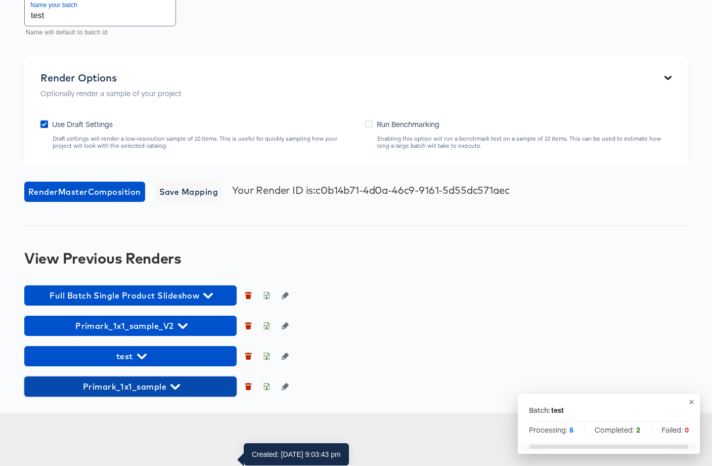
click at [192, 393] on span "Primark_1x1_sample" at bounding box center [130, 386] width 202 height 14
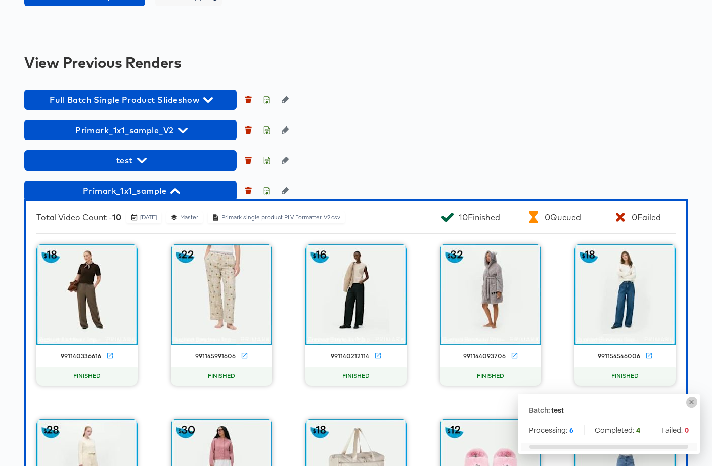
click at [691, 402] on icon "button" at bounding box center [691, 402] width 5 height 5
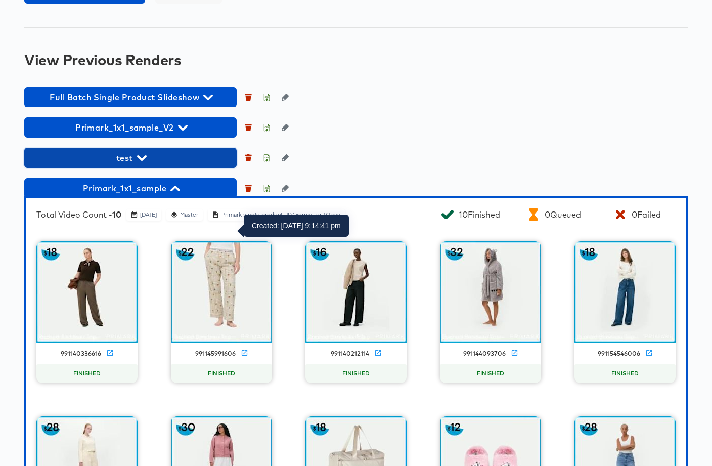
click at [112, 165] on span "test" at bounding box center [130, 158] width 202 height 14
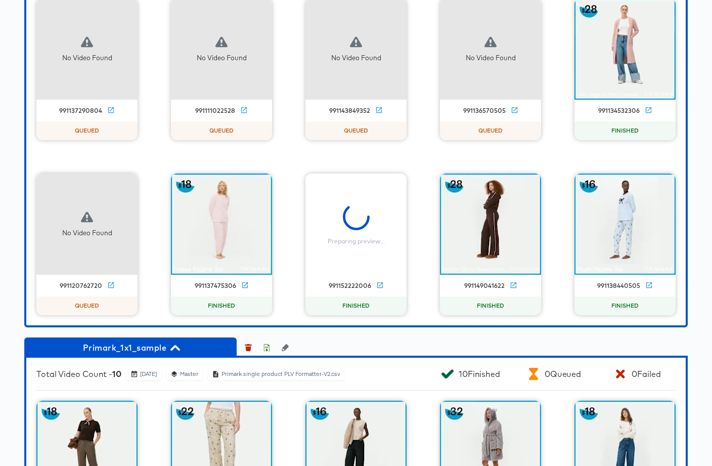
scroll to position [1409, 0]
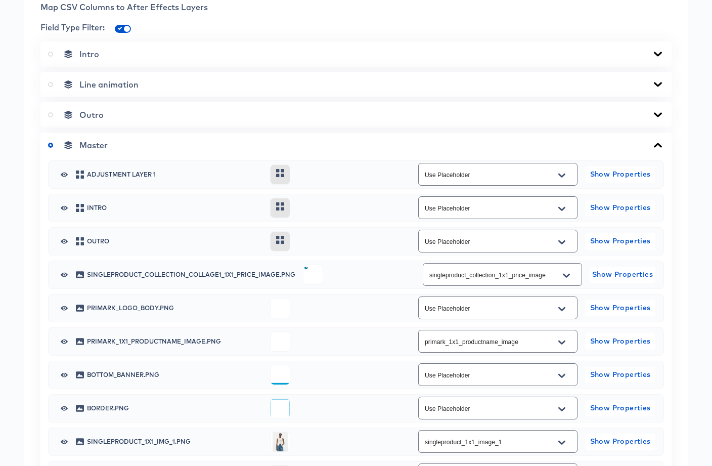
scroll to position [430, 0]
click at [660, 89] on icon at bounding box center [658, 85] width 12 height 8
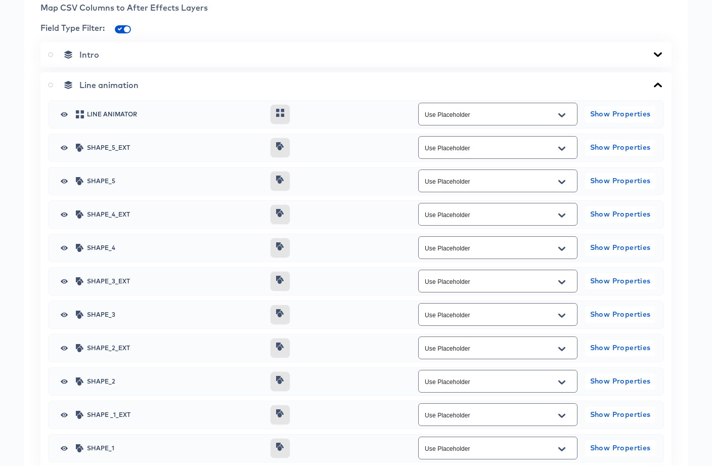
click at [657, 89] on icon at bounding box center [658, 85] width 12 height 8
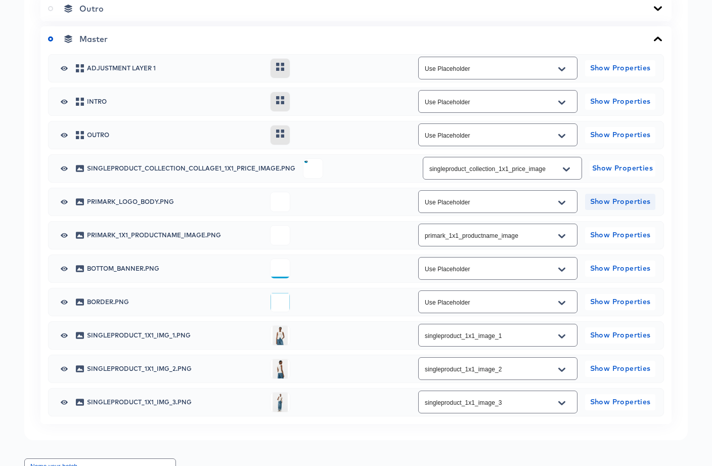
scroll to position [537, 0]
click at [562, 271] on icon "Open" at bounding box center [561, 269] width 7 height 4
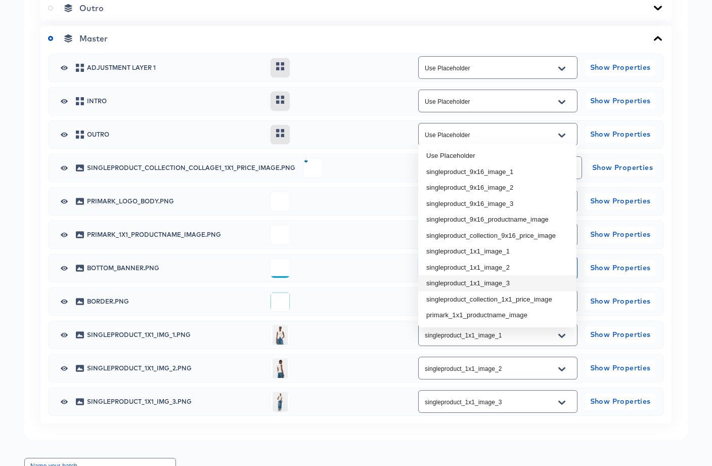
click at [688, 245] on div "Back CP10673_singleproduct_primark_meta_1x1_imagefix Square Video 1080 x 1080 p…" at bounding box center [356, 379] width 712 height 1732
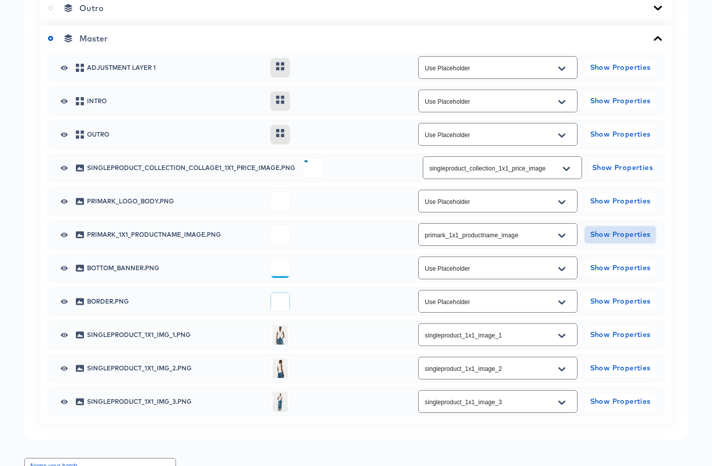
click at [626, 241] on span "Show Properties" at bounding box center [620, 234] width 62 height 13
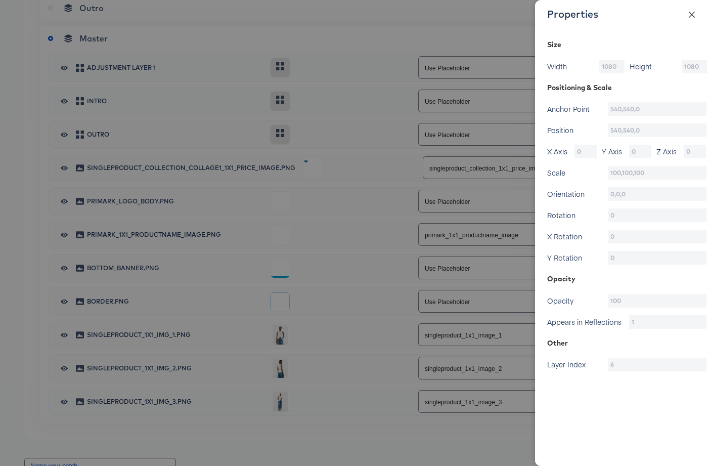
click at [694, 16] on icon "close" at bounding box center [692, 15] width 8 height 8
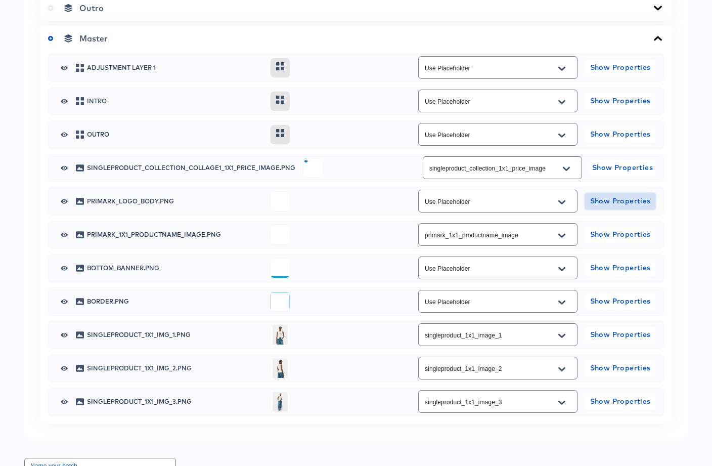
click at [609, 207] on span "Show Properties" at bounding box center [620, 201] width 62 height 13
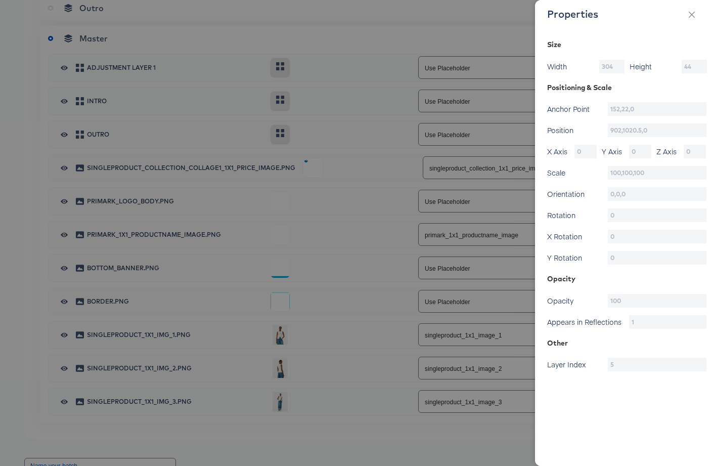
scroll to position [537, 0]
click at [693, 14] on icon "close" at bounding box center [692, 15] width 8 height 8
